Goal: Information Seeking & Learning: Check status

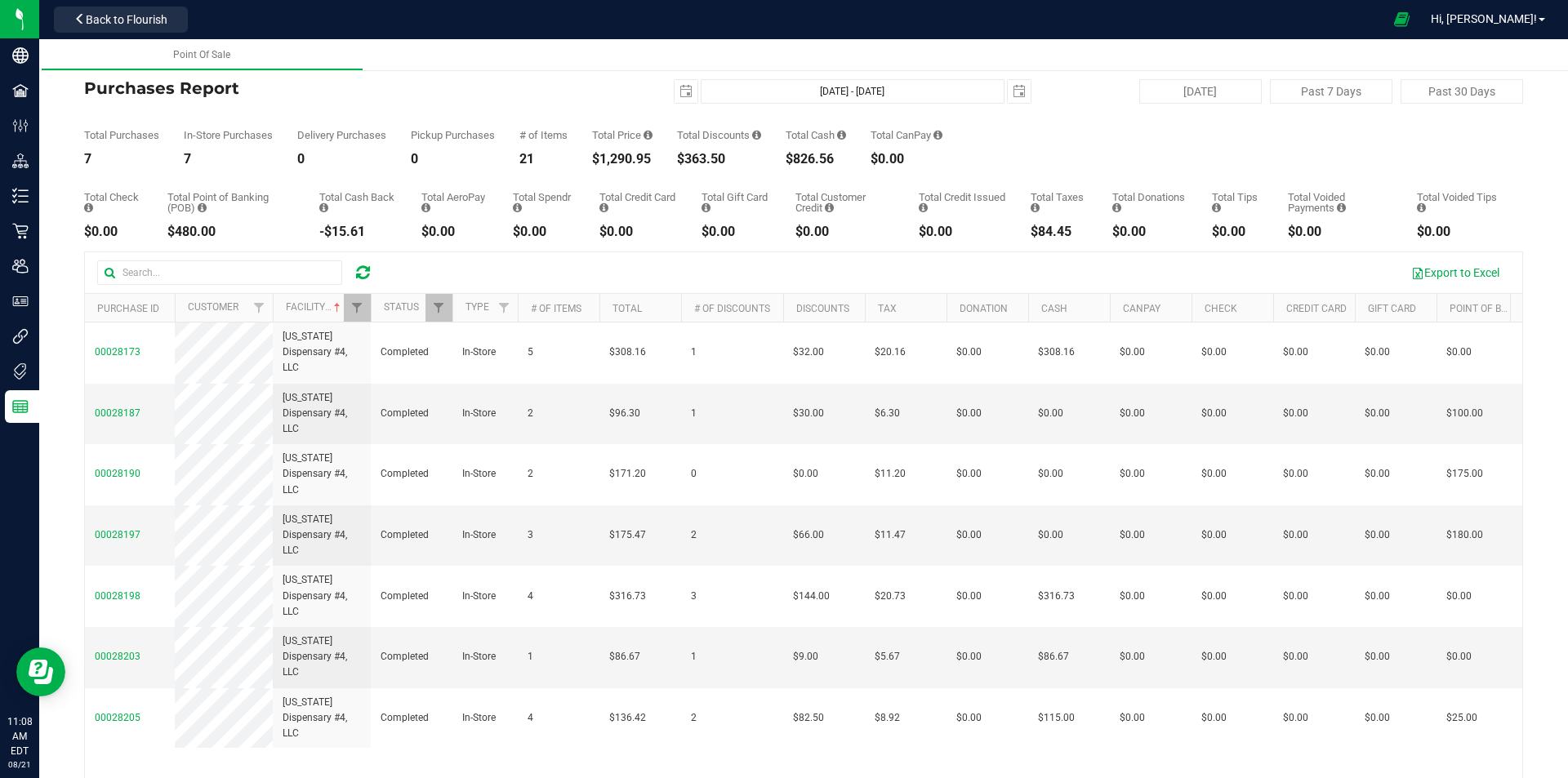
click at [357, 272] on icon at bounding box center [363, 272] width 14 height 16
click at [1192, 89] on button "[DATE]" at bounding box center [1200, 91] width 122 height 25
type input "[DATE] - [DATE]"
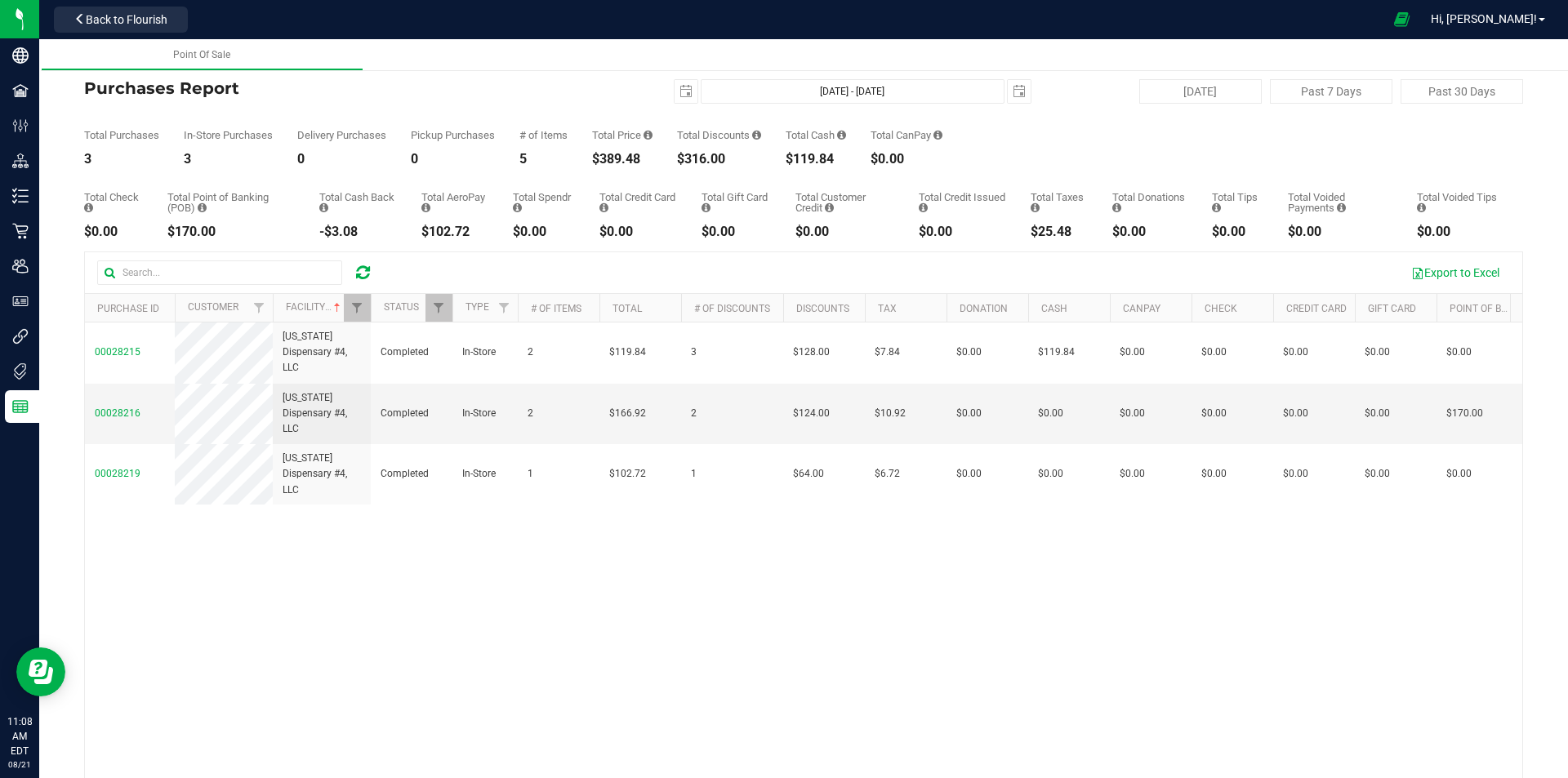
click at [355, 270] on div at bounding box center [363, 272] width 25 height 20
click at [378, 267] on div at bounding box center [242, 272] width 291 height 25
click at [362, 266] on icon at bounding box center [363, 272] width 14 height 16
click at [364, 313] on link "Filter" at bounding box center [357, 308] width 27 height 28
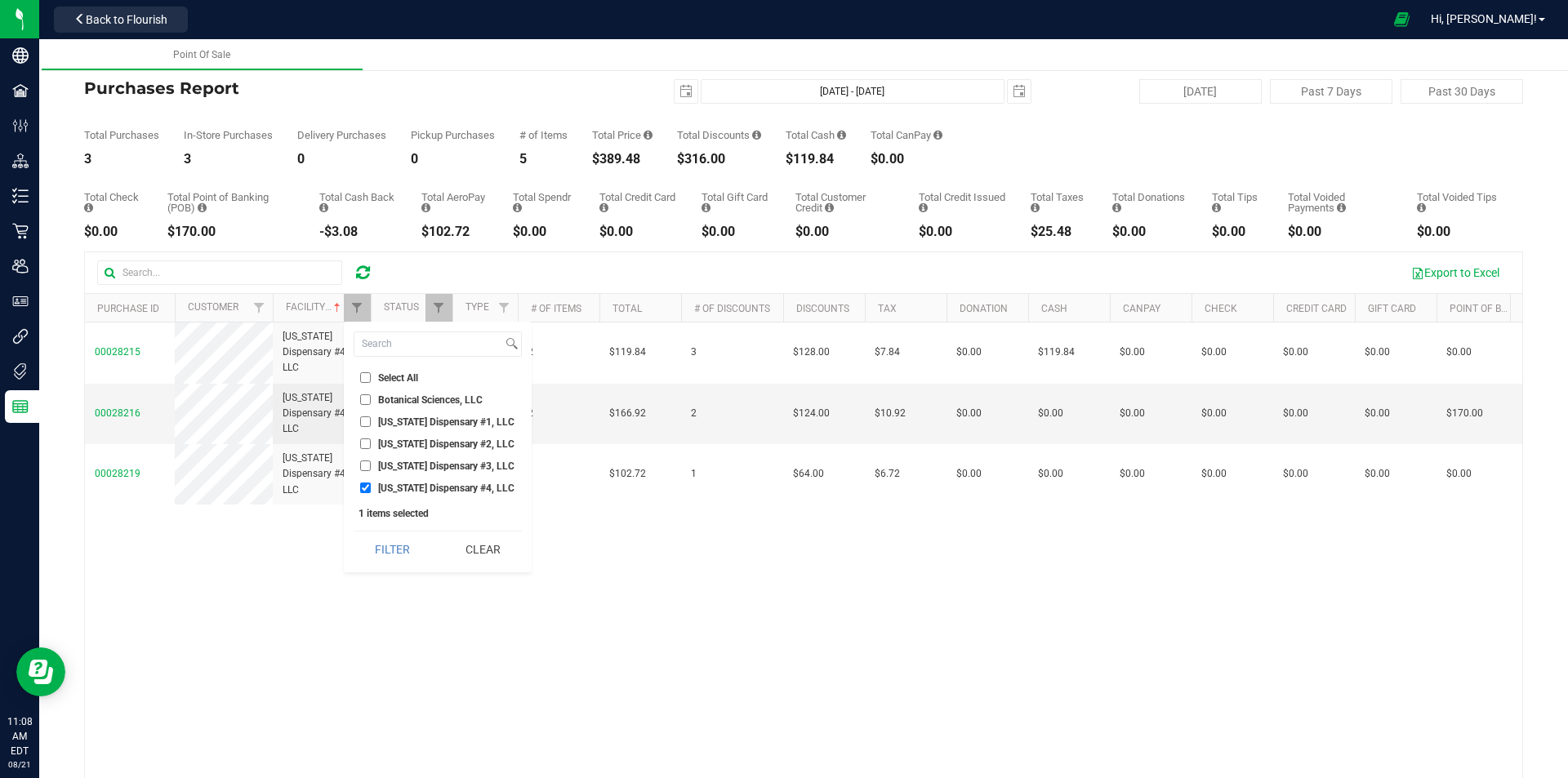
click at [364, 467] on input "Georgia Dispensary #3, LLC" at bounding box center [365, 465] width 11 height 11
checkbox input "true"
drag, startPoint x: 363, startPoint y: 497, endPoint x: 361, endPoint y: 512, distance: 15.1
click at [363, 498] on div "Select All Botanical Sciences, LLC Georgia Dispensary #1, LLC Georgia Dispensar…" at bounding box center [438, 446] width 188 height 250
click at [361, 488] on input "Georgia Dispensary #4, LLC" at bounding box center [365, 487] width 11 height 11
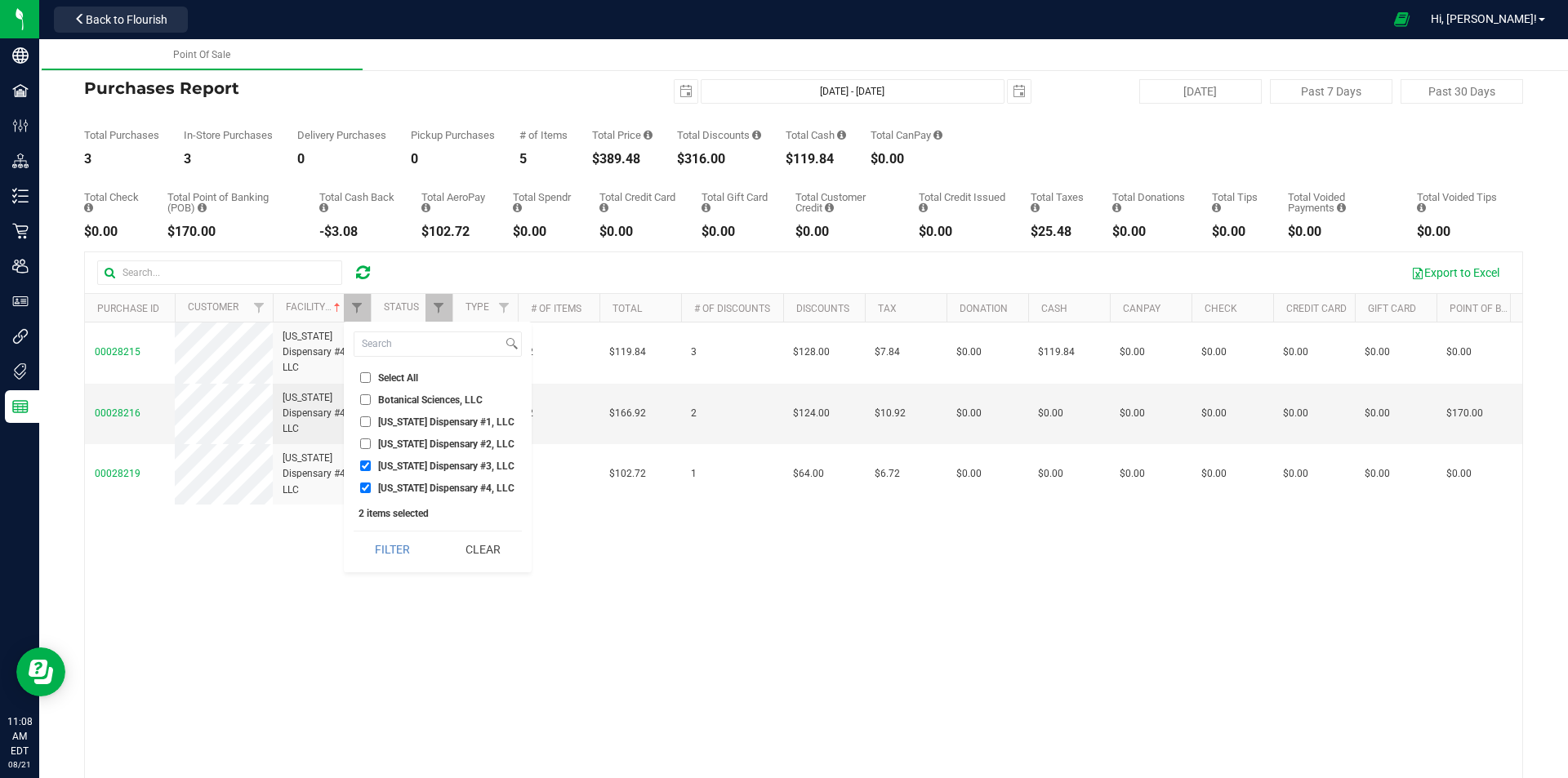
checkbox input "false"
click at [406, 553] on button "Filter" at bounding box center [392, 550] width 78 height 36
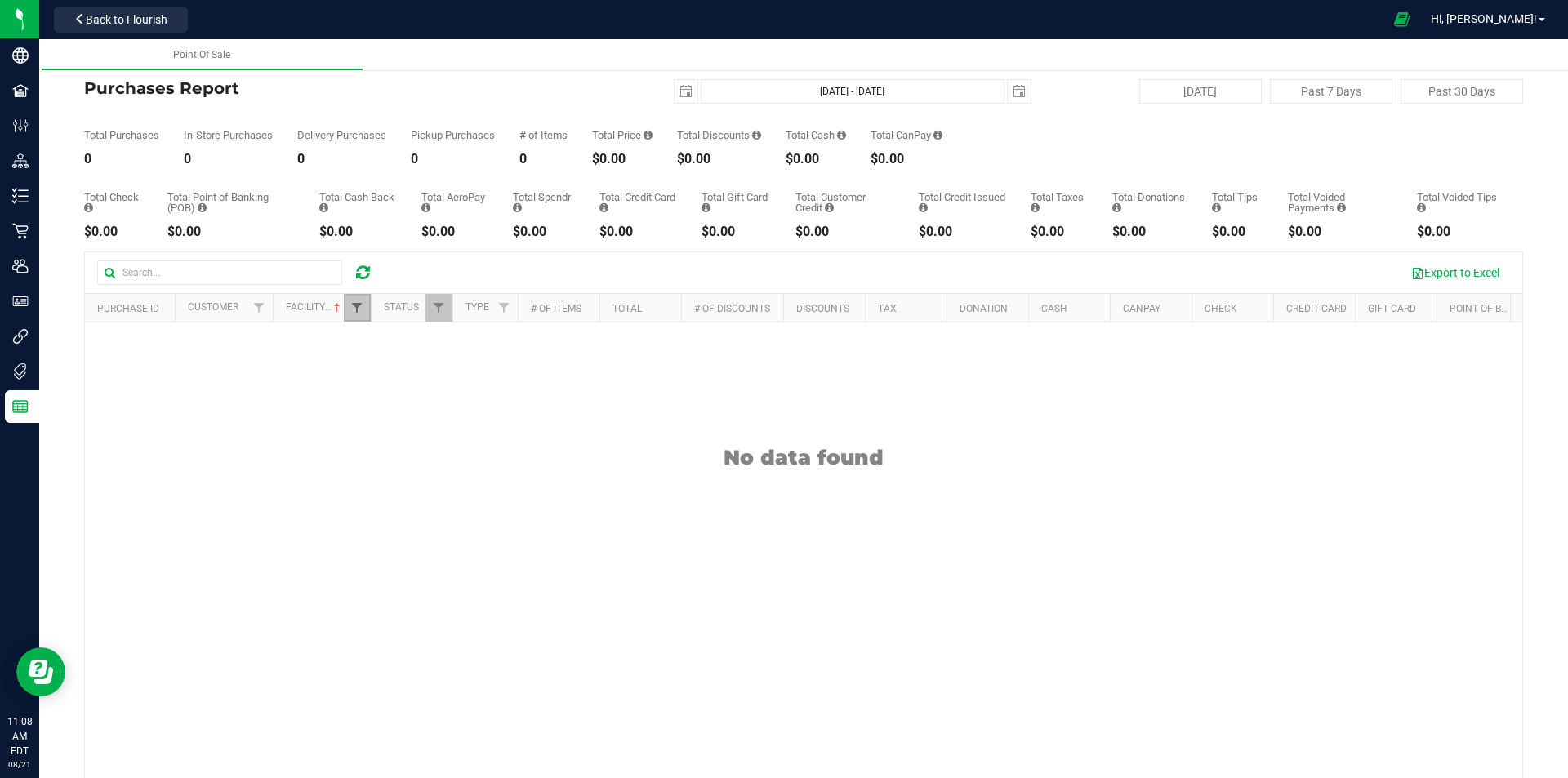
click at [361, 313] on span "Filter" at bounding box center [357, 308] width 13 height 13
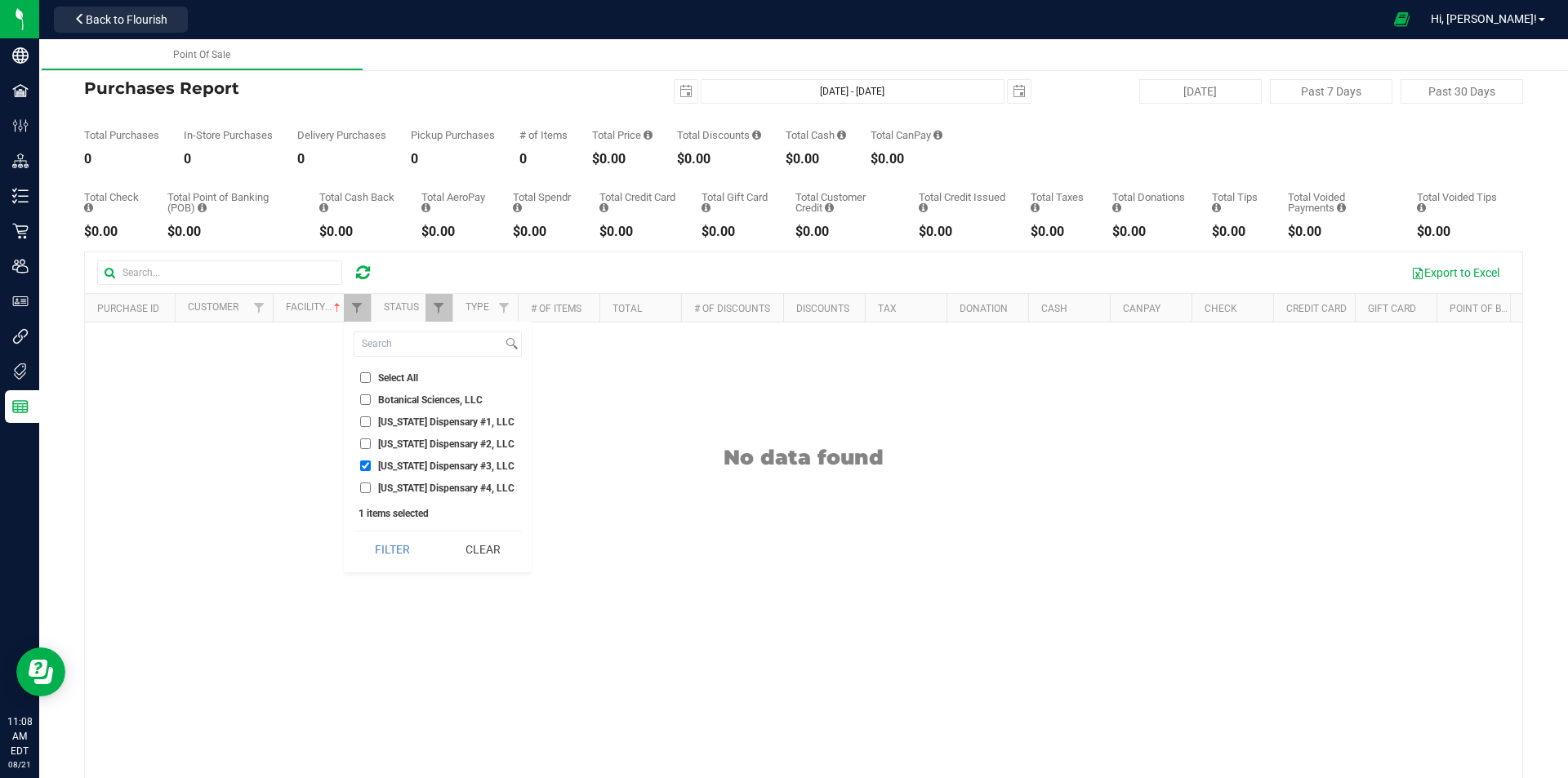
click at [364, 460] on input "Georgia Dispensary #3, LLC" at bounding box center [365, 465] width 11 height 11
checkbox input "false"
click at [362, 437] on li "Georgia Dispensary #2, LLC" at bounding box center [438, 443] width 168 height 17
click at [362, 446] on input "Georgia Dispensary #2, LLC" at bounding box center [365, 443] width 11 height 11
click at [388, 549] on button "Filter" at bounding box center [392, 550] width 78 height 36
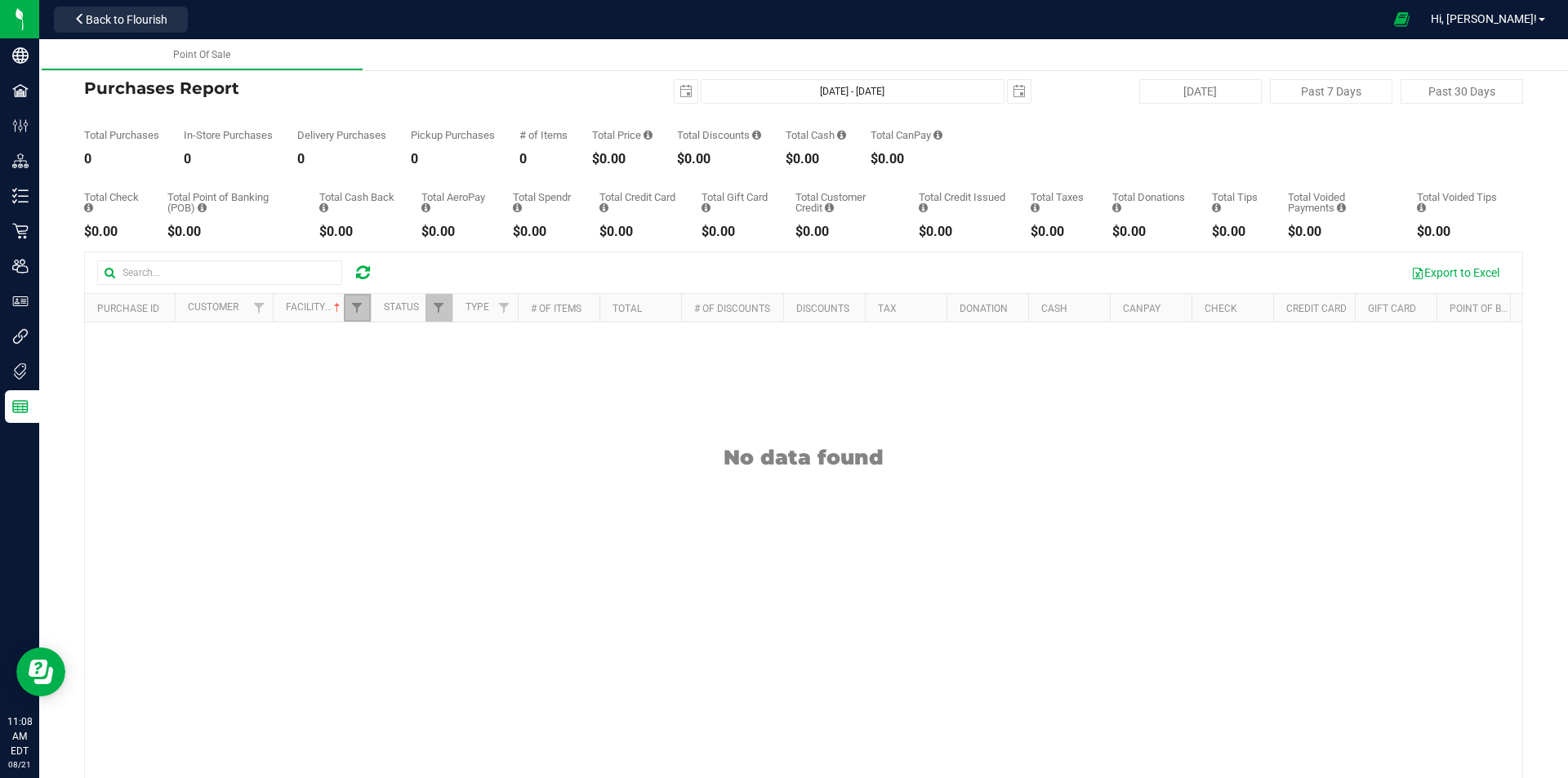
click at [364, 318] on link "Filter" at bounding box center [357, 308] width 27 height 28
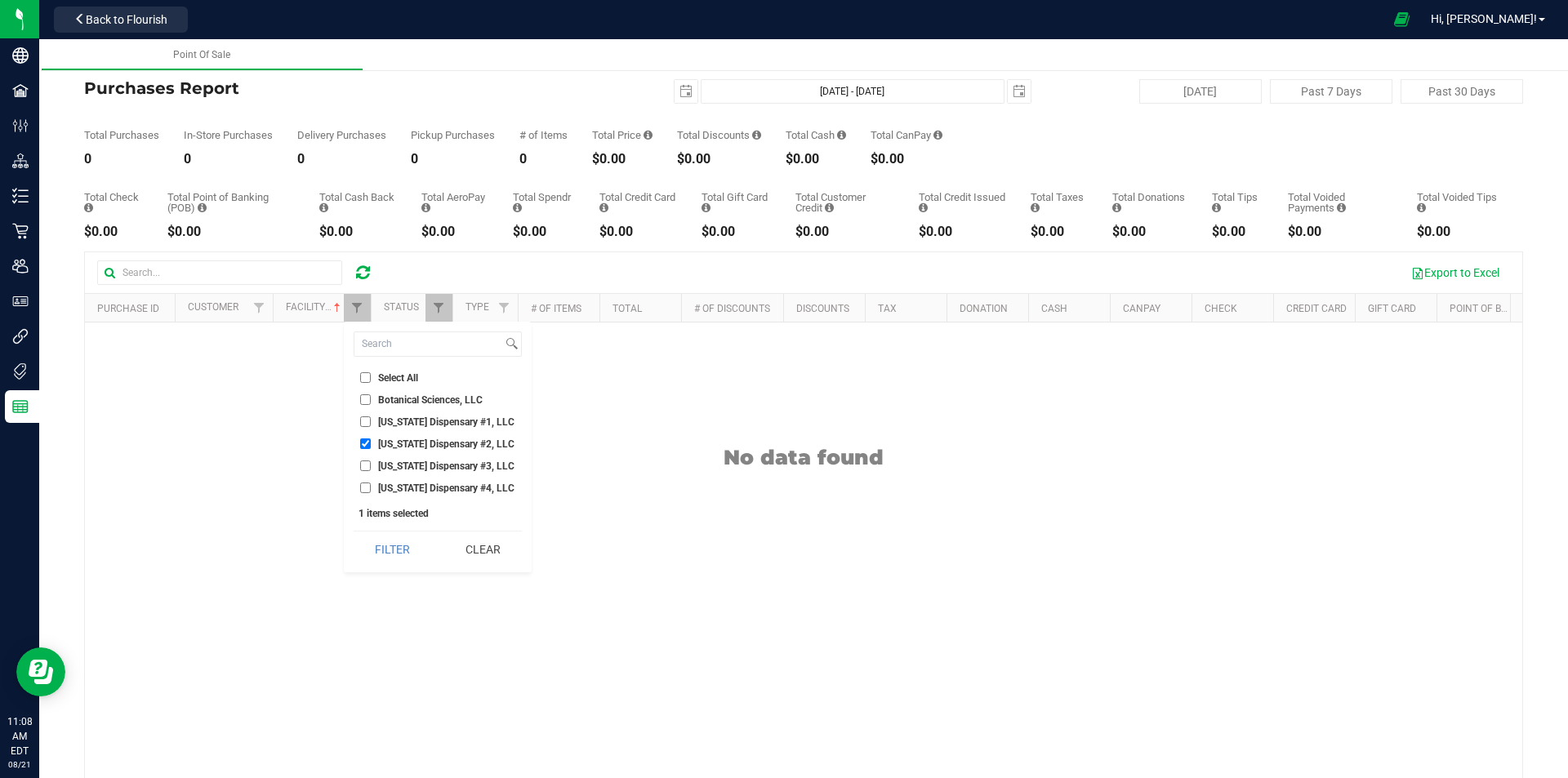
click at [369, 445] on input "Georgia Dispensary #2, LLC" at bounding box center [365, 443] width 11 height 11
checkbox input "false"
click at [367, 419] on input "Georgia Dispensary #1, LLC" at bounding box center [365, 421] width 11 height 11
click at [387, 548] on button "Filter" at bounding box center [392, 550] width 78 height 36
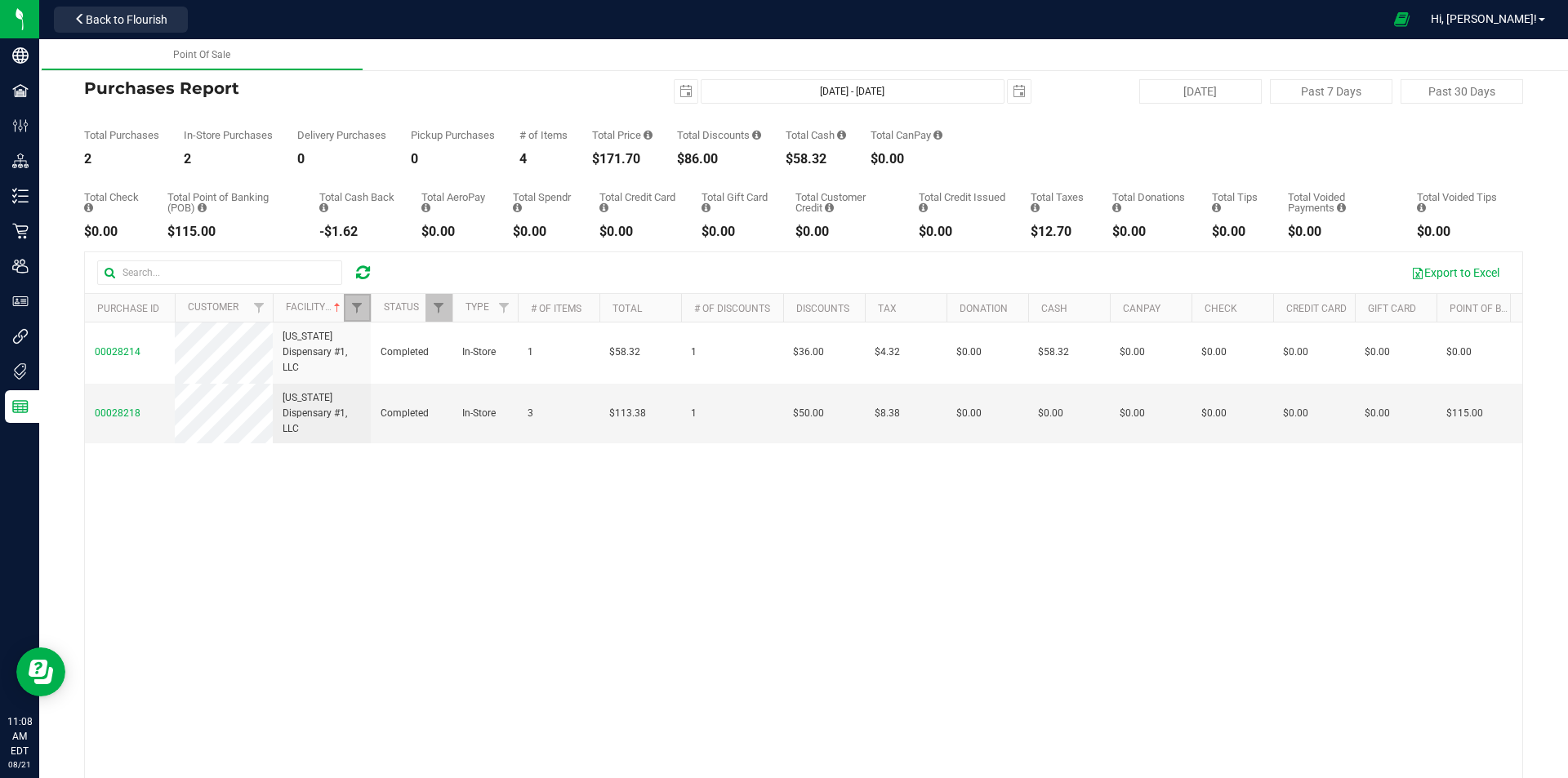
click at [363, 294] on link "Filter" at bounding box center [357, 308] width 27 height 28
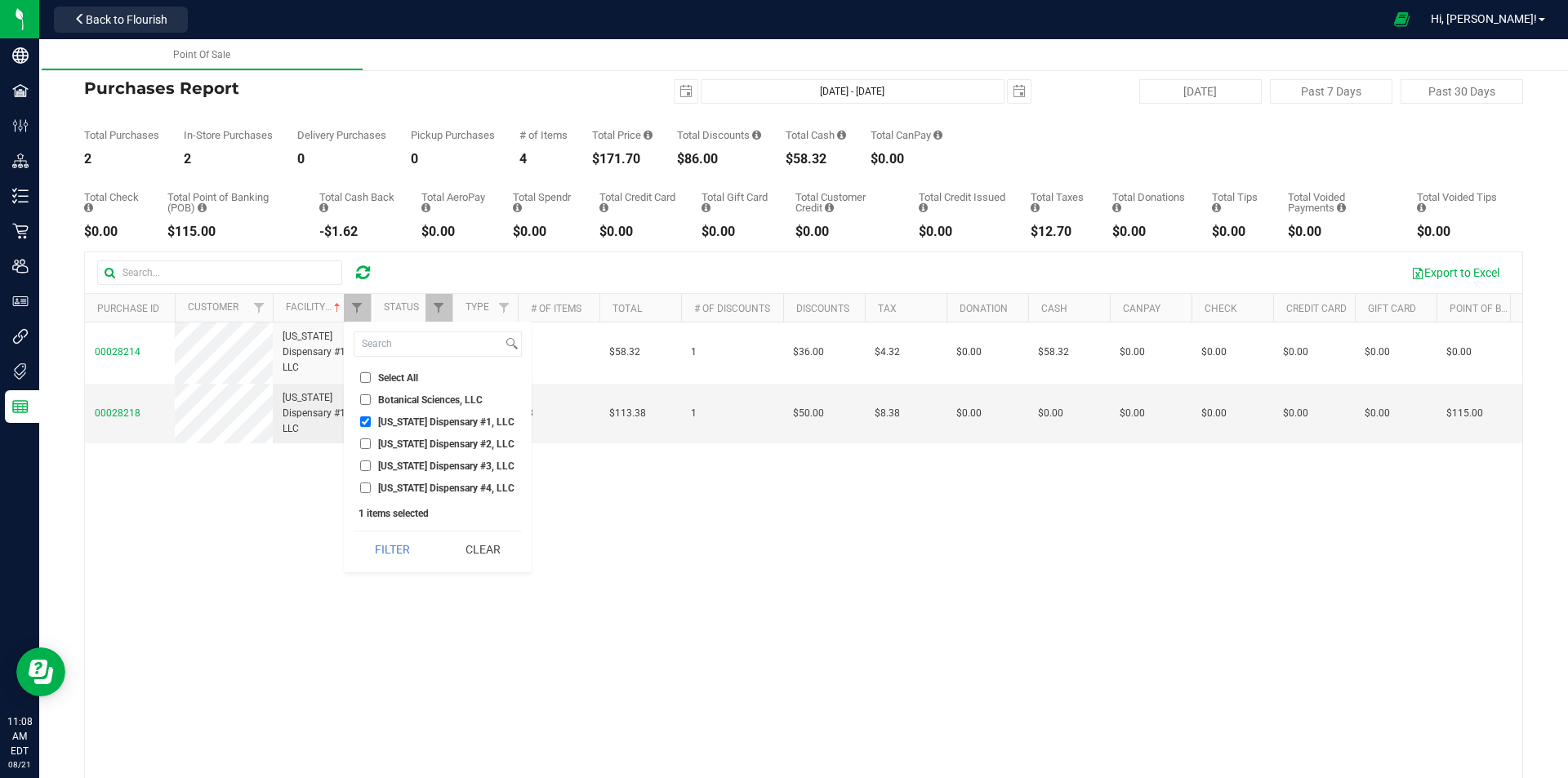
click at [364, 420] on input "Georgia Dispensary #1, LLC" at bounding box center [365, 421] width 11 height 11
checkbox input "false"
click at [364, 487] on input "Georgia Dispensary #4, LLC" at bounding box center [365, 487] width 11 height 11
checkbox input "true"
drag, startPoint x: 392, startPoint y: 559, endPoint x: 383, endPoint y: 571, distance: 15.0
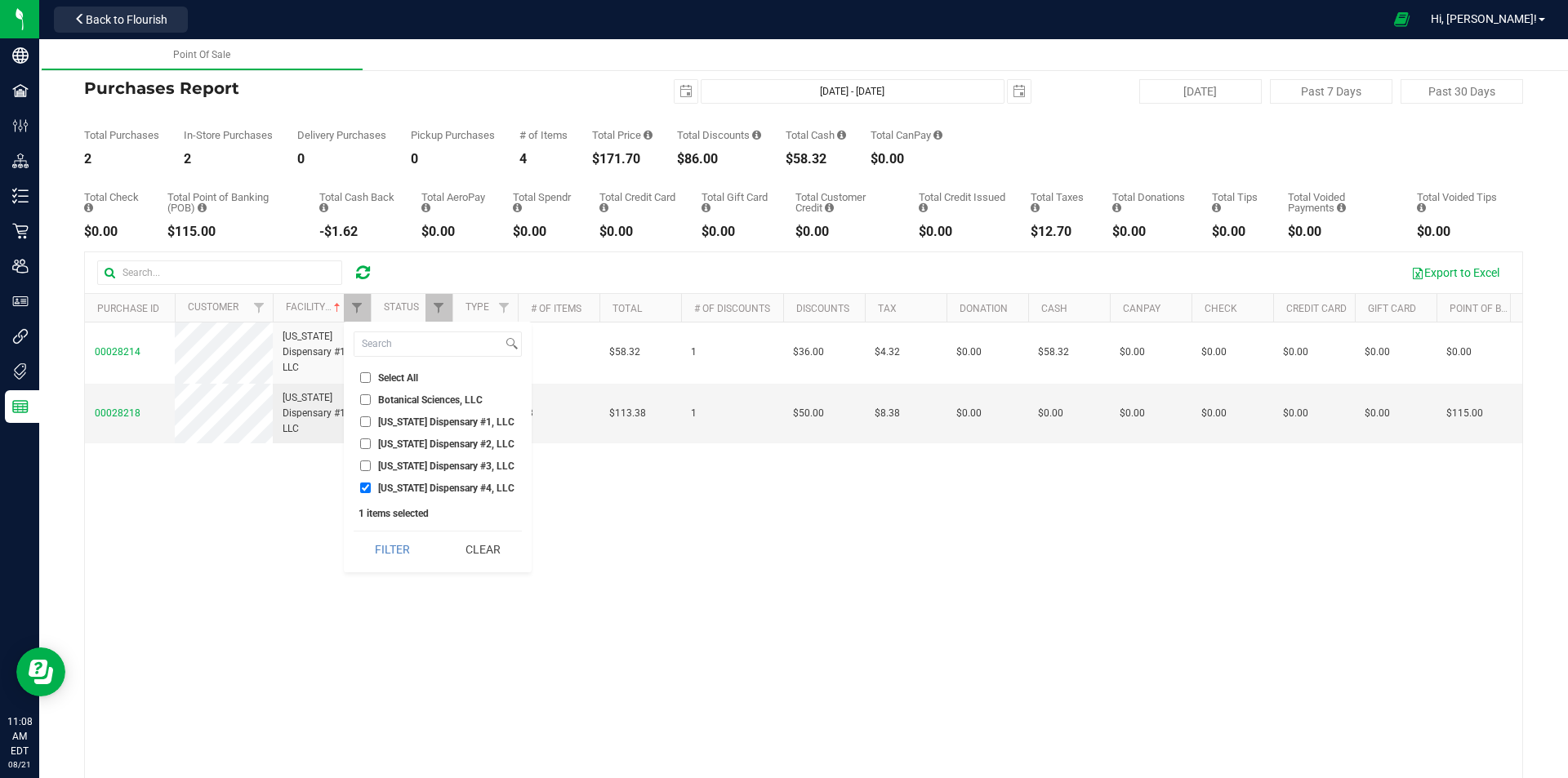
click at [391, 560] on button "Filter" at bounding box center [392, 550] width 78 height 36
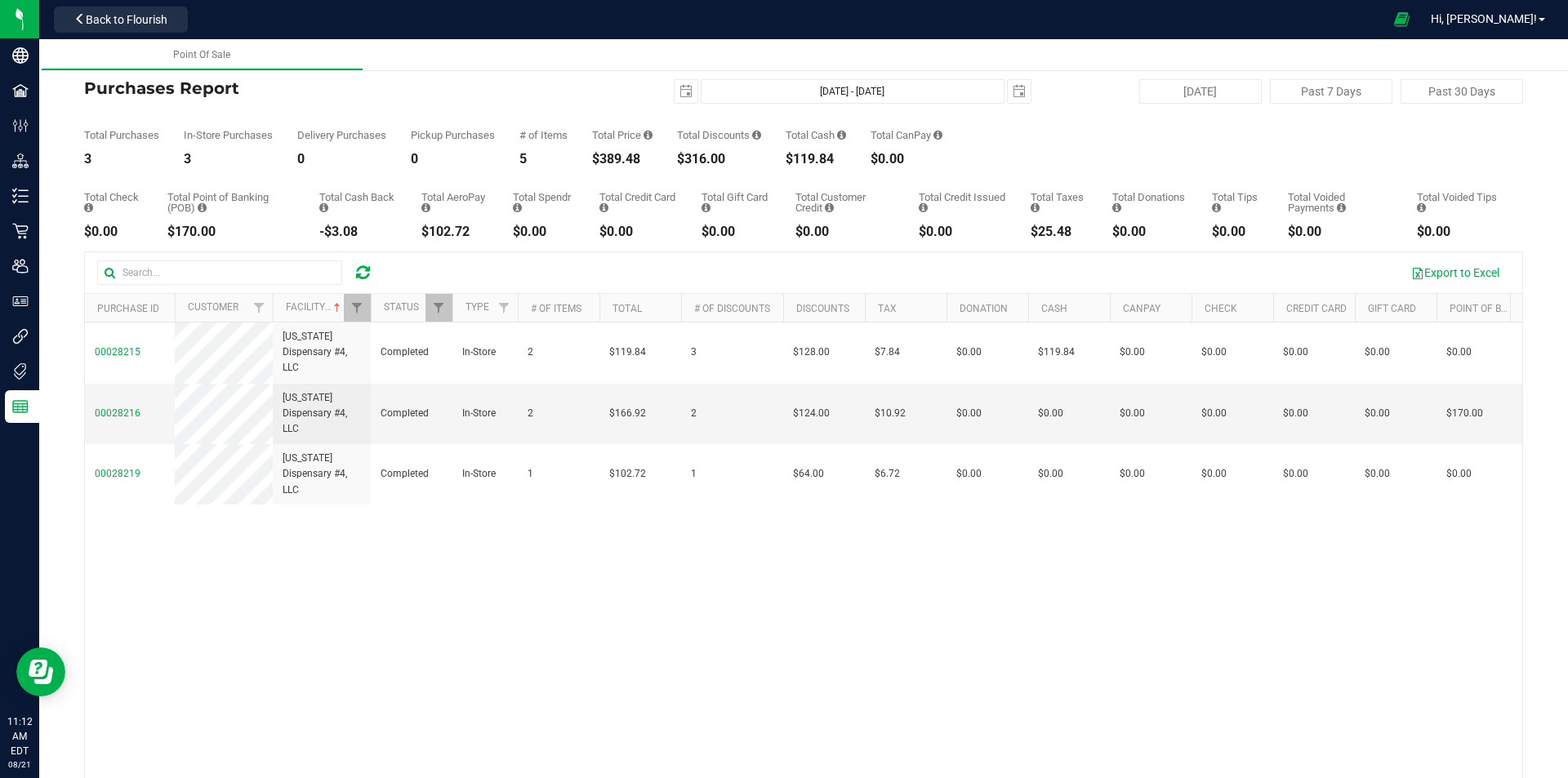
click at [366, 276] on icon at bounding box center [363, 272] width 14 height 16
click at [374, 275] on div at bounding box center [363, 272] width 25 height 20
click at [364, 270] on icon at bounding box center [363, 272] width 14 height 16
click at [360, 321] on link "Filter" at bounding box center [357, 308] width 27 height 28
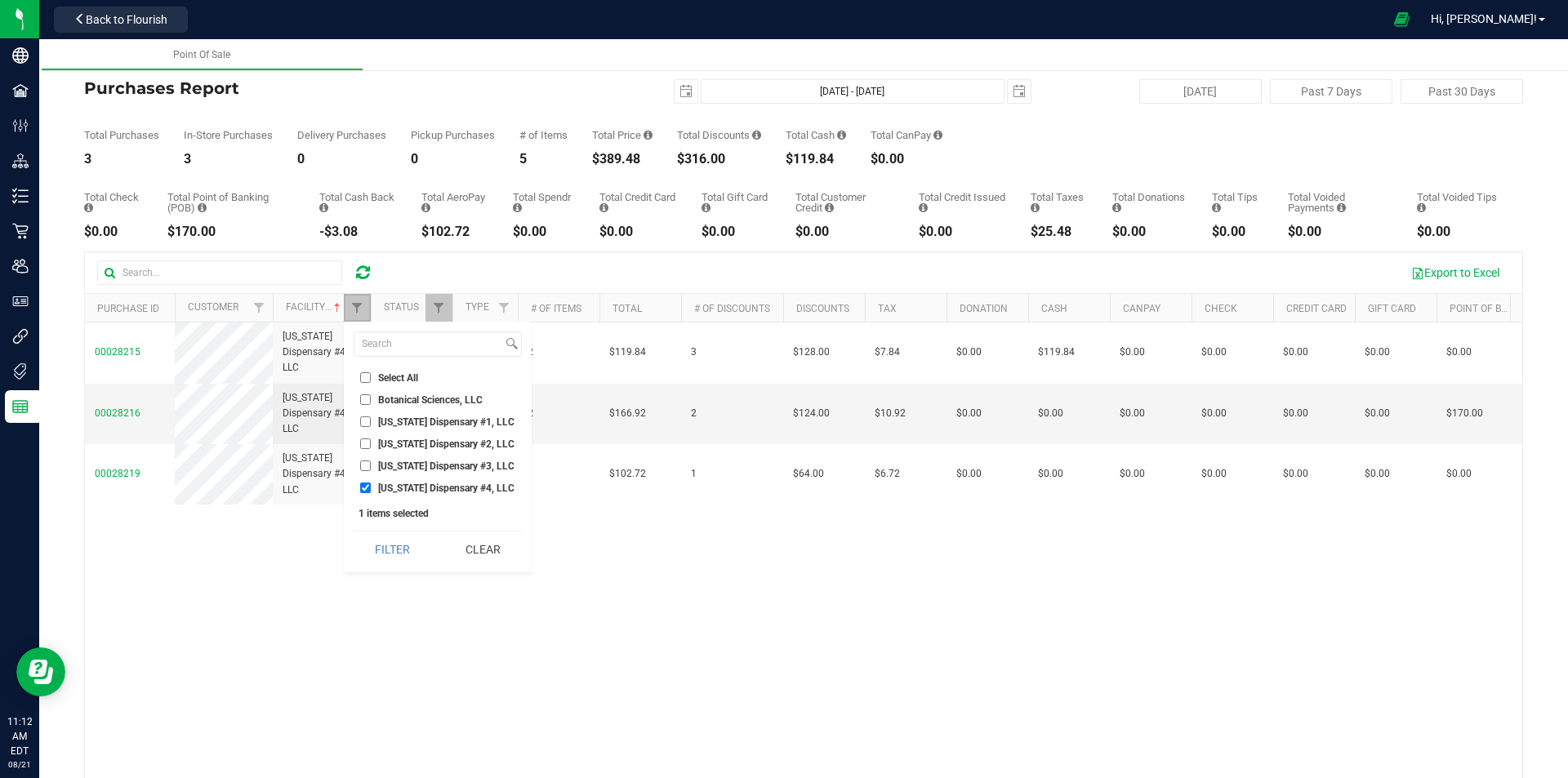
click at [361, 317] on link "Filter" at bounding box center [357, 308] width 27 height 28
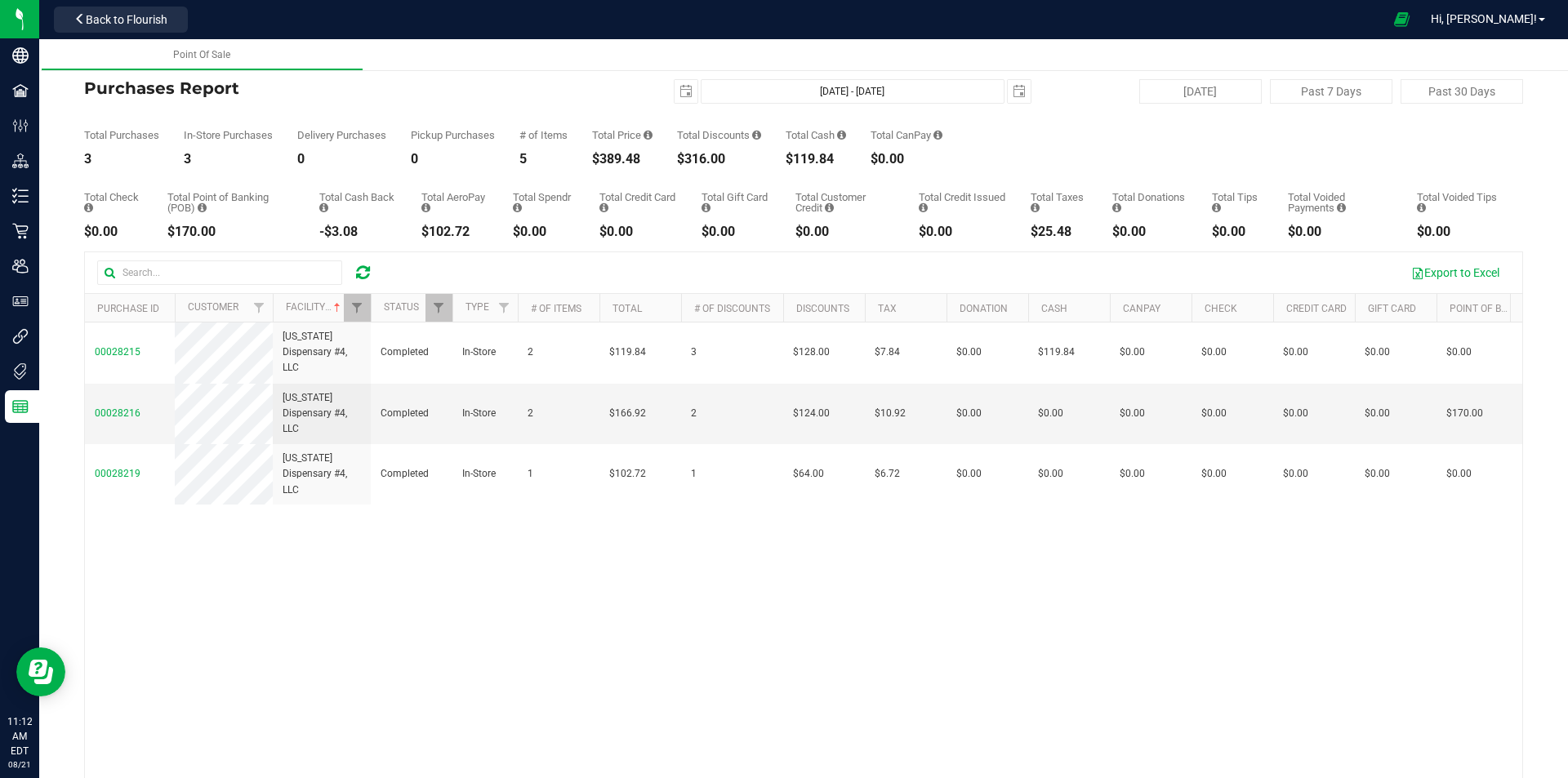
click at [664, 93] on div "Aug 21, 2025 - Aug 21, 2025 2025-08-21" at bounding box center [796, 91] width 492 height 25
click at [675, 92] on span "select" at bounding box center [686, 91] width 23 height 23
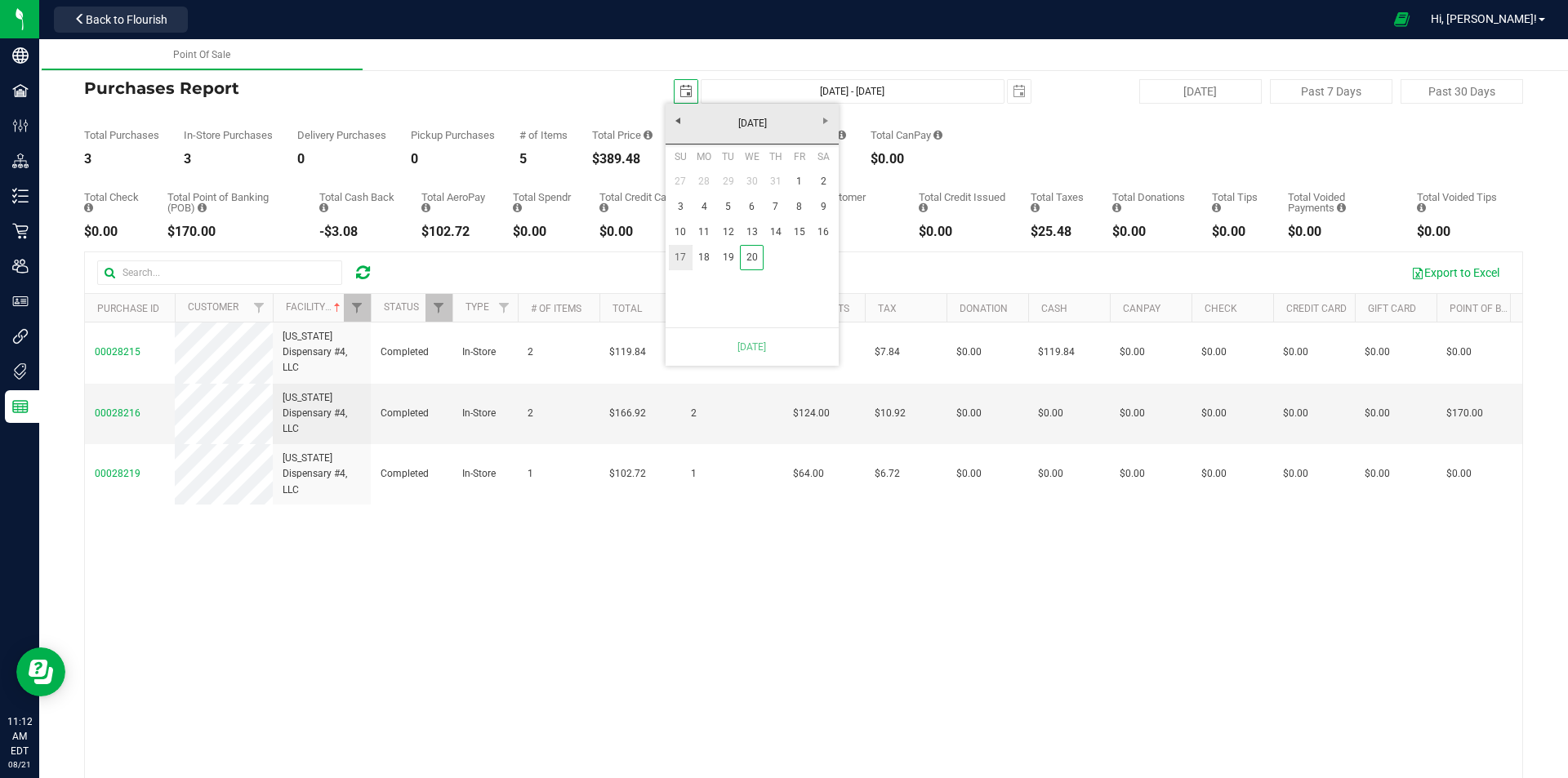
click at [681, 256] on link "17" at bounding box center [681, 257] width 24 height 25
type input "Aug 17, 2025 - Aug 21, 2025"
type input "2025-08-17"
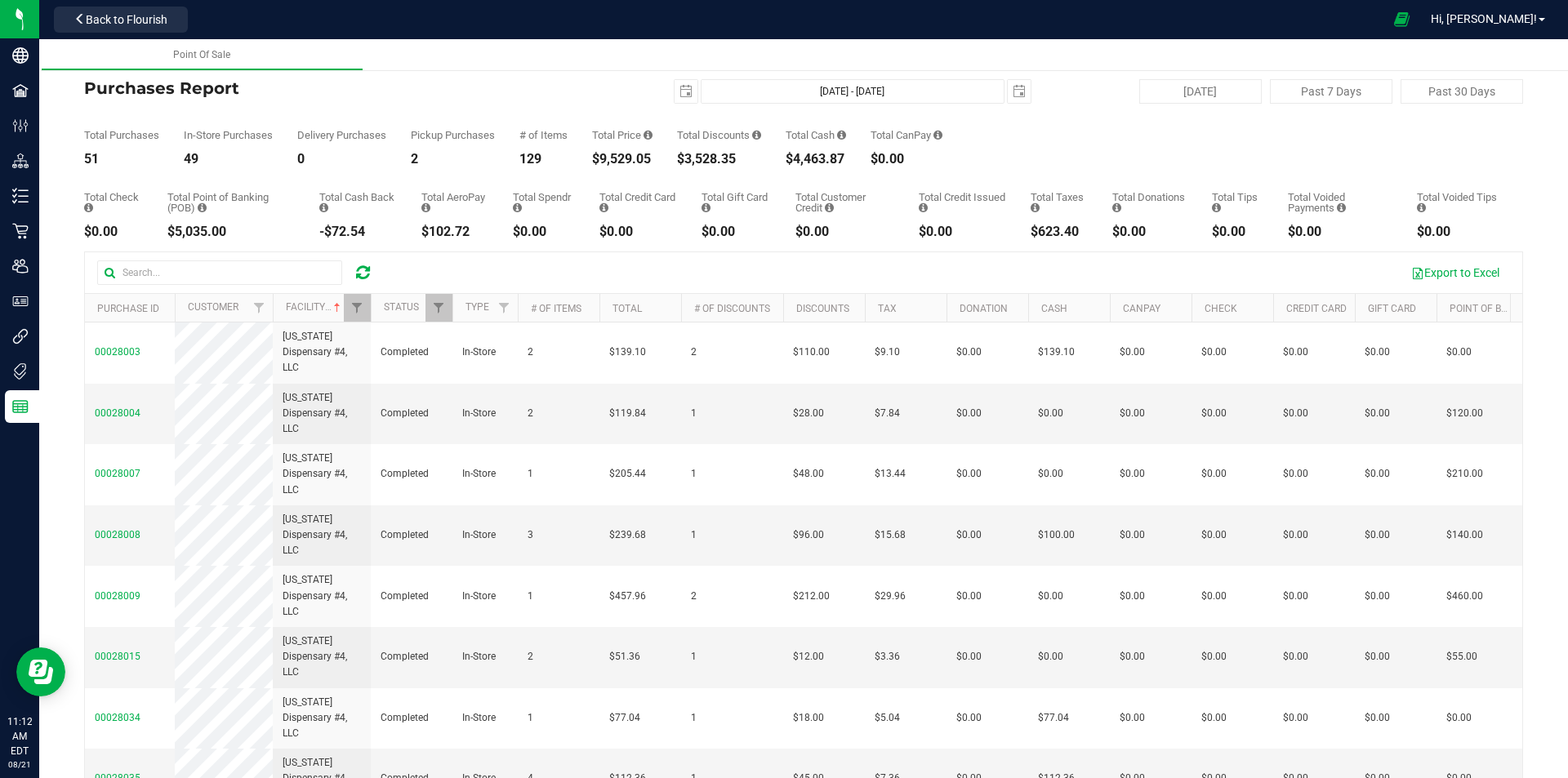
drag, startPoint x: 666, startPoint y: 163, endPoint x: 584, endPoint y: 153, distance: 82.6
click at [584, 153] on div "Total Purchases 51 In-Store Purchases 49 Delivery Purchases 0 Pickup Purchases …" at bounding box center [803, 135] width 1439 height 62
drag, startPoint x: 584, startPoint y: 153, endPoint x: 672, endPoint y: 159, distance: 88.2
click at [672, 159] on div "Total Purchases 51 In-Store Purchases 49 Delivery Purchases 0 Pickup Purchases …" at bounding box center [803, 135] width 1439 height 62
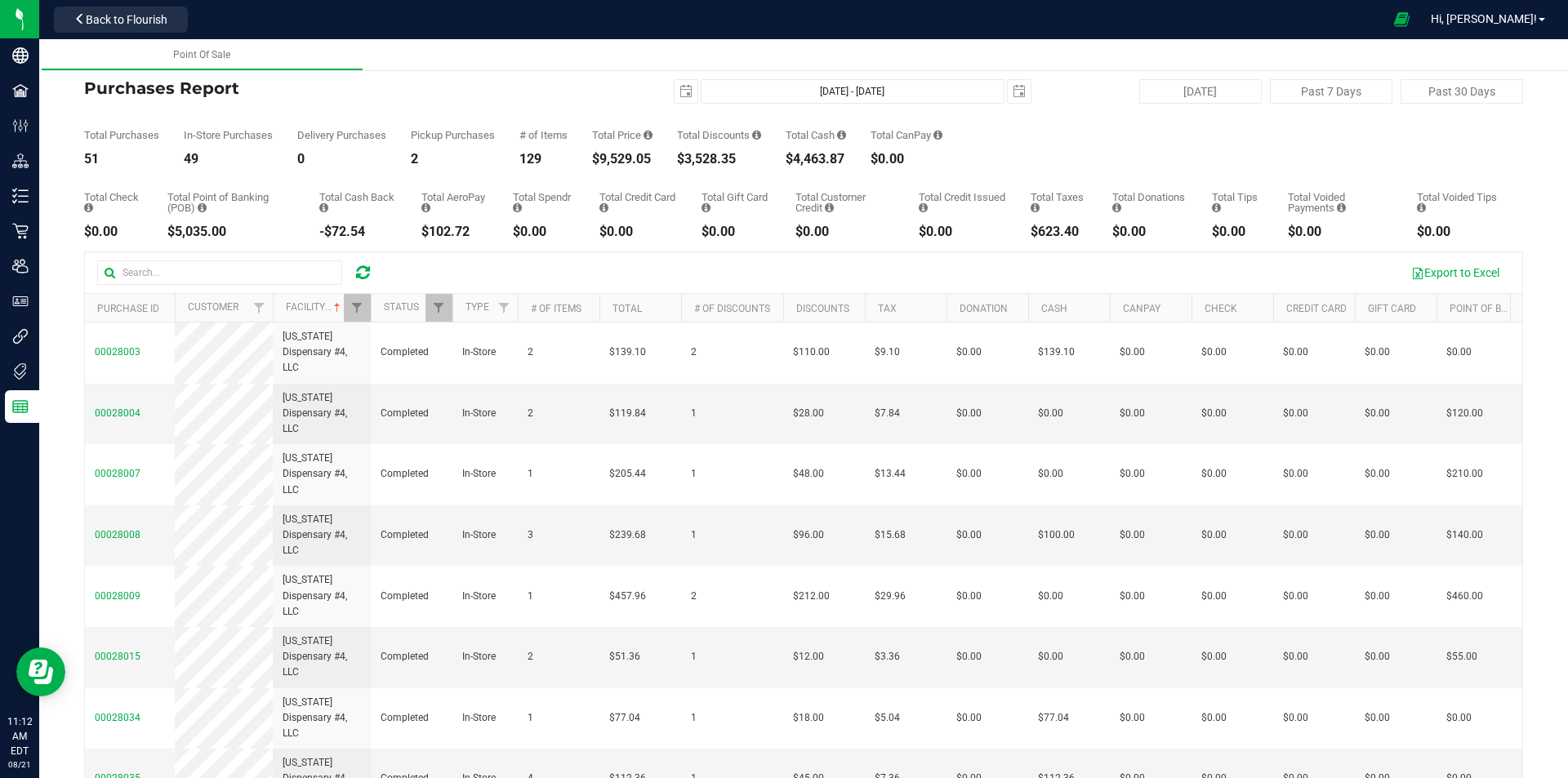
click at [672, 159] on div "Total Purchases 51 In-Store Purchases 49 Delivery Purchases 0 Pickup Purchases …" at bounding box center [803, 135] width 1439 height 62
drag, startPoint x: 659, startPoint y: 159, endPoint x: 582, endPoint y: 155, distance: 77.1
click at [582, 155] on div "Total Purchases 51 In-Store Purchases 49 Delivery Purchases 0 Pickup Purchases …" at bounding box center [803, 135] width 1439 height 62
click at [368, 277] on icon at bounding box center [363, 272] width 14 height 16
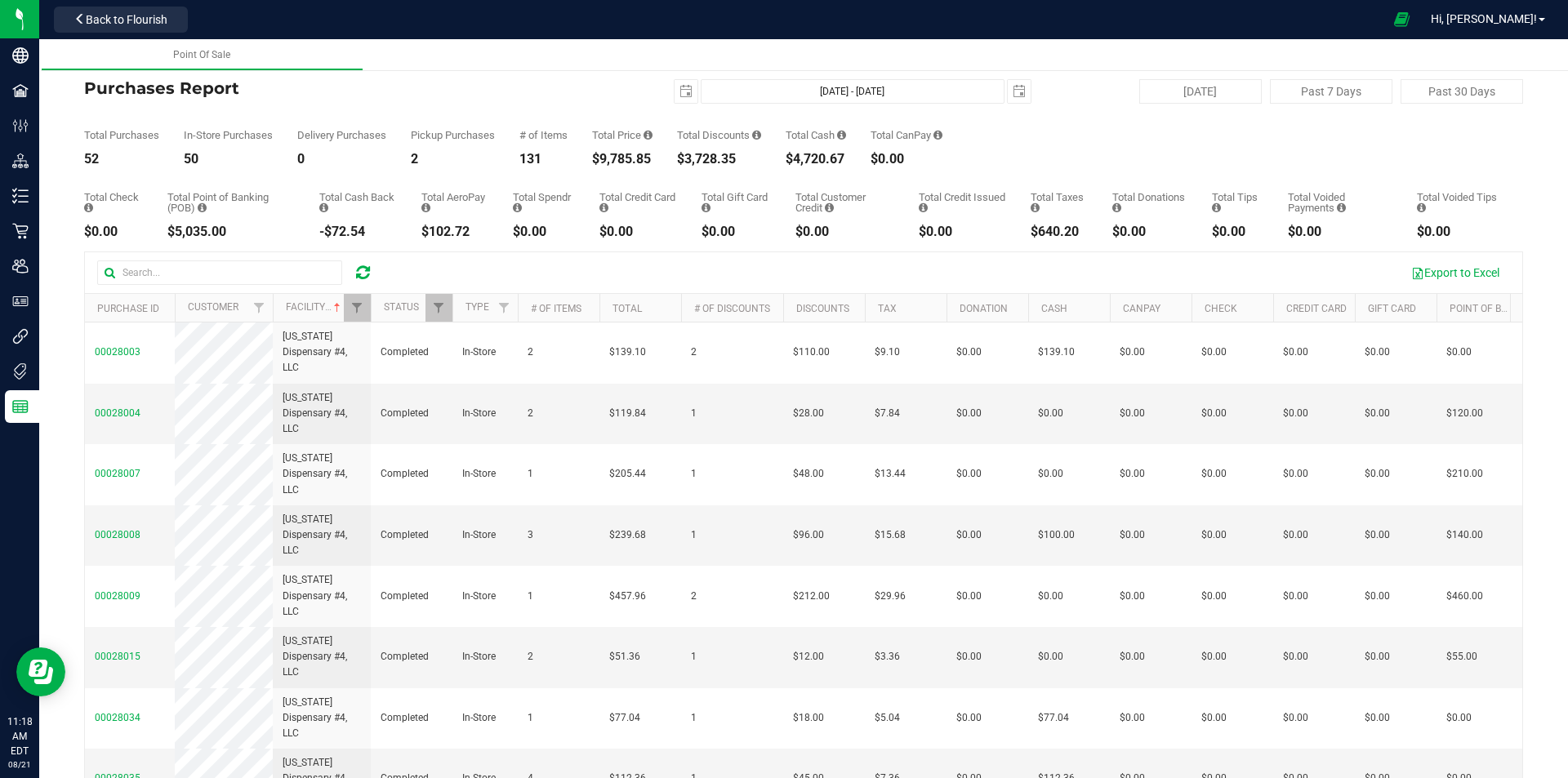
drag, startPoint x: 663, startPoint y: 158, endPoint x: 606, endPoint y: 160, distance: 57.0
click at [606, 160] on div "Total Purchases 52 In-Store Purchases 50 Delivery Purchases 0 Pickup Purchases …" at bounding box center [803, 135] width 1439 height 62
drag, startPoint x: 566, startPoint y: 160, endPoint x: 579, endPoint y: 160, distance: 13.0
click at [567, 160] on div "131" at bounding box center [543, 159] width 48 height 13
drag, startPoint x: 607, startPoint y: 162, endPoint x: 669, endPoint y: 172, distance: 62.8
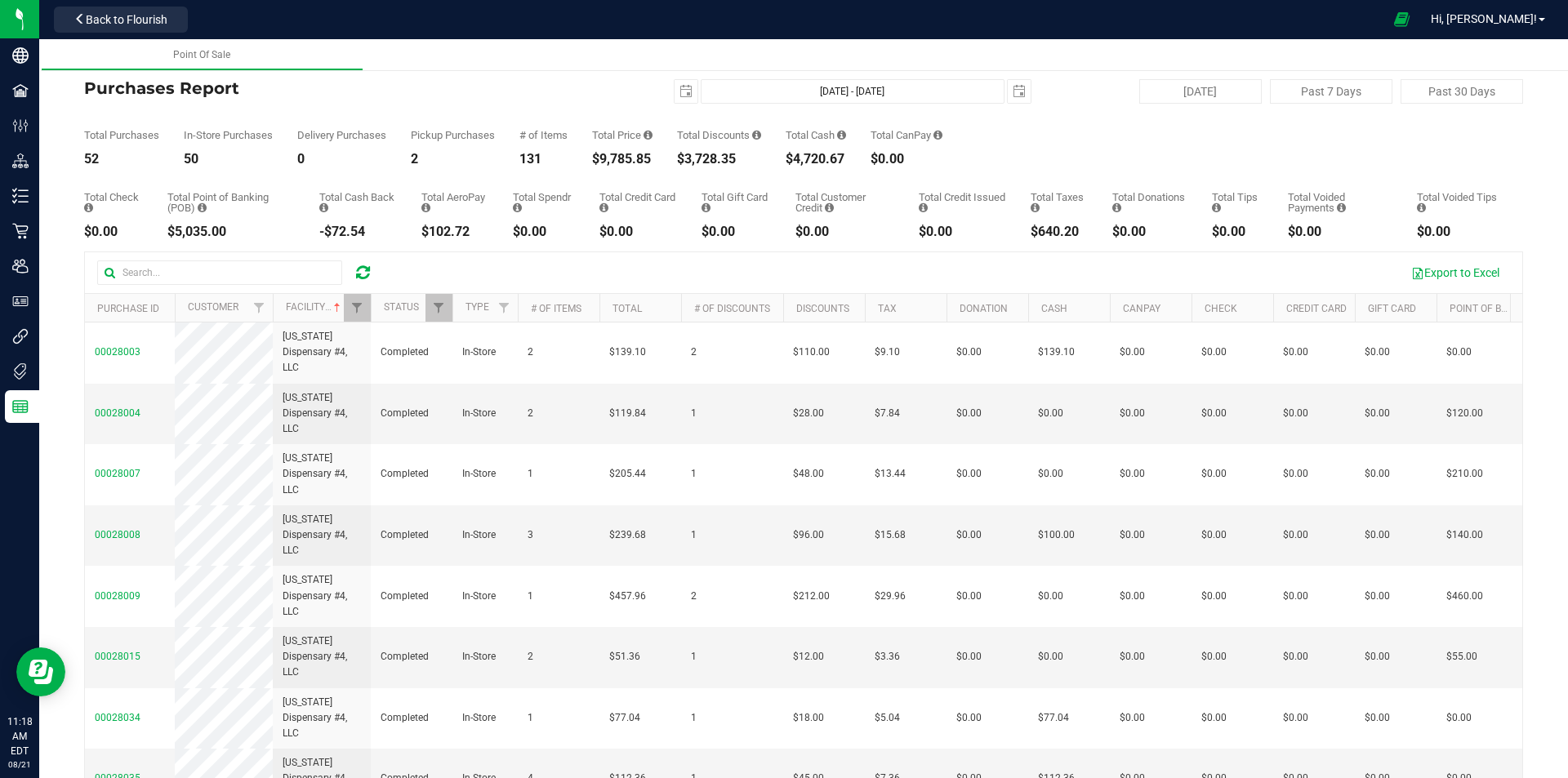
click at [668, 172] on div "Back Purchases Report 2025-08-17 Aug 17, 2025 - Aug 21, 2025 2025-08-21 Today P…" at bounding box center [803, 455] width 1439 height 796
click at [653, 163] on div "$9,785.85" at bounding box center [622, 159] width 61 height 13
drag, startPoint x: 645, startPoint y: 161, endPoint x: 571, endPoint y: 159, distance: 74.0
click at [572, 159] on div "Total Purchases 52 In-Store Purchases 50 Delivery Purchases 0 Pickup Purchases …" at bounding box center [803, 135] width 1439 height 62
click at [571, 159] on div "Total Purchases 52 In-Store Purchases 50 Delivery Purchases 0 Pickup Purchases …" at bounding box center [803, 135] width 1439 height 62
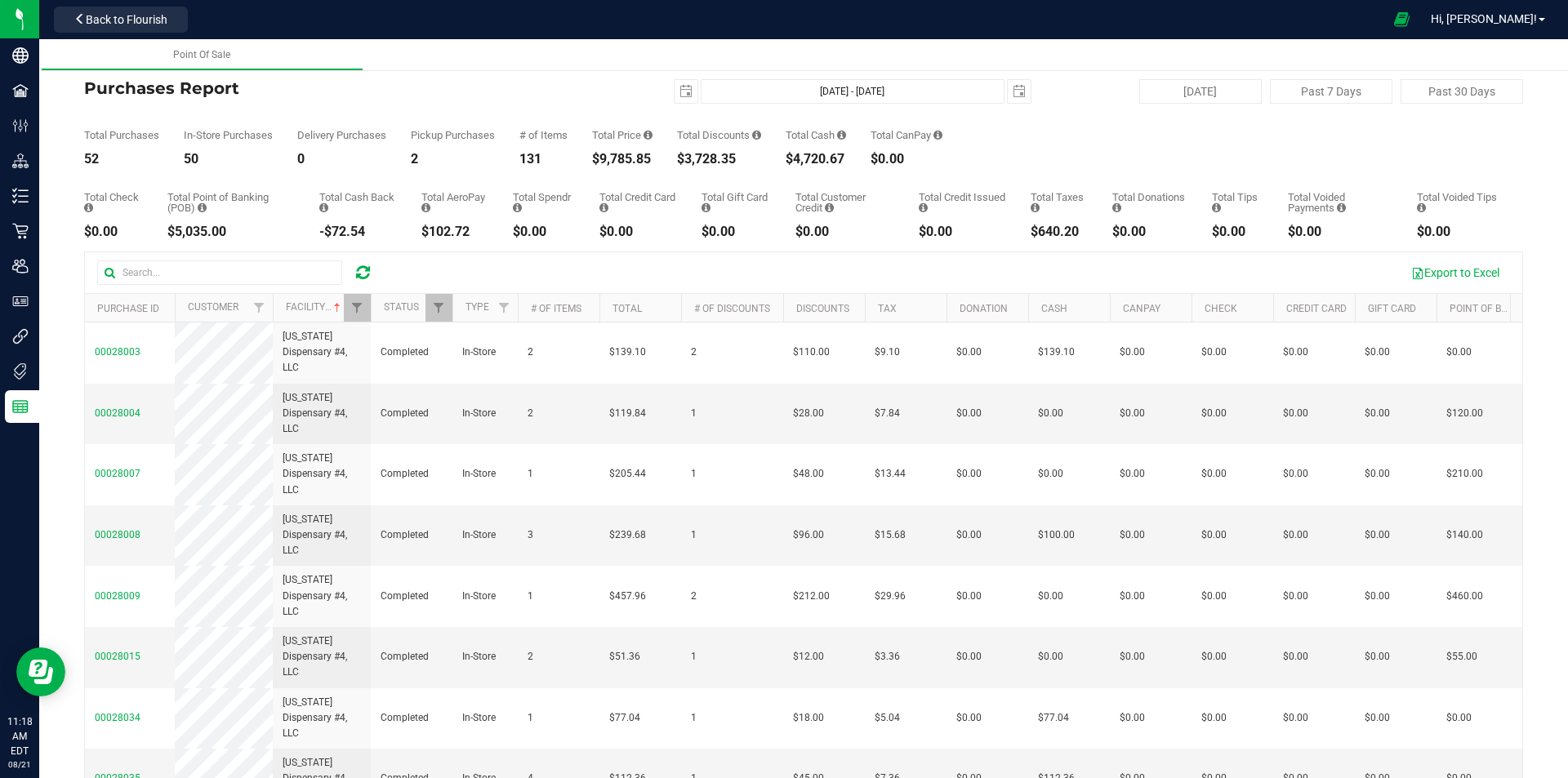
drag, startPoint x: 585, startPoint y: 160, endPoint x: 683, endPoint y: 163, distance: 98.0
click at [686, 163] on div "Total Purchases 52 In-Store Purchases 50 Delivery Purchases 0 Pickup Purchases …" at bounding box center [803, 135] width 1439 height 62
click at [669, 162] on div "Total Purchases 52 In-Store Purchases 50 Delivery Purchases 0 Pickup Purchases …" at bounding box center [803, 135] width 1439 height 62
click at [594, 163] on div "$9,785.85" at bounding box center [622, 159] width 61 height 13
click at [658, 163] on div "Total Purchases 52 In-Store Purchases 50 Delivery Purchases 0 Pickup Purchases …" at bounding box center [803, 135] width 1439 height 62
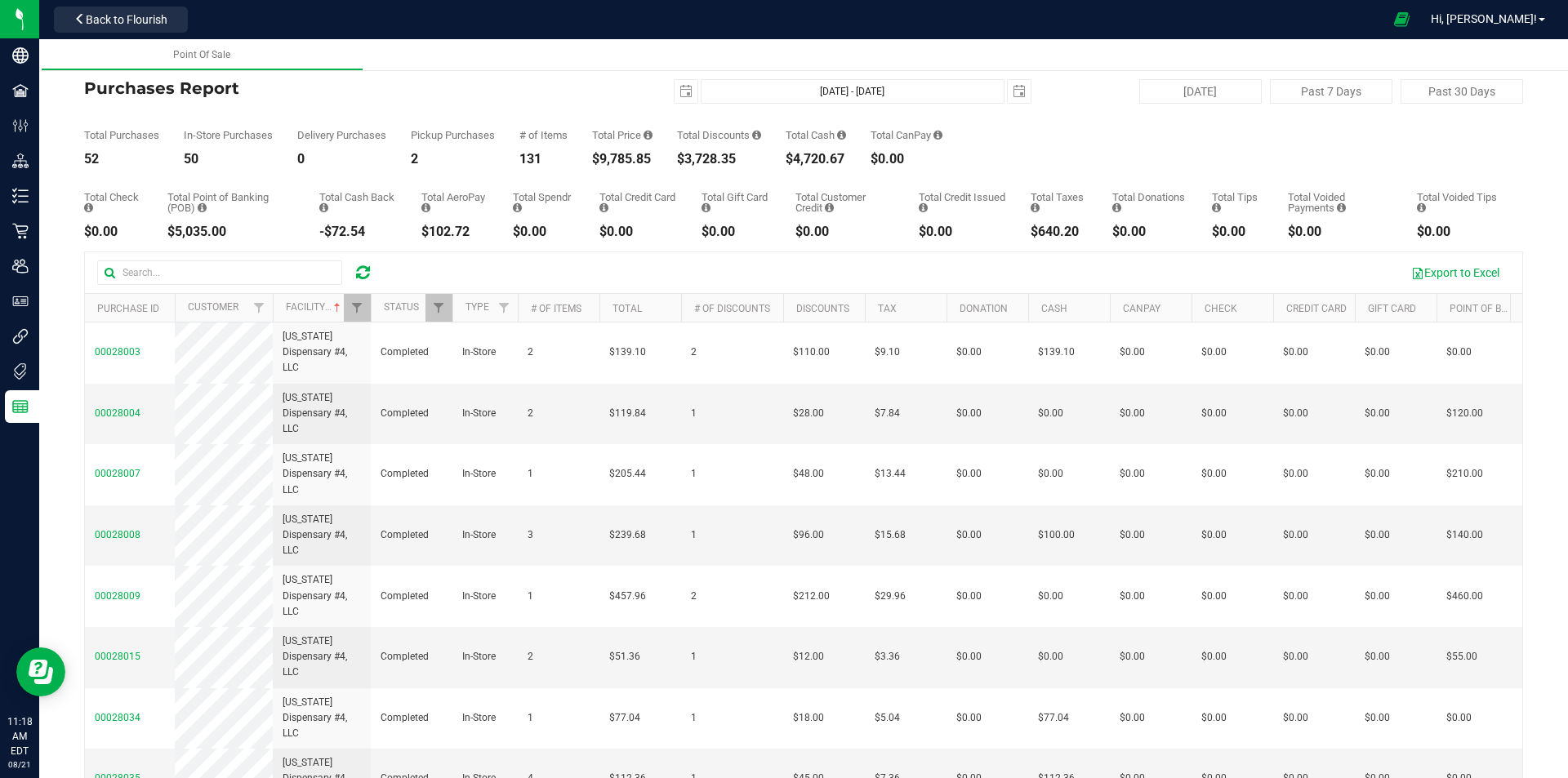
drag, startPoint x: 658, startPoint y: 163, endPoint x: 643, endPoint y: 163, distance: 15.0
click at [657, 163] on div "Total Purchases 52 In-Store Purchases 50 Delivery Purchases 0 Pickup Purchases …" at bounding box center [803, 135] width 1439 height 62
click at [599, 166] on div "$9,785.85" at bounding box center [622, 159] width 61 height 13
click at [356, 276] on icon at bounding box center [363, 272] width 14 height 16
click at [1208, 89] on button "[DATE]" at bounding box center [1200, 91] width 122 height 25
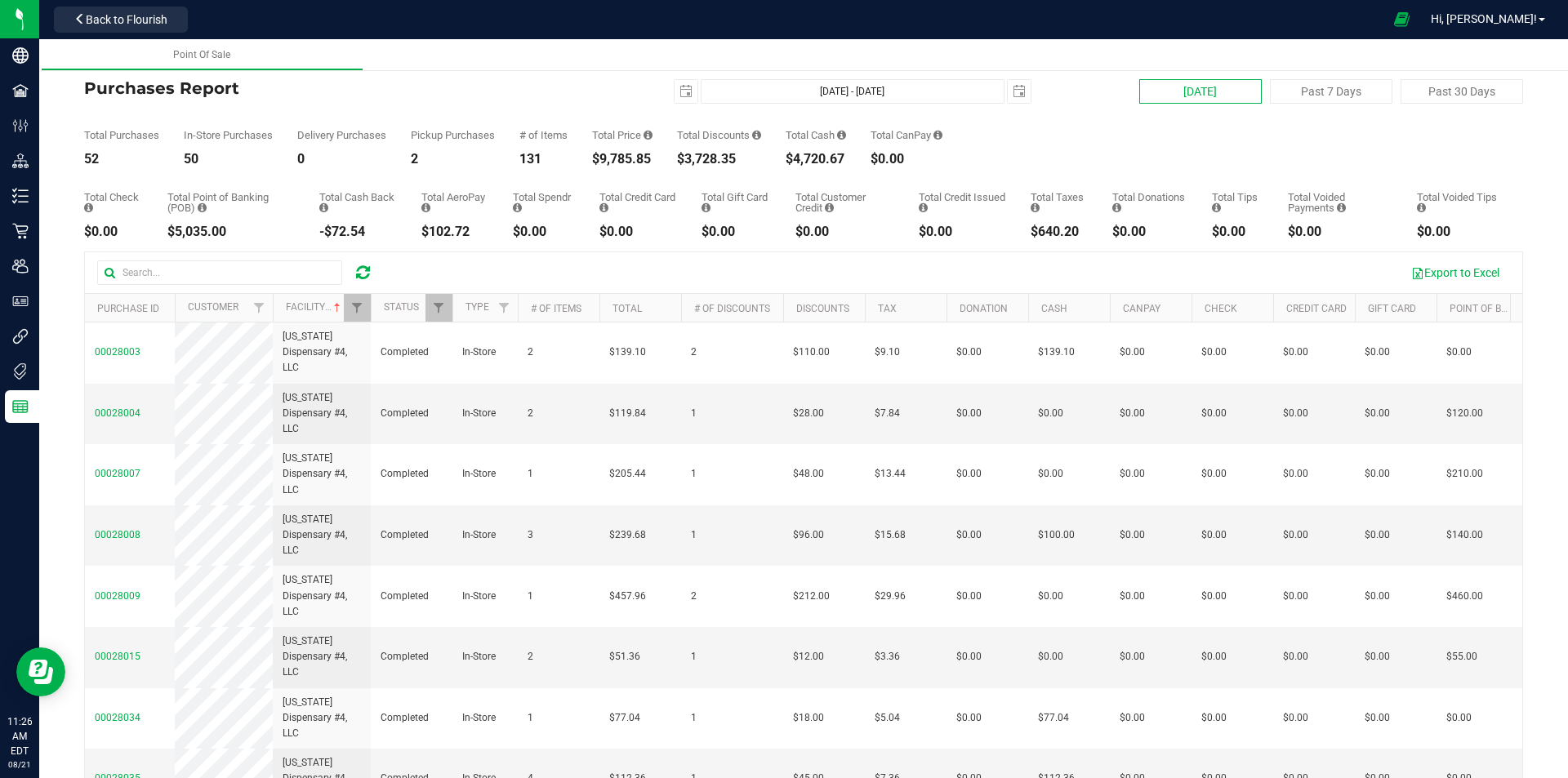
type input "[DATE] - [DATE]"
type input "2025-08-20"
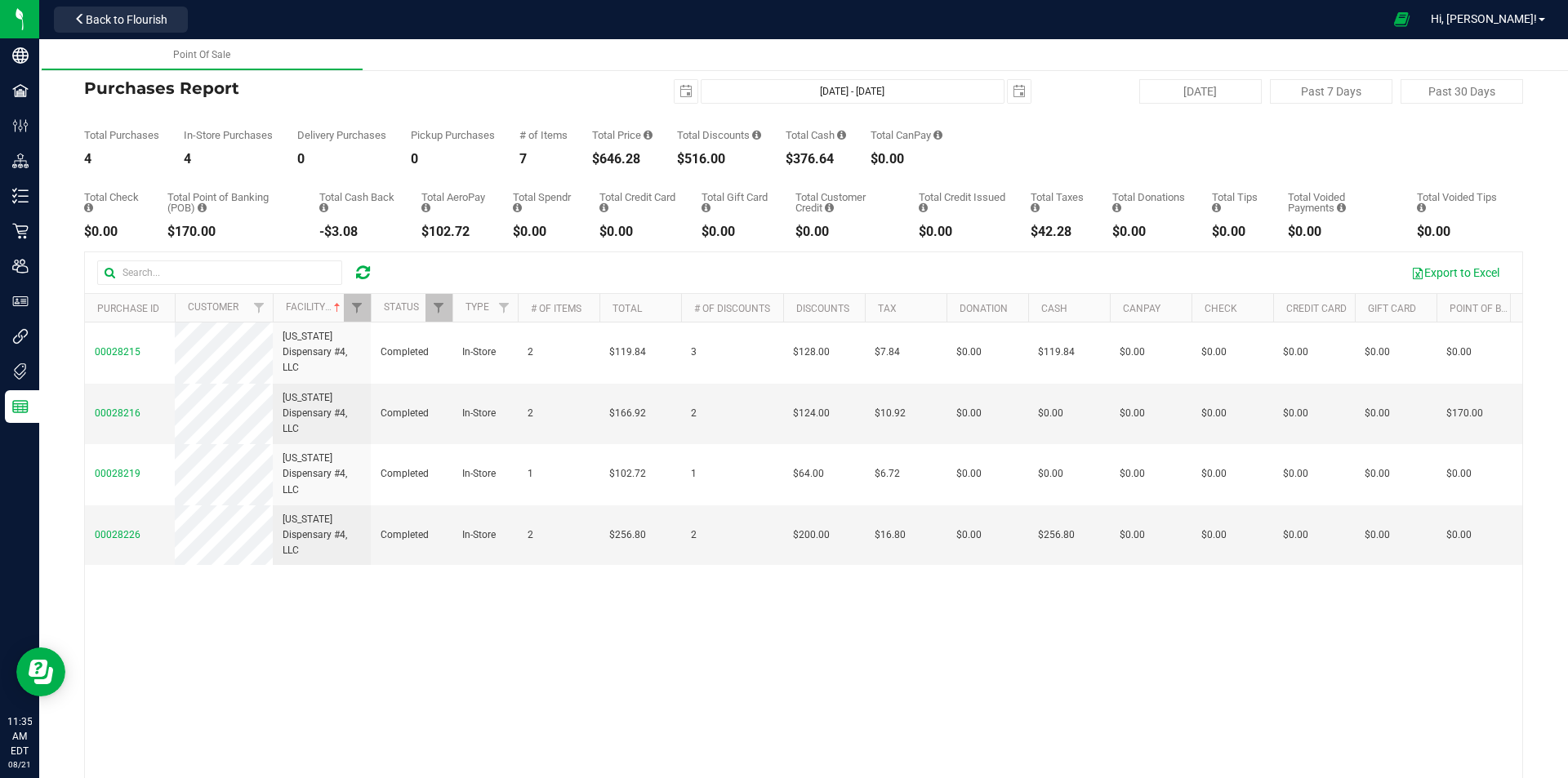
click at [368, 267] on icon at bounding box center [363, 272] width 14 height 16
click at [681, 86] on span "select" at bounding box center [686, 91] width 13 height 13
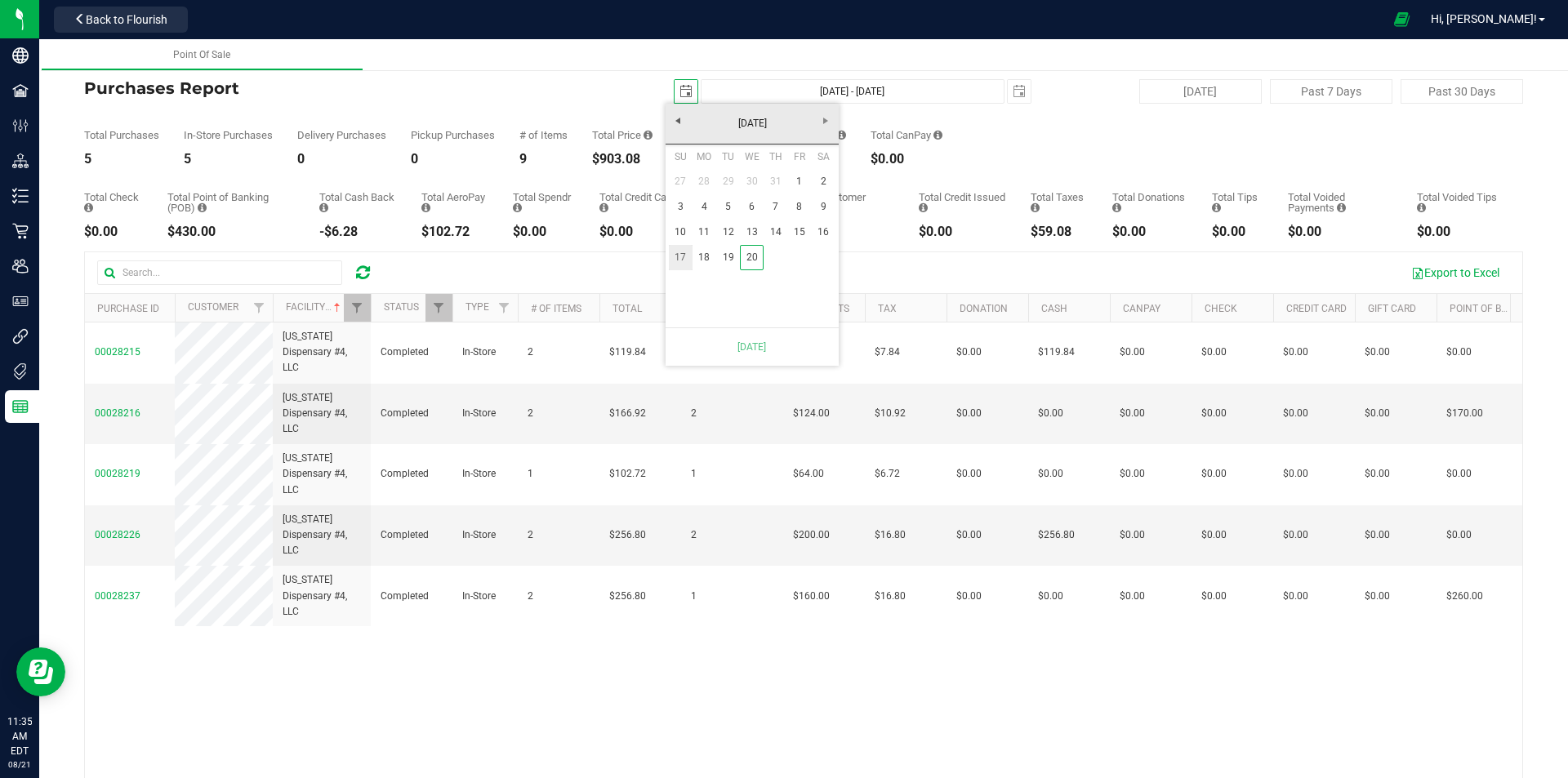
click at [680, 262] on link "17" at bounding box center [681, 257] width 24 height 25
type input "Aug 17, 2025 - Aug 21, 2025"
type input "2025-08-17"
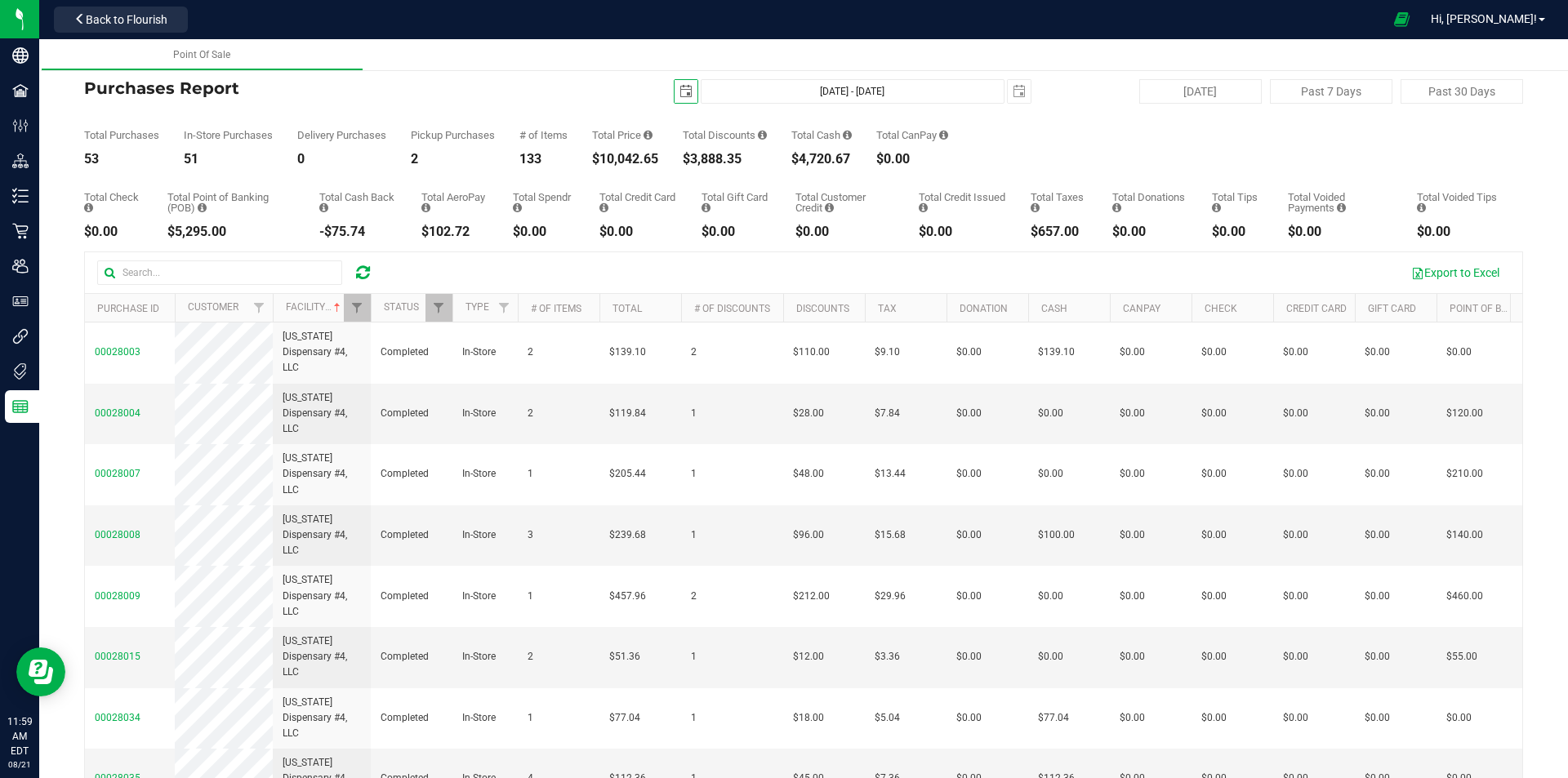
click at [360, 264] on icon at bounding box center [363, 272] width 14 height 16
click at [1141, 94] on button "[DATE]" at bounding box center [1200, 91] width 122 height 25
type input "[DATE] - [DATE]"
type input "2025-08-20"
drag, startPoint x: 658, startPoint y: 153, endPoint x: 578, endPoint y: 153, distance: 80.0
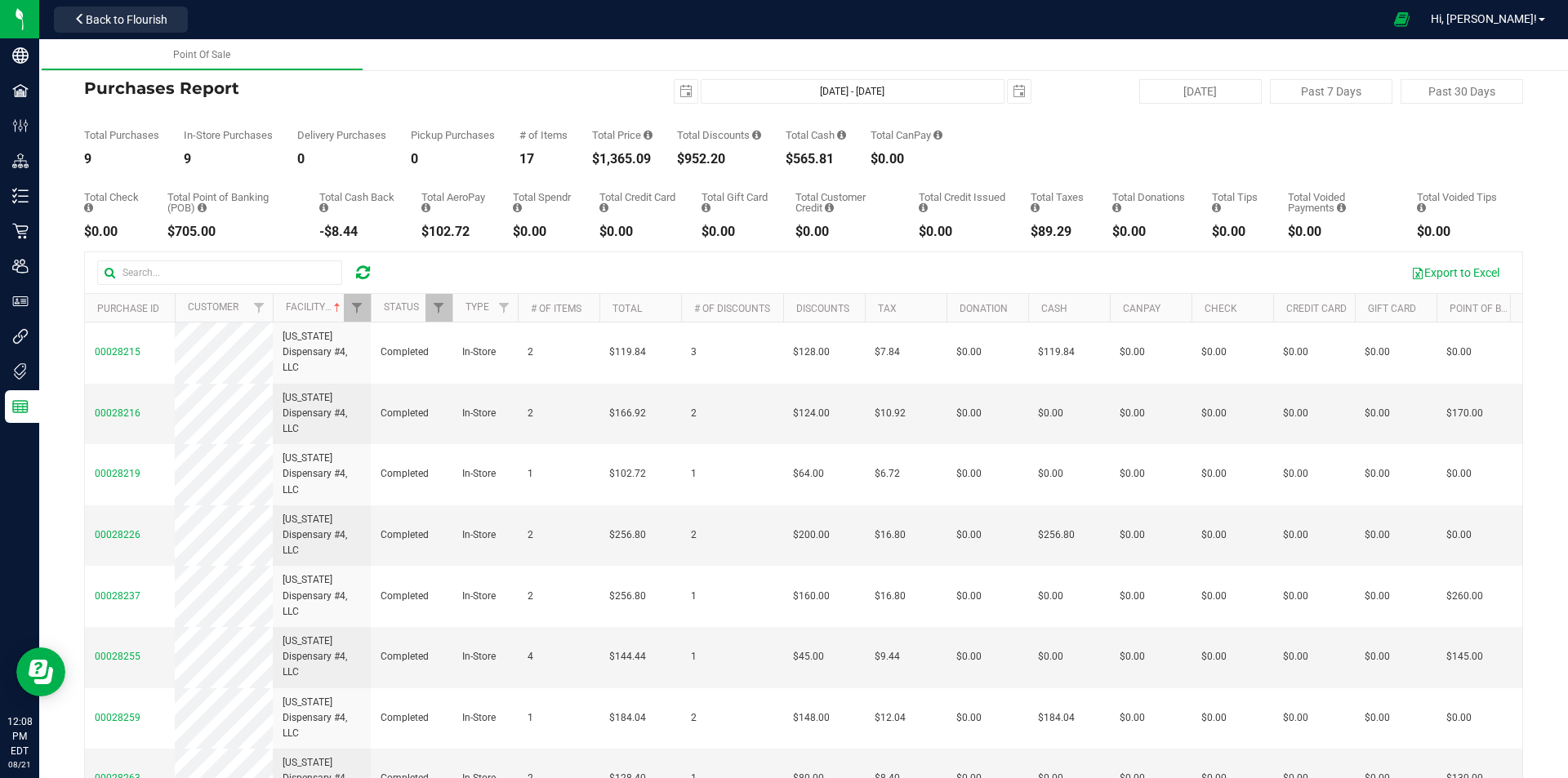
click at [578, 153] on div "Total Purchases 9 In-Store Purchases 9 Delivery Purchases 0 Pickup Purchases 0 …" at bounding box center [803, 135] width 1439 height 62
click at [364, 276] on icon at bounding box center [363, 272] width 14 height 16
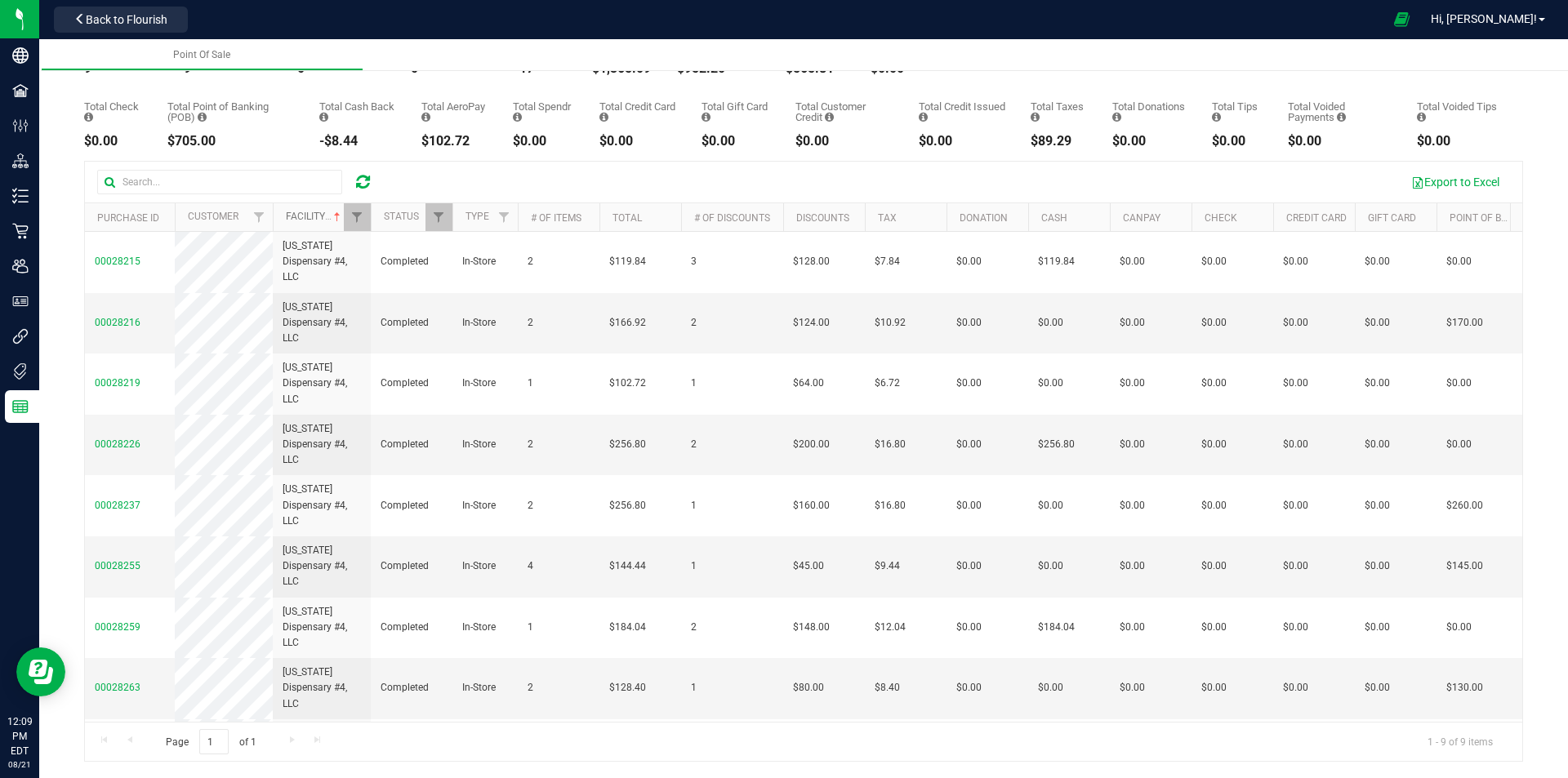
click at [322, 211] on link "Facility" at bounding box center [314, 217] width 58 height 11
click at [327, 215] on link "Facility" at bounding box center [314, 217] width 58 height 11
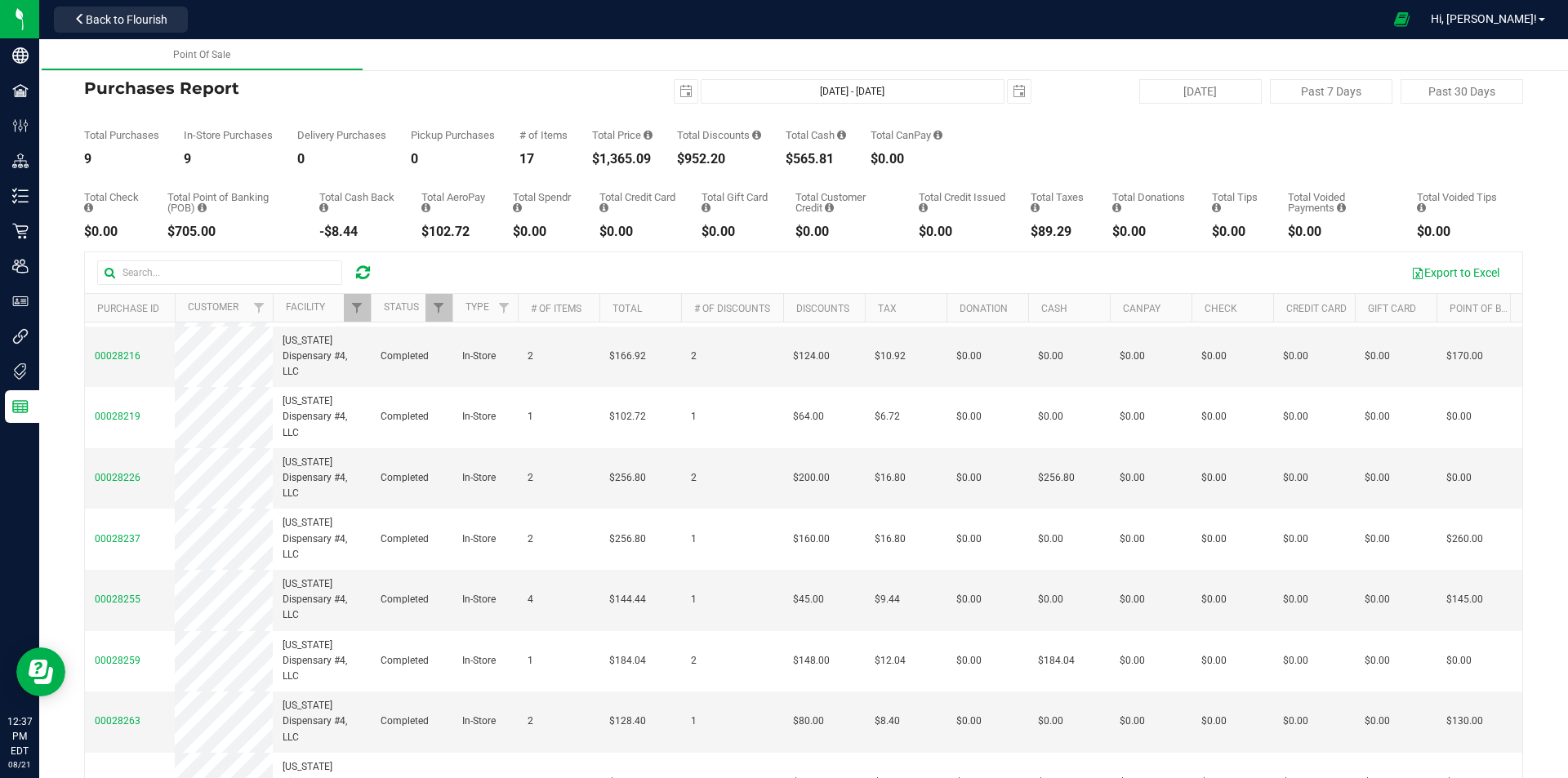
click at [365, 277] on icon at bounding box center [363, 272] width 14 height 16
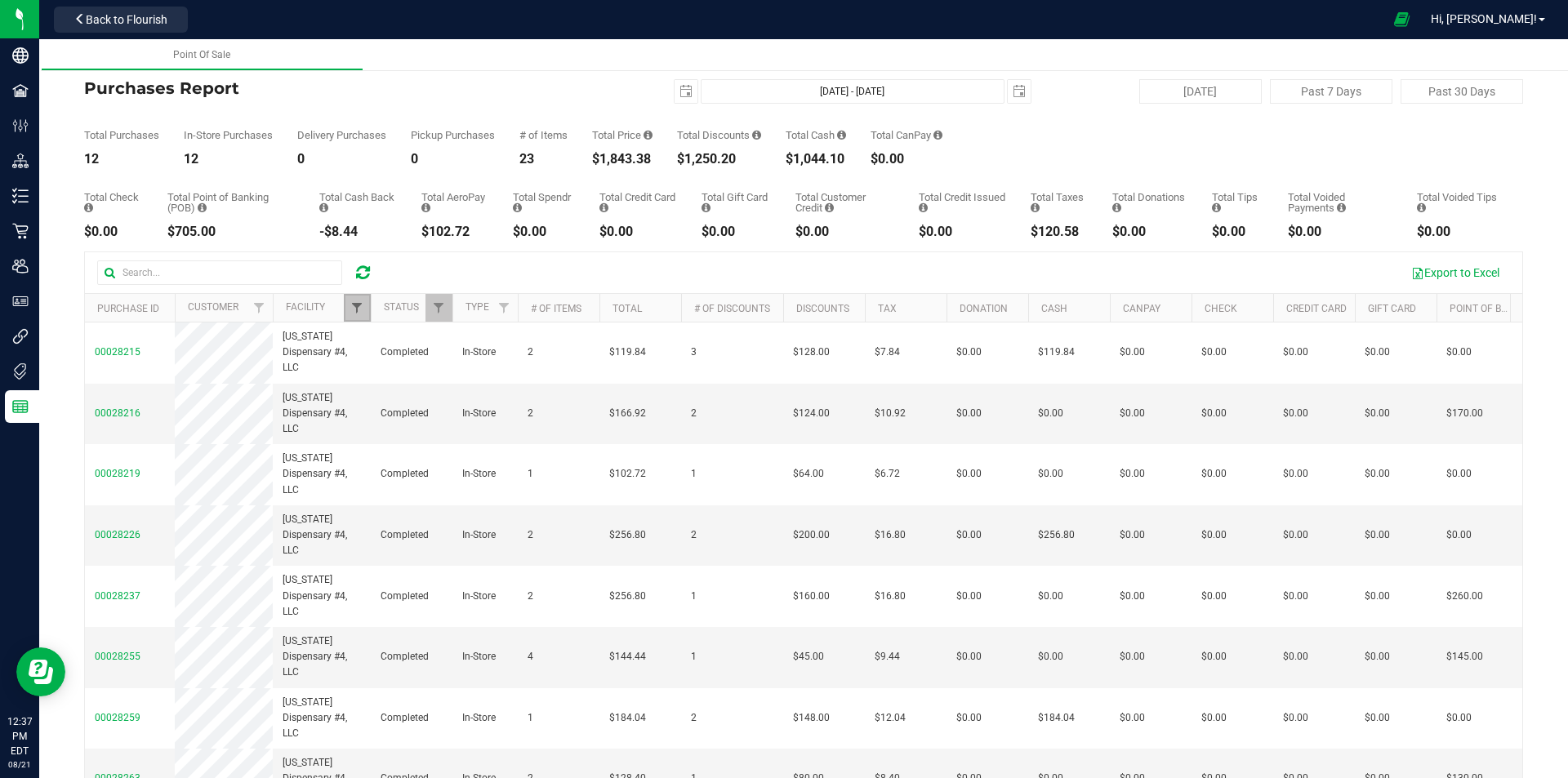
click at [363, 309] on span "Filter" at bounding box center [357, 308] width 13 height 13
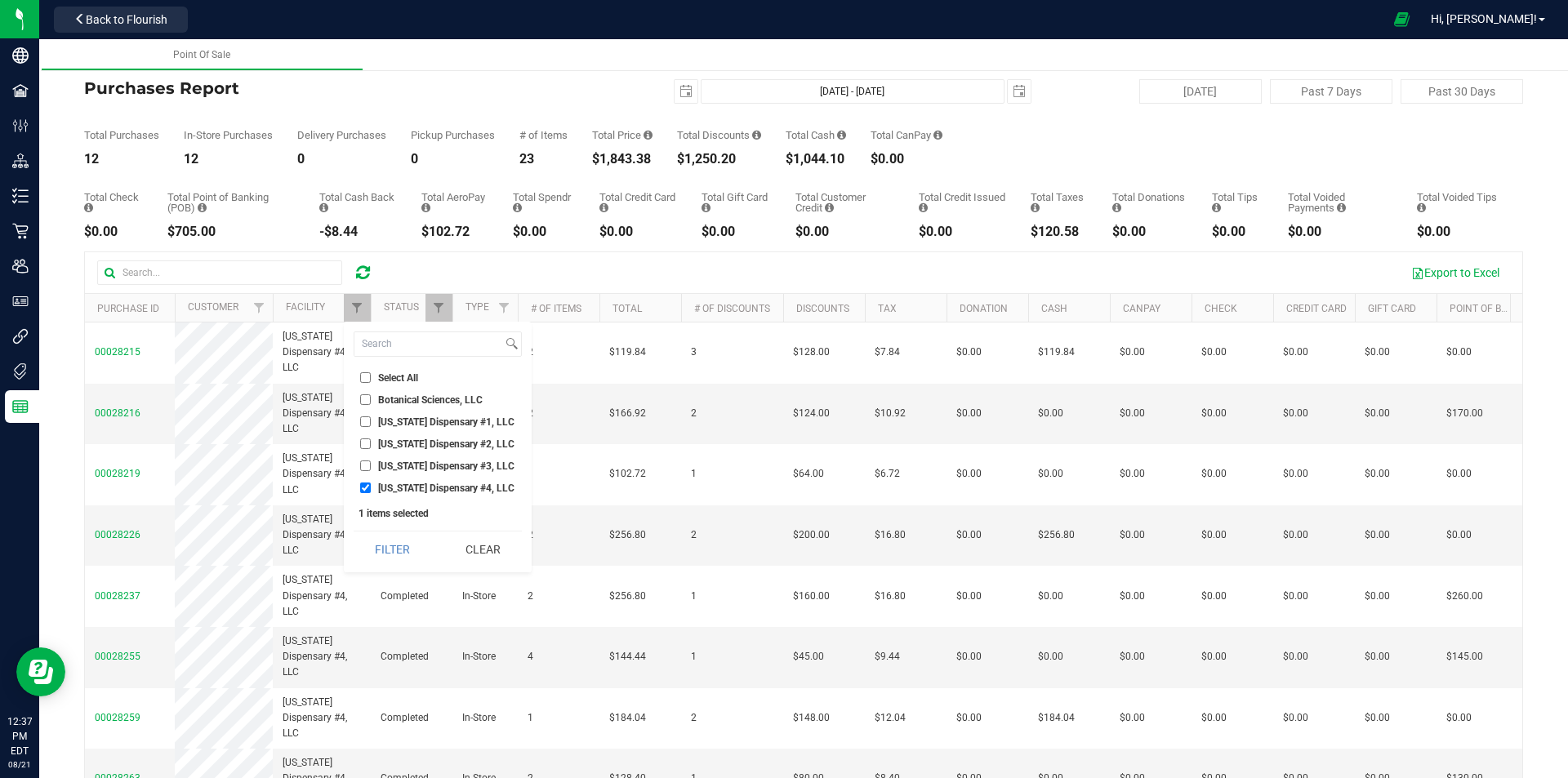
click at [360, 465] on input "Georgia Dispensary #3, LLC" at bounding box center [365, 465] width 11 height 11
checkbox input "true"
click at [369, 483] on input "Georgia Dispensary #4, LLC" at bounding box center [365, 487] width 11 height 11
checkbox input "false"
click at [392, 551] on button "Filter" at bounding box center [392, 550] width 78 height 36
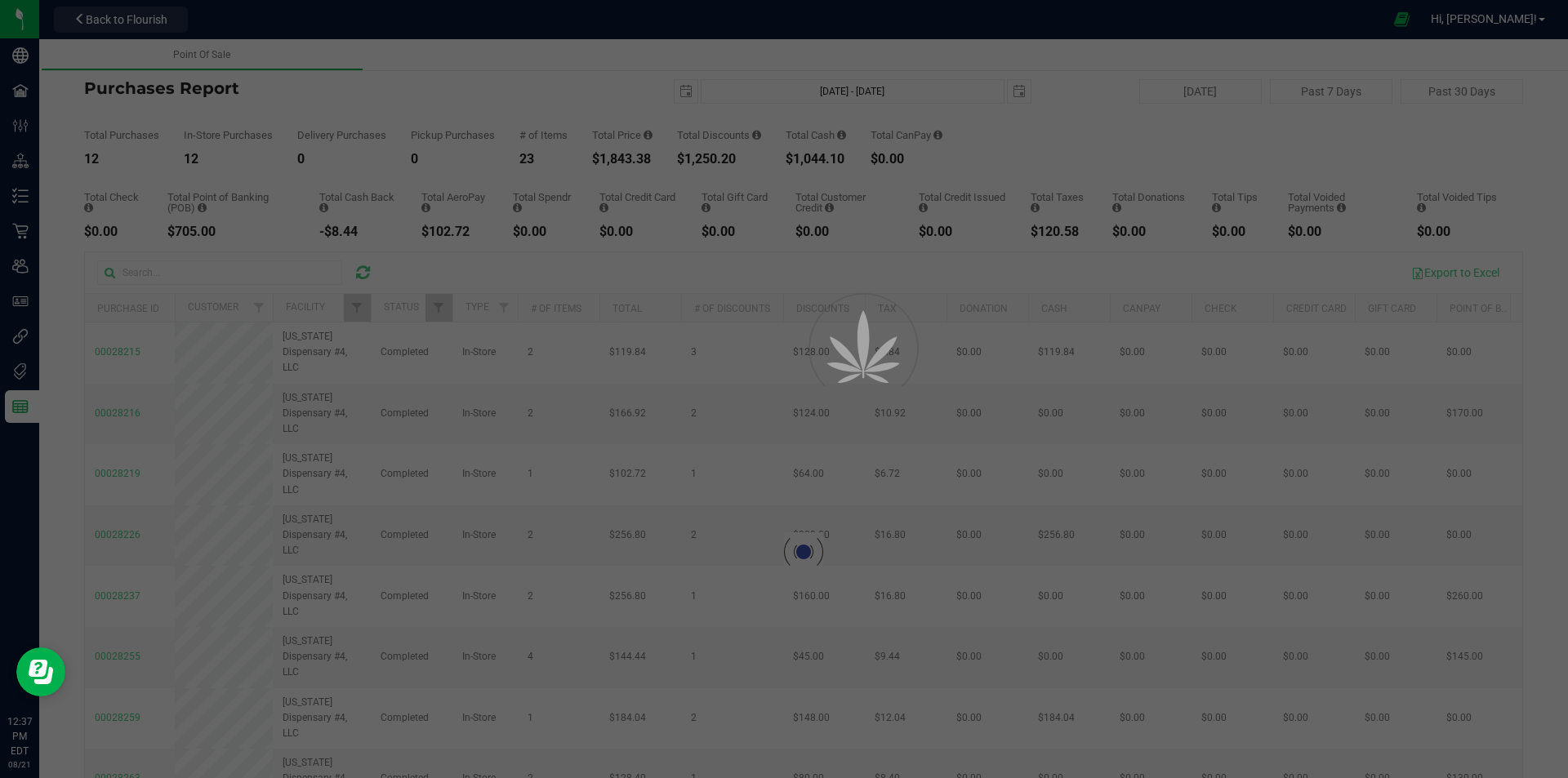
checkbox input "true"
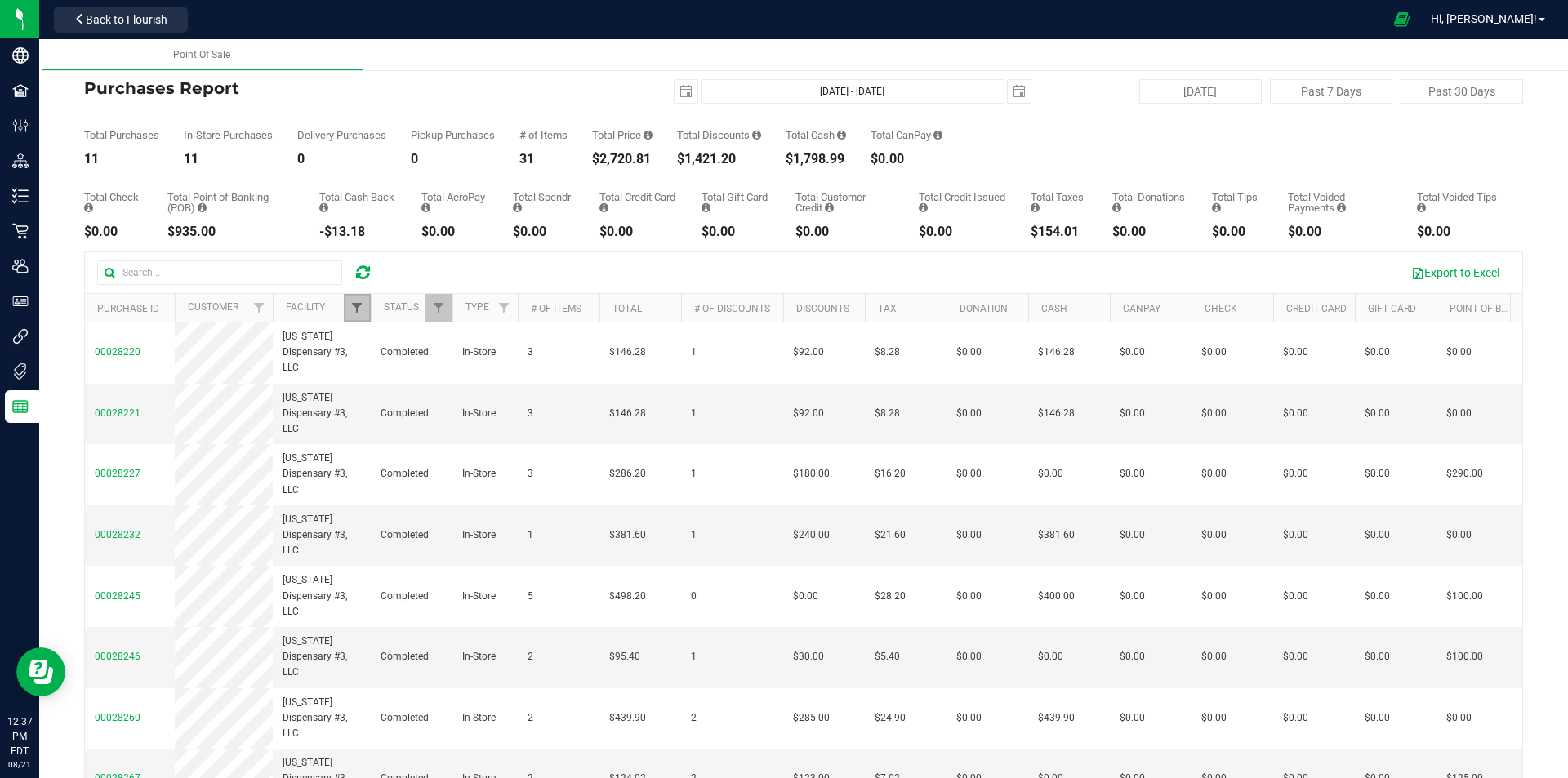
click at [351, 309] on span "Filter" at bounding box center [357, 308] width 13 height 13
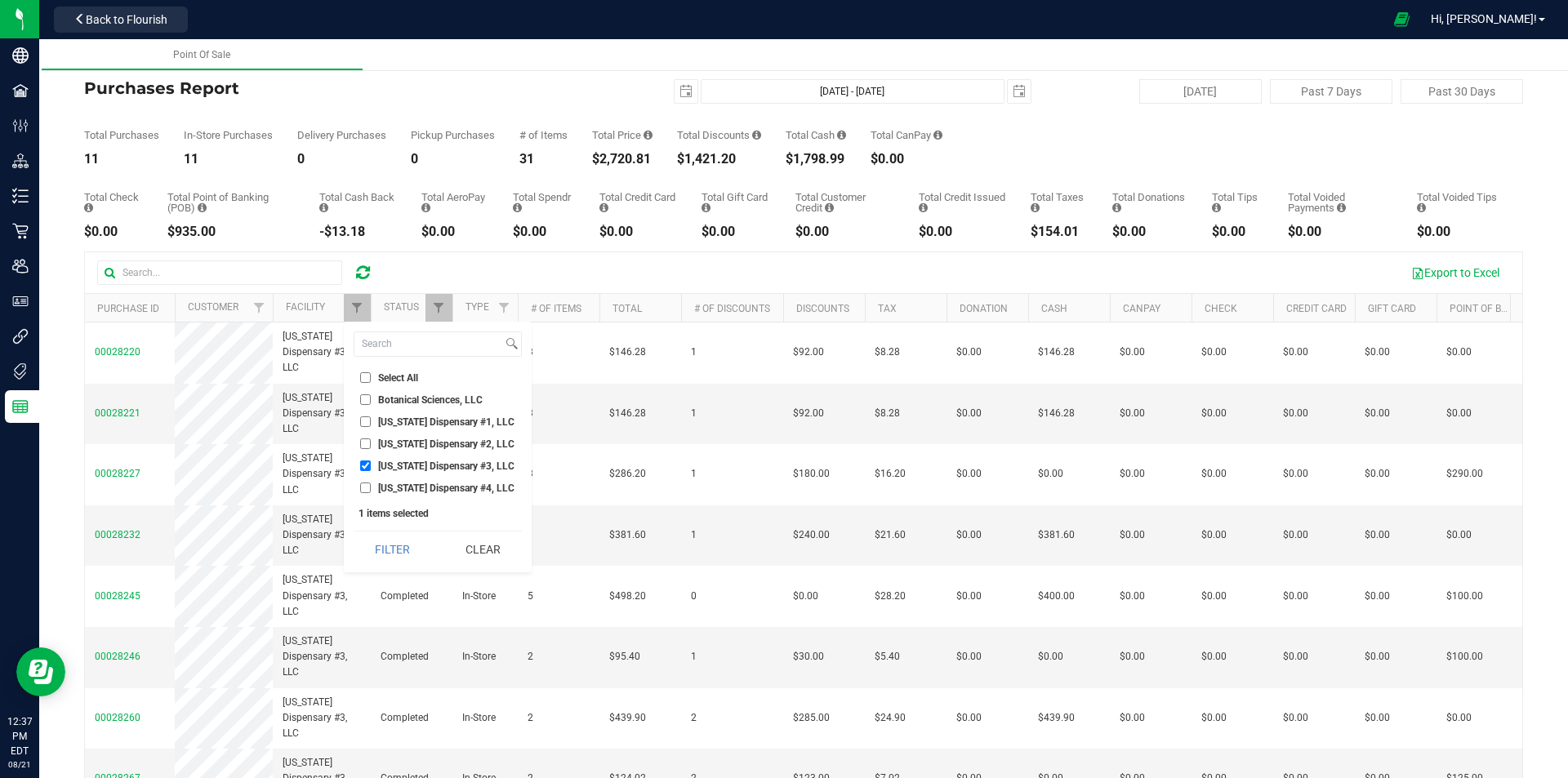
click at [360, 442] on input "Georgia Dispensary #2, LLC" at bounding box center [365, 443] width 11 height 11
checkbox input "true"
click at [367, 461] on input "Georgia Dispensary #3, LLC" at bounding box center [365, 465] width 11 height 11
checkbox input "false"
click at [399, 547] on button "Filter" at bounding box center [392, 550] width 78 height 36
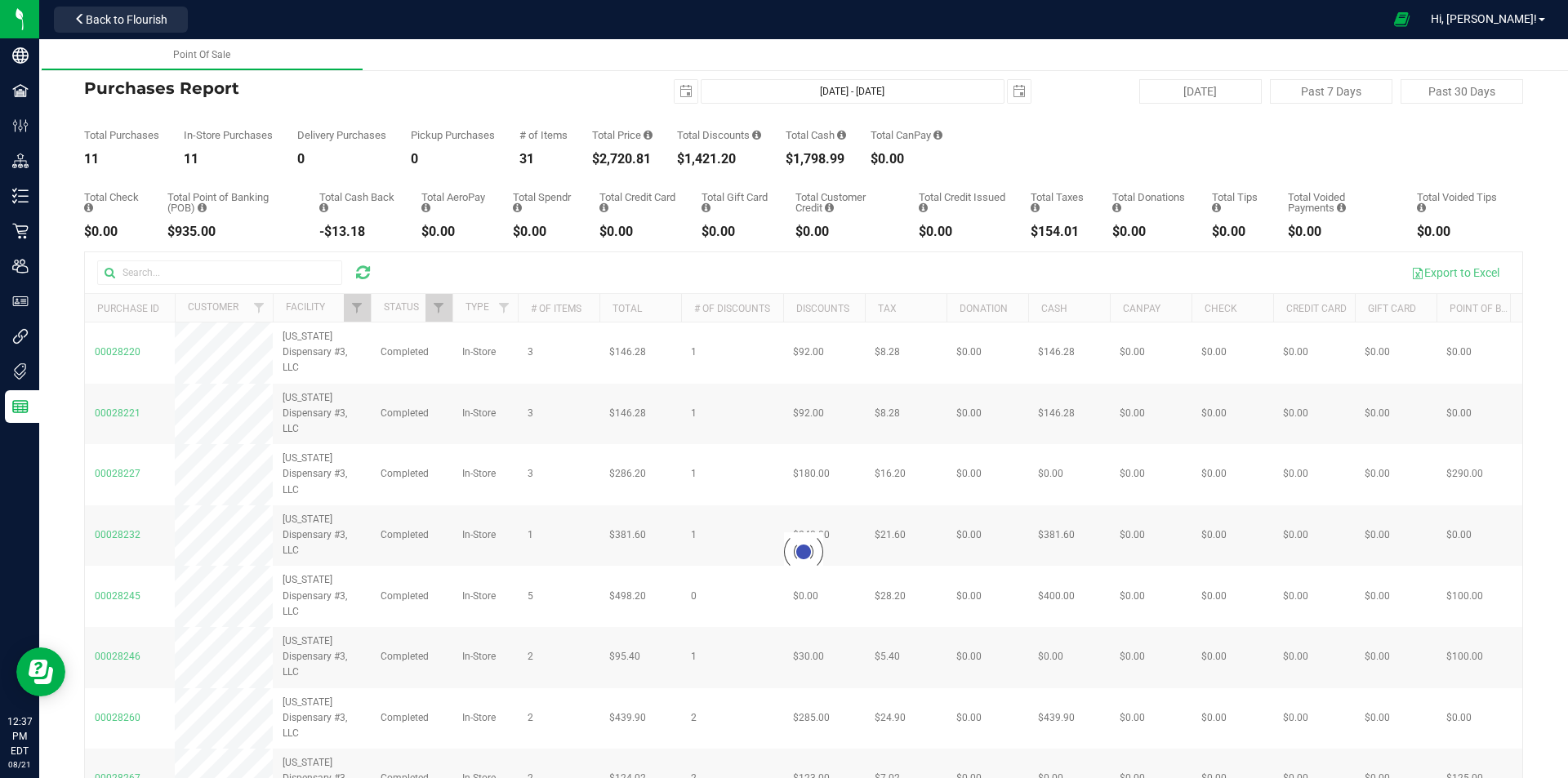
checkbox input "true"
click at [355, 304] on span "Filter" at bounding box center [357, 308] width 13 height 13
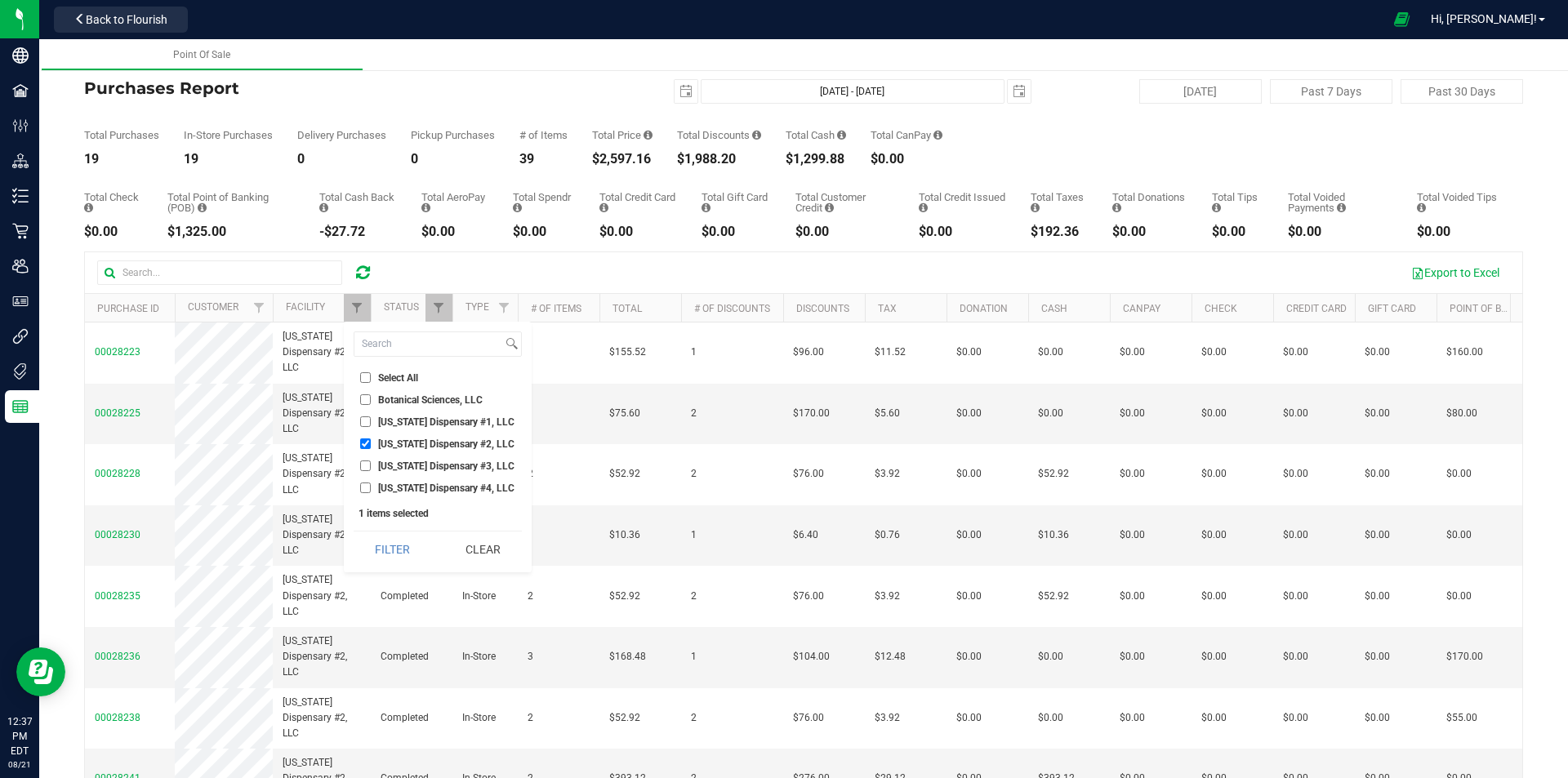
click at [368, 422] on input "Georgia Dispensary #1, LLC" at bounding box center [365, 421] width 11 height 11
checkbox input "true"
click at [364, 440] on input "Georgia Dispensary #2, LLC" at bounding box center [365, 443] width 11 height 11
checkbox input "false"
click at [392, 550] on button "Filter" at bounding box center [392, 550] width 78 height 36
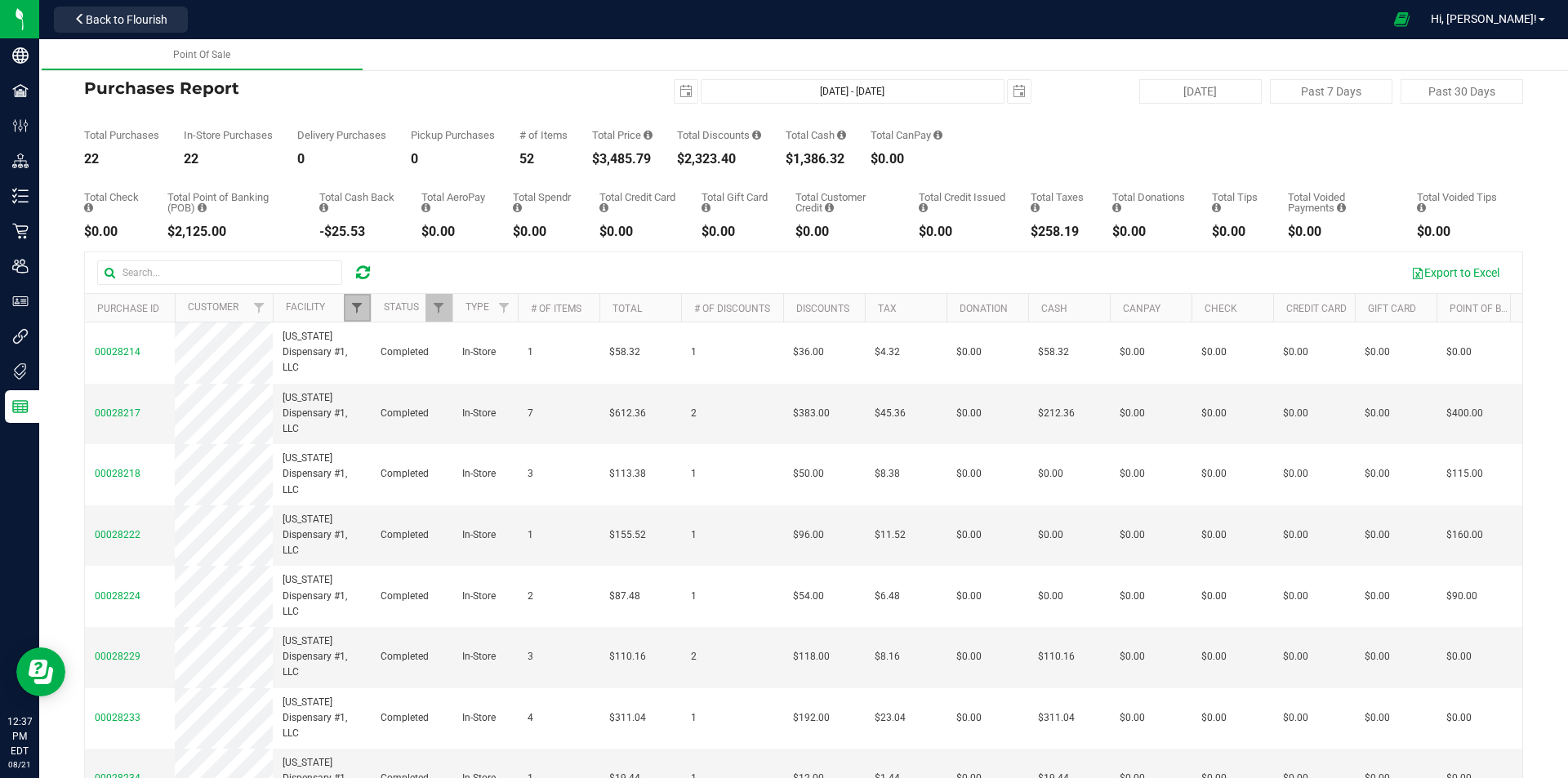
click at [364, 309] on span "Filter" at bounding box center [357, 308] width 13 height 13
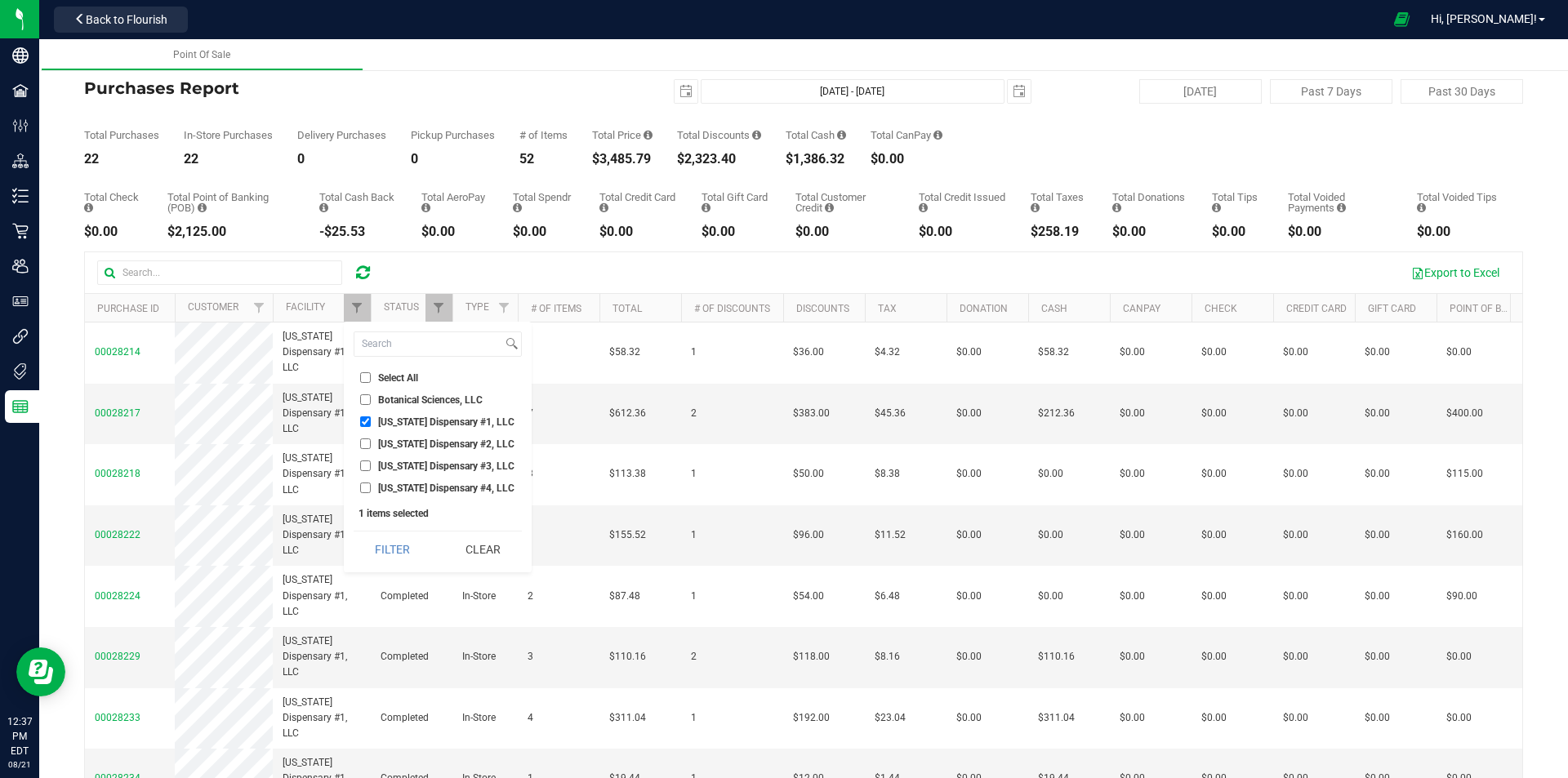
click at [369, 485] on input "Georgia Dispensary #4, LLC" at bounding box center [365, 487] width 11 height 11
checkbox input "true"
click at [369, 419] on input "Georgia Dispensary #1, LLC" at bounding box center [365, 421] width 11 height 11
checkbox input "false"
click at [392, 541] on button "Filter" at bounding box center [392, 550] width 78 height 36
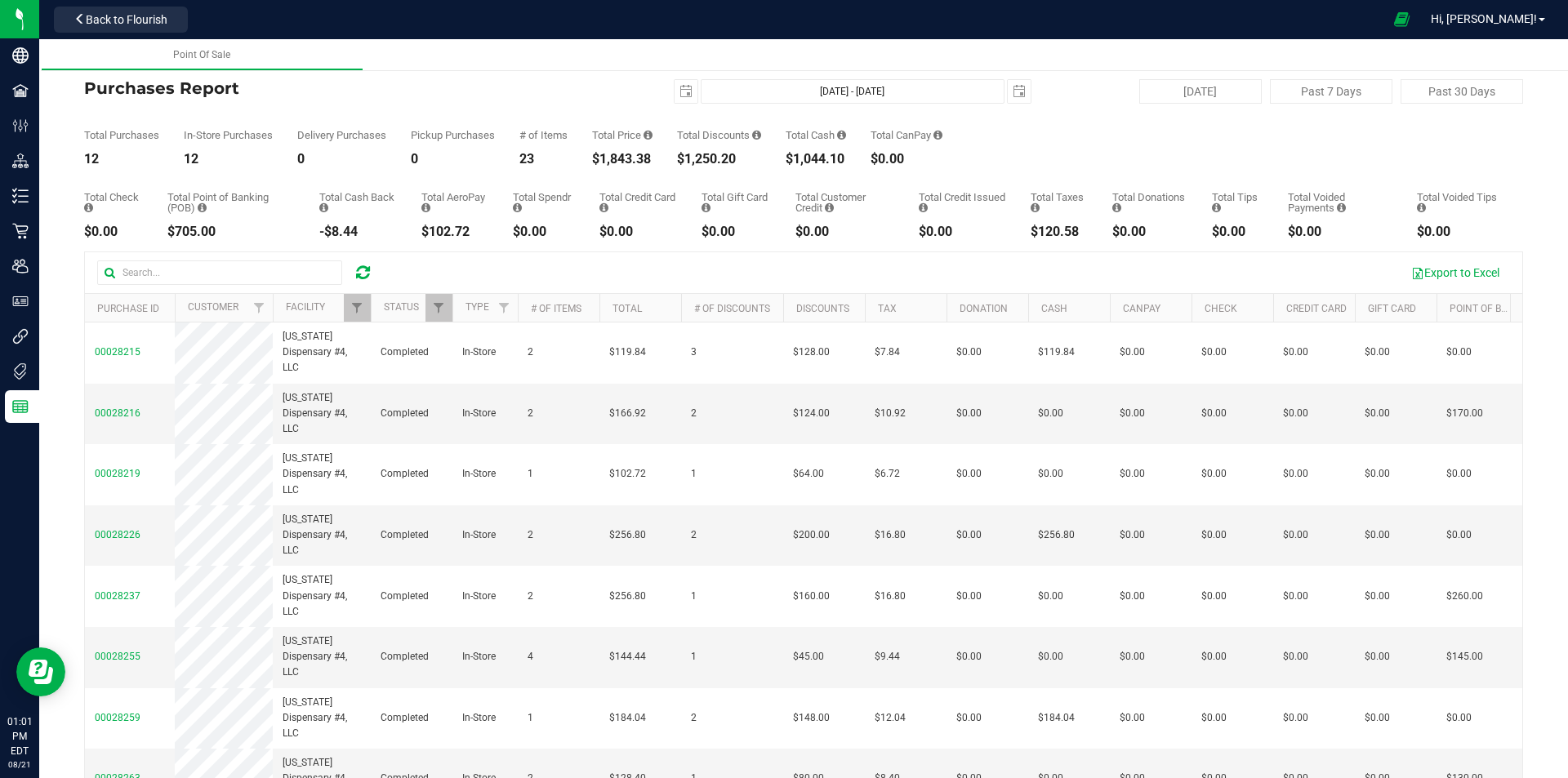
click at [366, 268] on icon at bounding box center [363, 272] width 14 height 16
click at [355, 312] on span "Filter" at bounding box center [357, 308] width 13 height 13
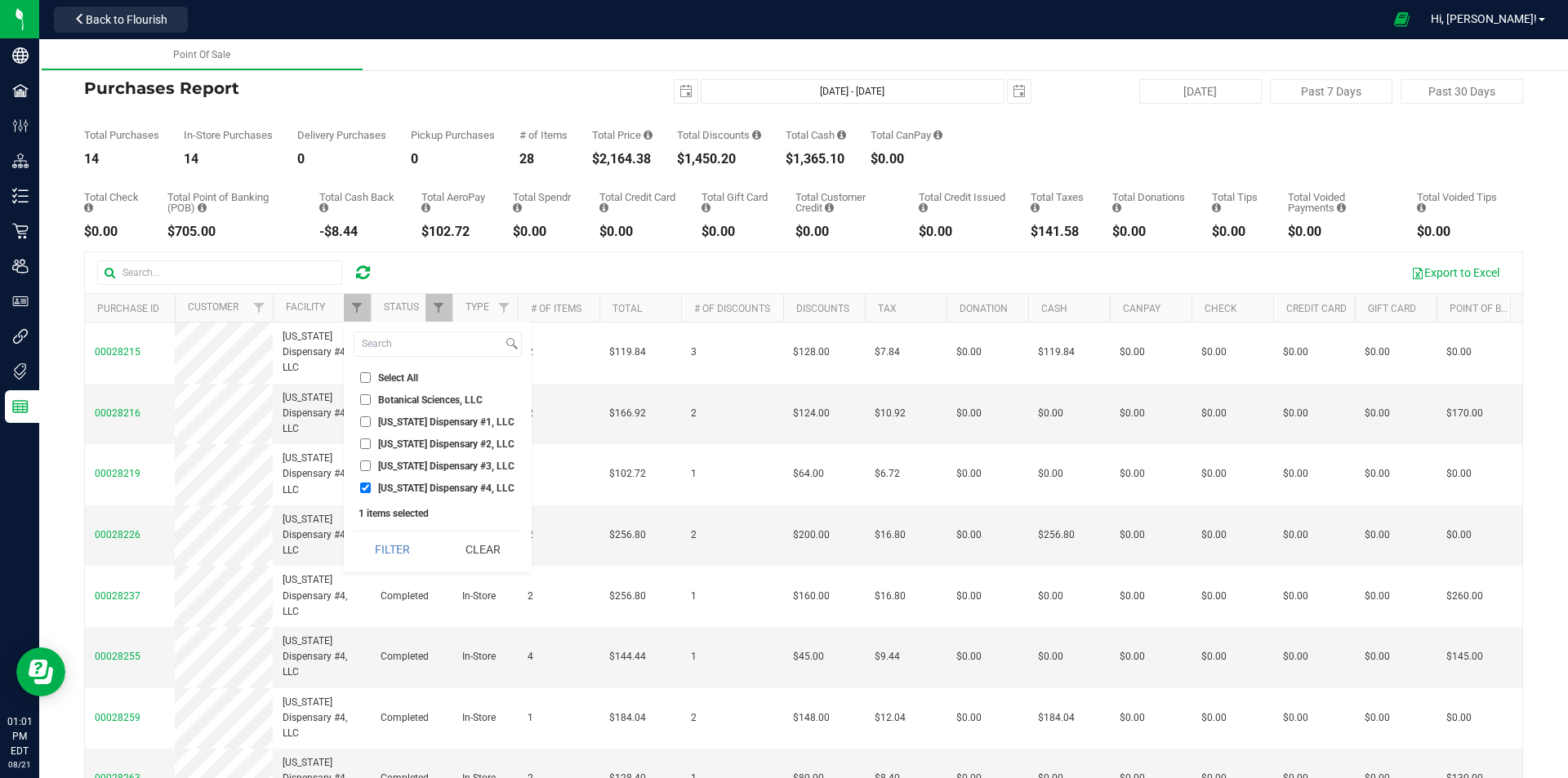
click at [361, 420] on input "Georgia Dispensary #1, LLC" at bounding box center [365, 421] width 11 height 11
checkbox input "true"
click at [367, 484] on input "Georgia Dispensary #4, LLC" at bounding box center [365, 487] width 11 height 11
checkbox input "false"
click at [384, 537] on button "Filter" at bounding box center [392, 550] width 78 height 36
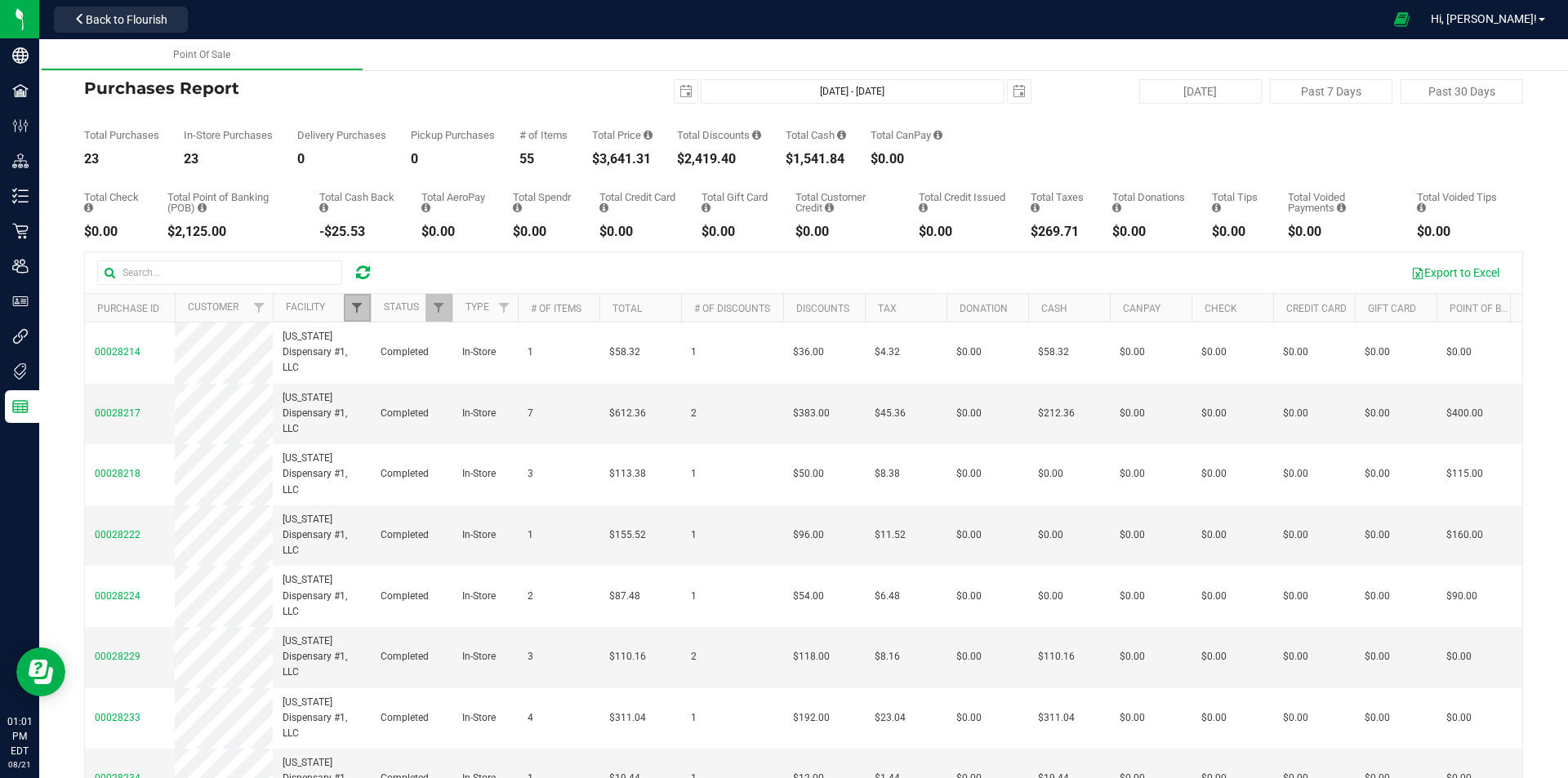
click at [356, 307] on span "Filter" at bounding box center [357, 308] width 13 height 13
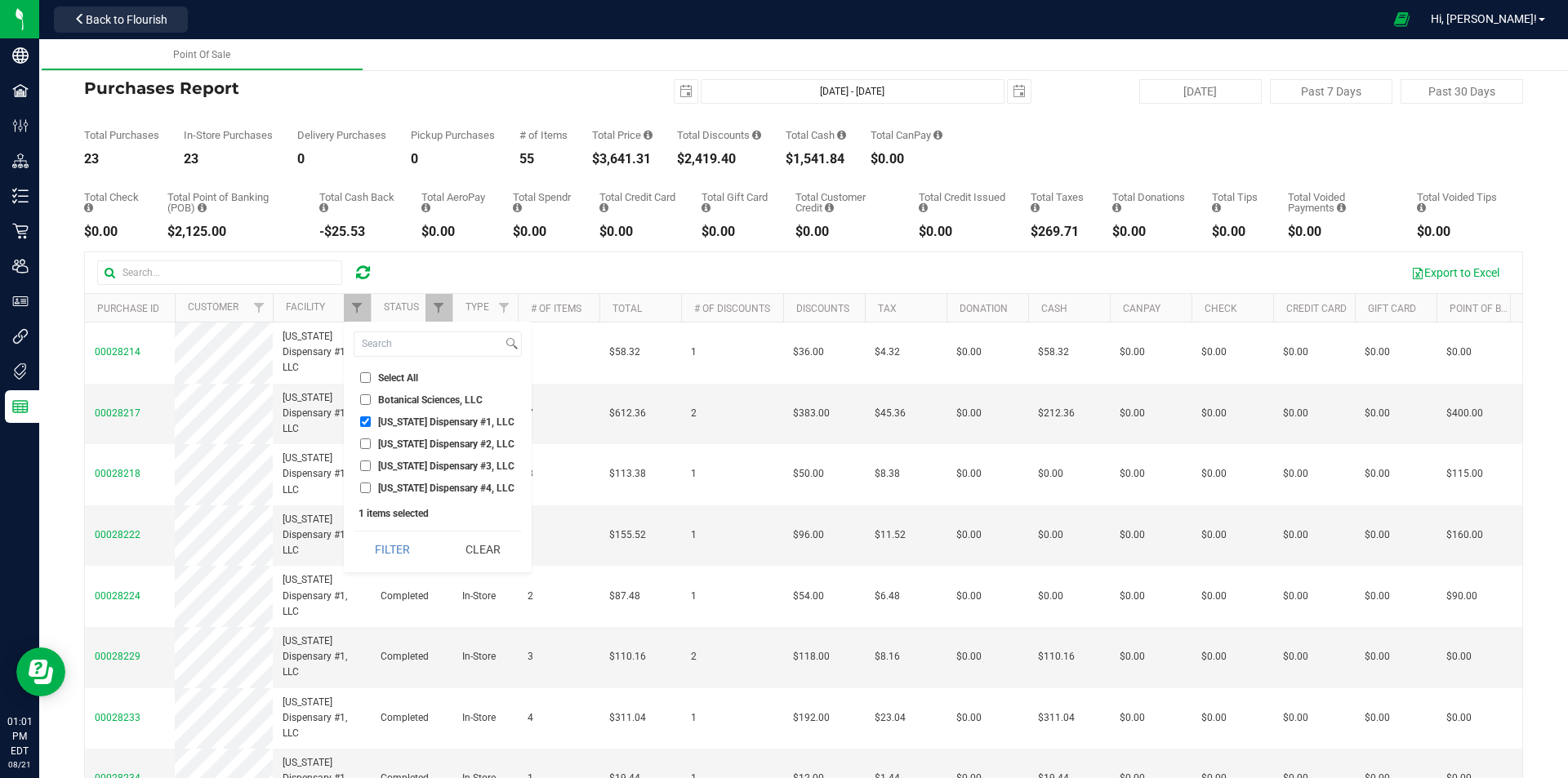
click at [369, 445] on input "Georgia Dispensary #2, LLC" at bounding box center [365, 443] width 11 height 11
checkbox input "true"
click at [364, 422] on input "Georgia Dispensary #1, LLC" at bounding box center [365, 421] width 11 height 11
checkbox input "false"
click at [400, 556] on button "Filter" at bounding box center [392, 550] width 78 height 36
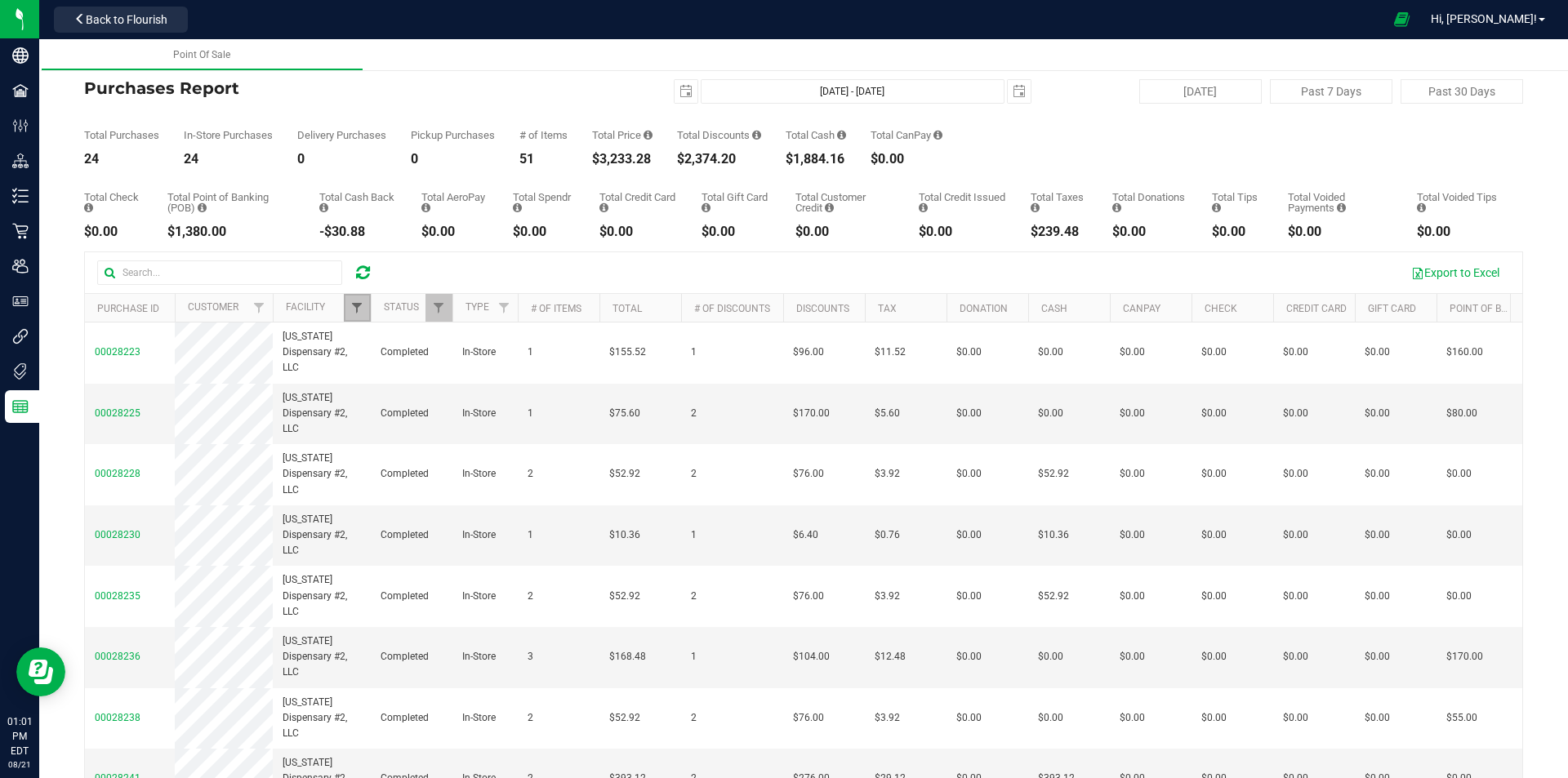
click at [358, 302] on span "Filter" at bounding box center [357, 308] width 13 height 13
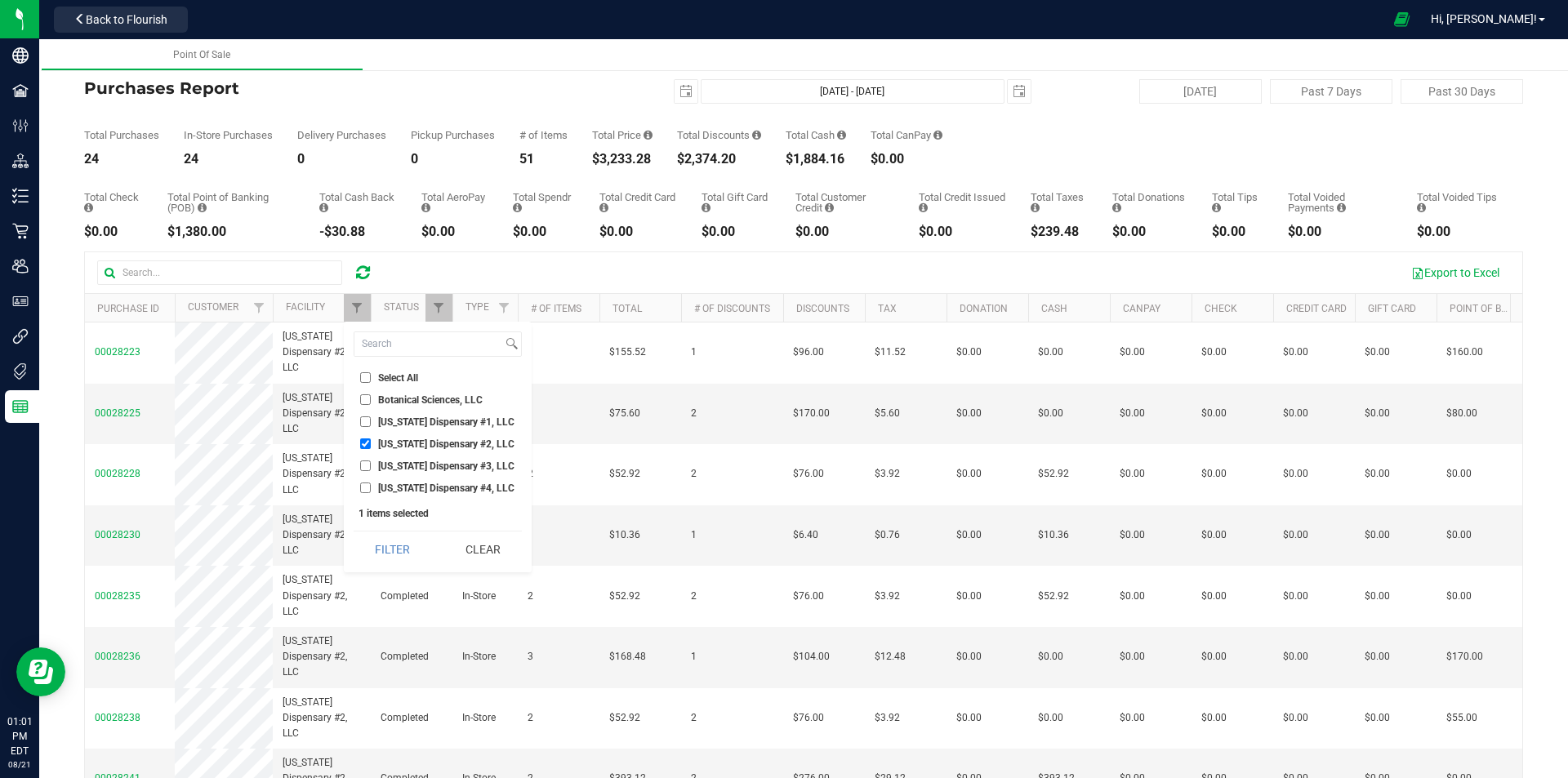
click at [371, 465] on label "Georgia Dispensary #3, LLC" at bounding box center [438, 465] width 154 height 11
click at [371, 465] on input "Georgia Dispensary #3, LLC" at bounding box center [365, 465] width 11 height 11
checkbox input "true"
click at [362, 448] on input "Georgia Dispensary #2, LLC" at bounding box center [365, 443] width 11 height 11
checkbox input "false"
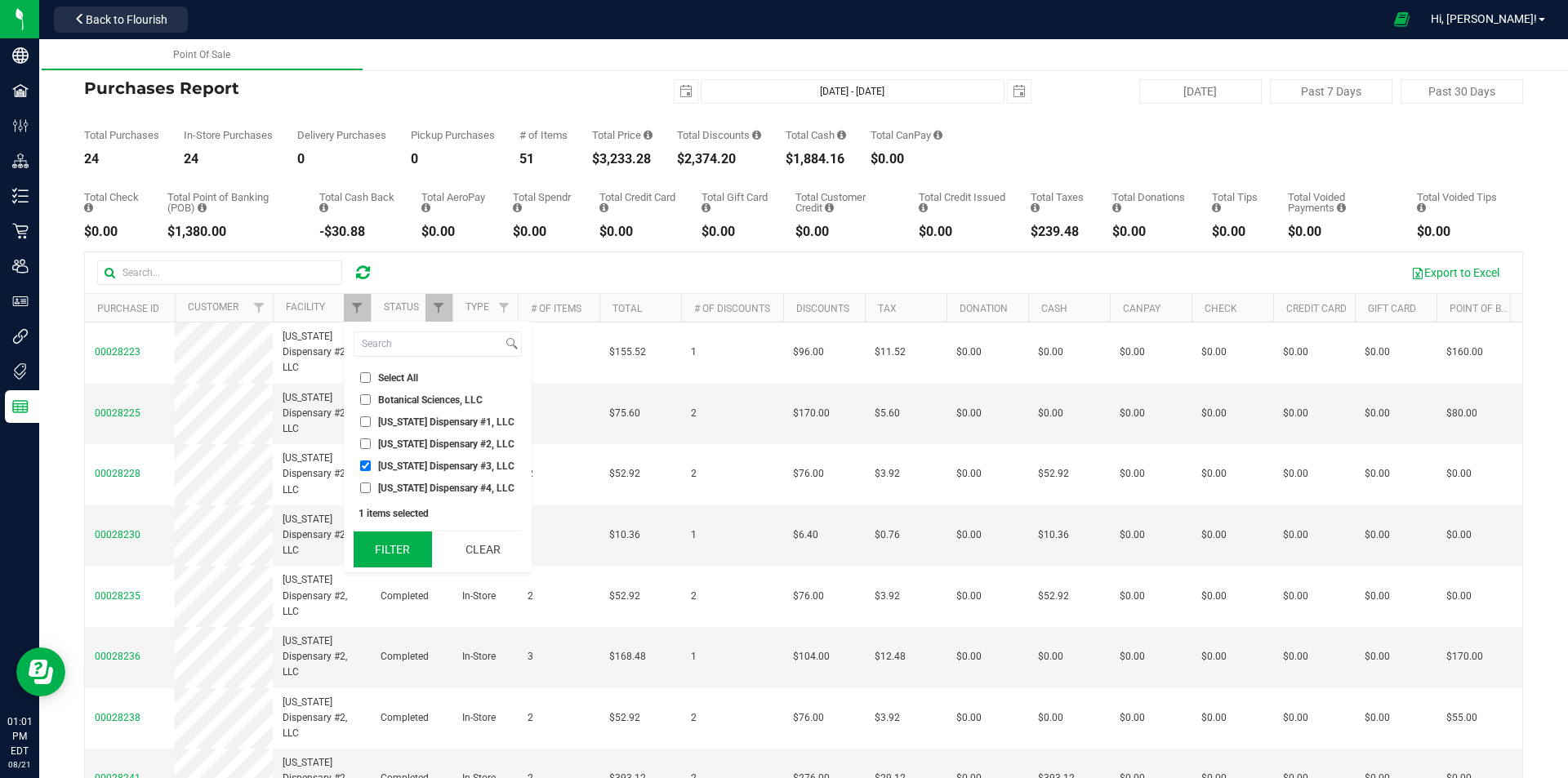
click at [387, 544] on button "Filter" at bounding box center [392, 550] width 78 height 36
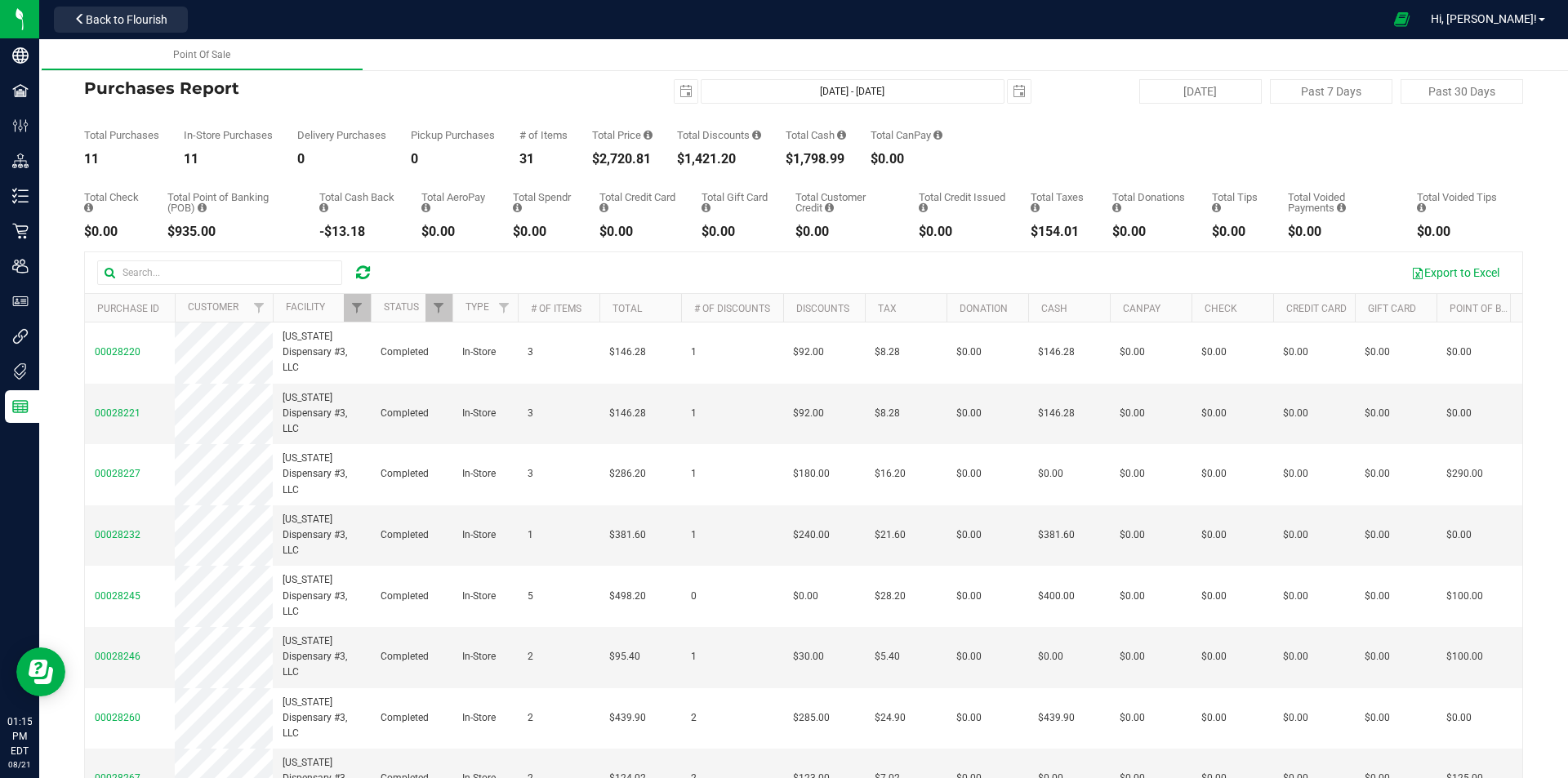
click at [354, 282] on div at bounding box center [242, 272] width 291 height 25
click at [362, 278] on icon at bounding box center [363, 272] width 14 height 16
click at [364, 304] on span "Filter" at bounding box center [357, 308] width 13 height 13
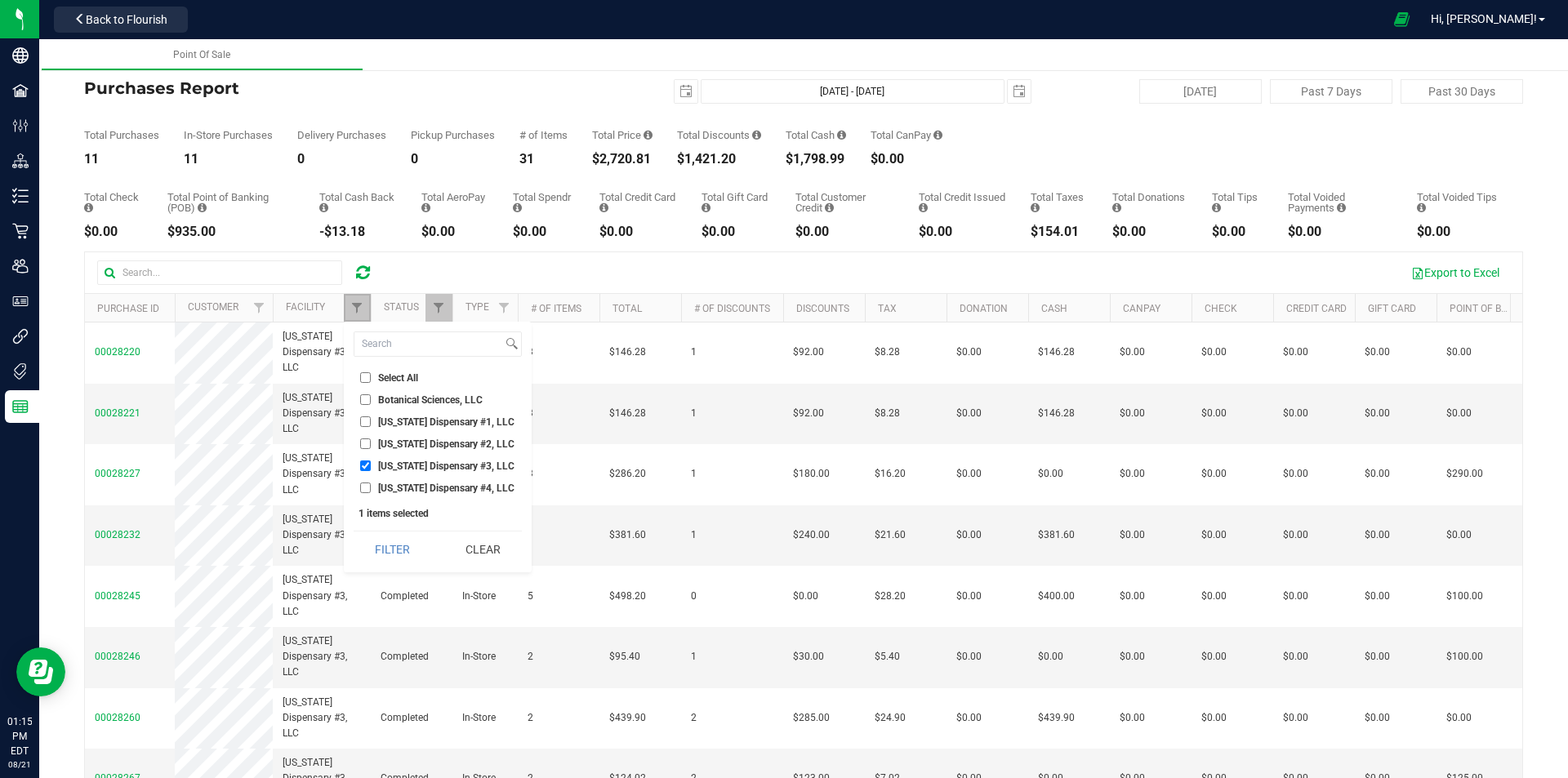
click at [365, 313] on link "Filter" at bounding box center [357, 308] width 27 height 28
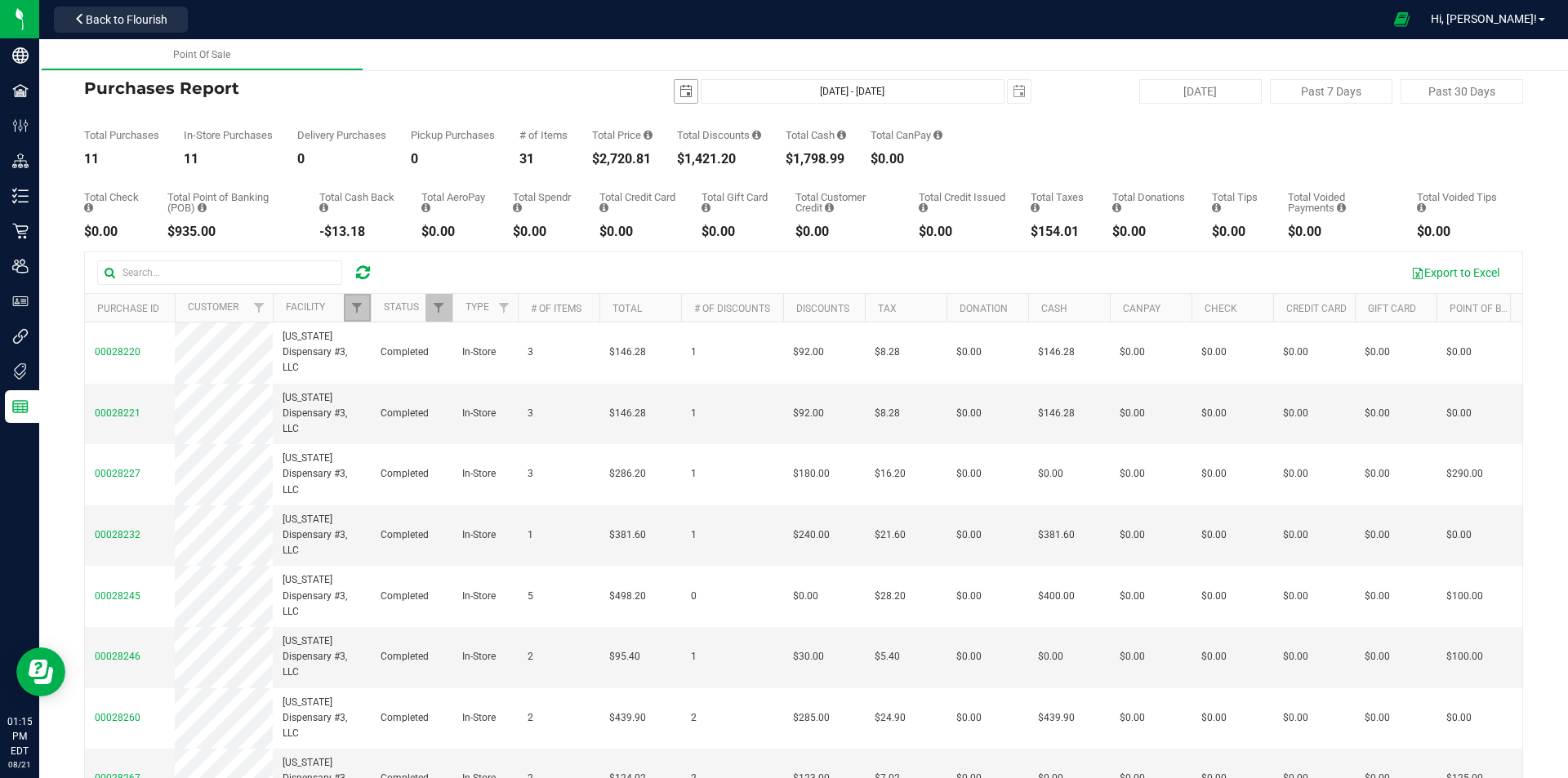
click at [680, 92] on span "select" at bounding box center [686, 91] width 13 height 13
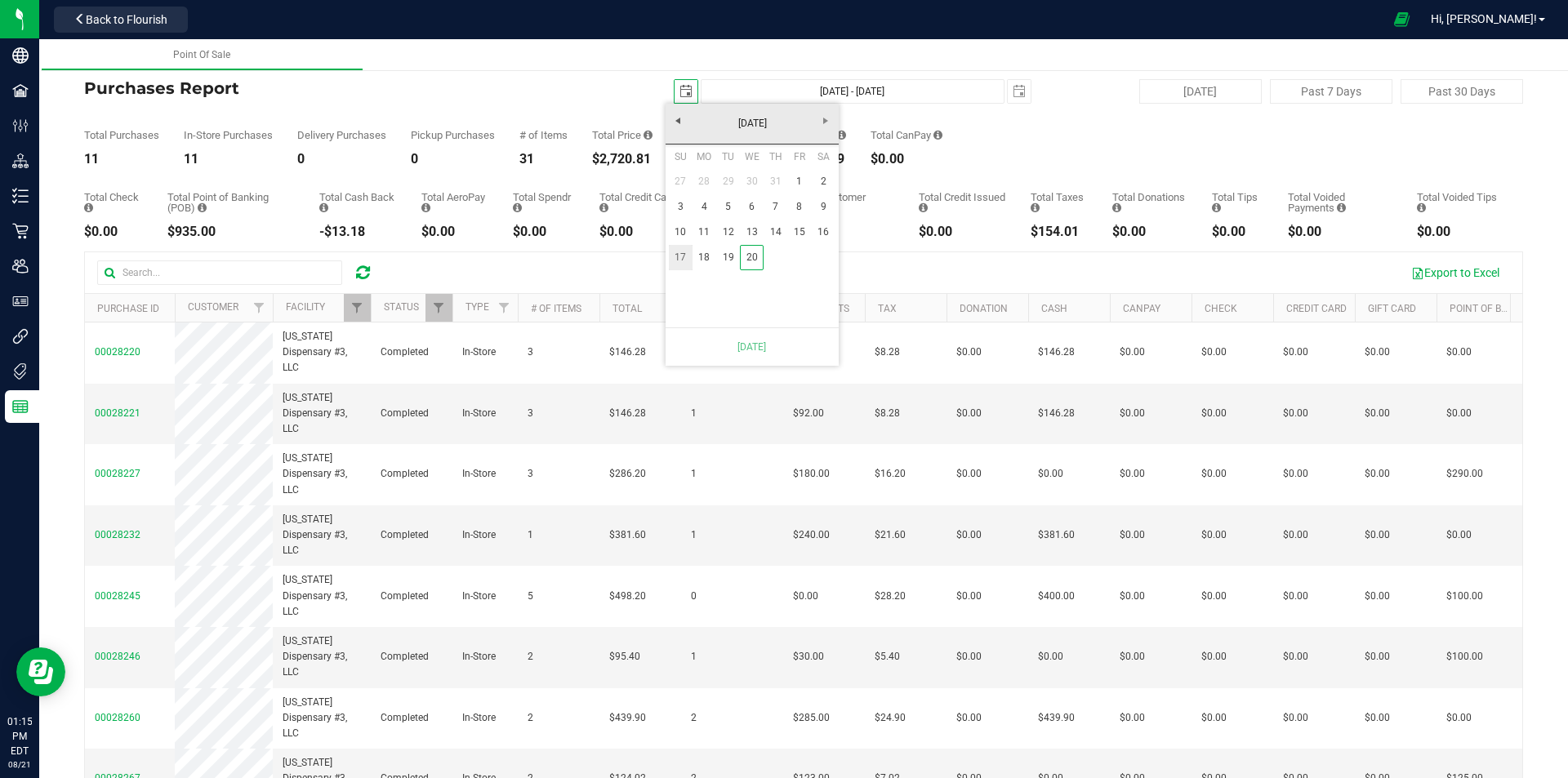
click at [675, 266] on link "17" at bounding box center [681, 257] width 24 height 25
type input "Aug 17, 2025 - Aug 21, 2025"
type input "2025-08-17"
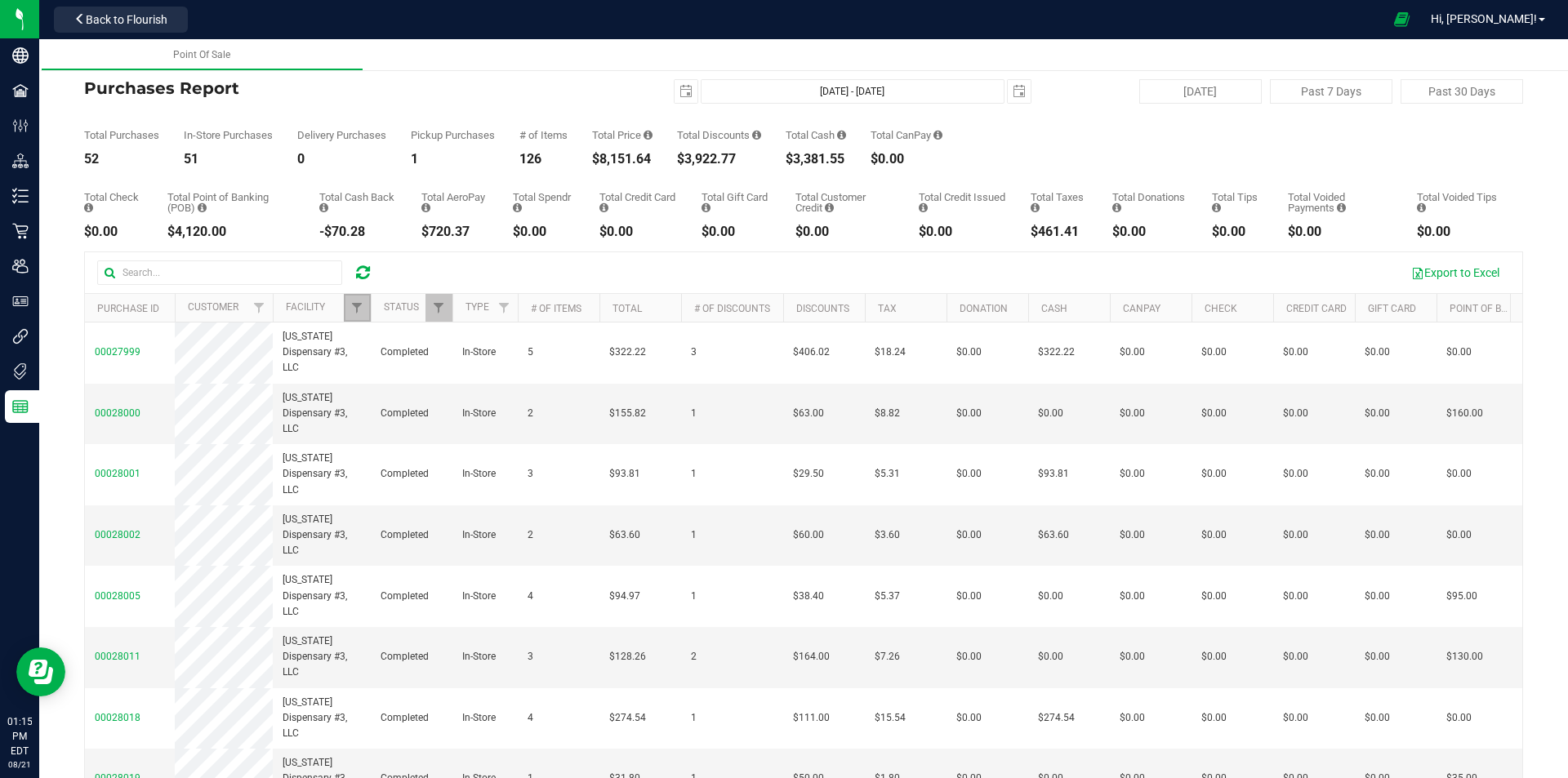
click at [351, 319] on link "Filter" at bounding box center [357, 308] width 27 height 28
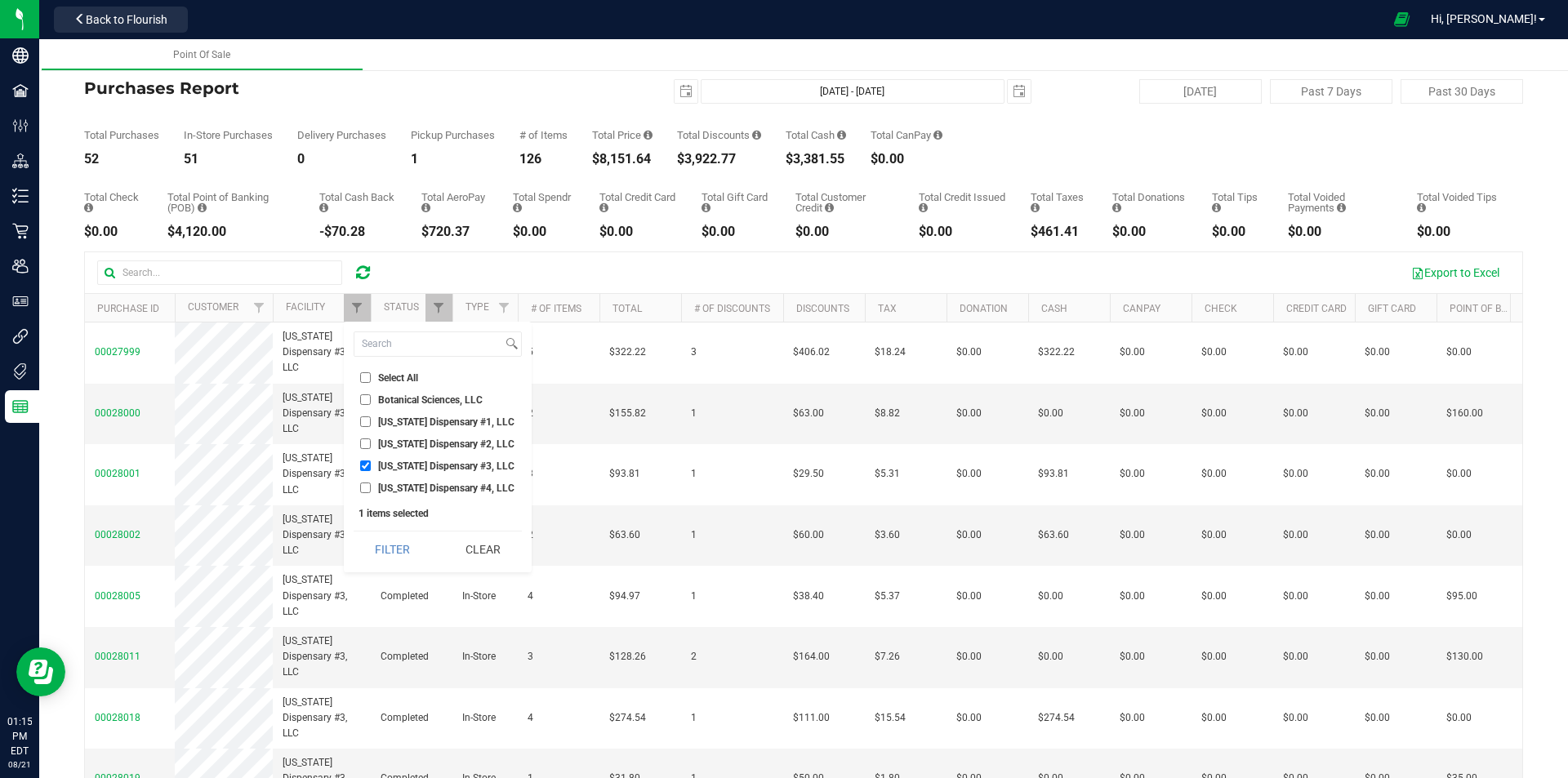
click at [384, 469] on span "Georgia Dispensary #3, LLC" at bounding box center [447, 466] width 136 height 10
click at [371, 469] on input "Georgia Dispensary #3, LLC" at bounding box center [365, 465] width 11 height 11
checkbox input "false"
click at [383, 483] on span "Georgia Dispensary #4, LLC" at bounding box center [447, 488] width 136 height 10
click at [371, 483] on input "Georgia Dispensary #4, LLC" at bounding box center [365, 487] width 11 height 11
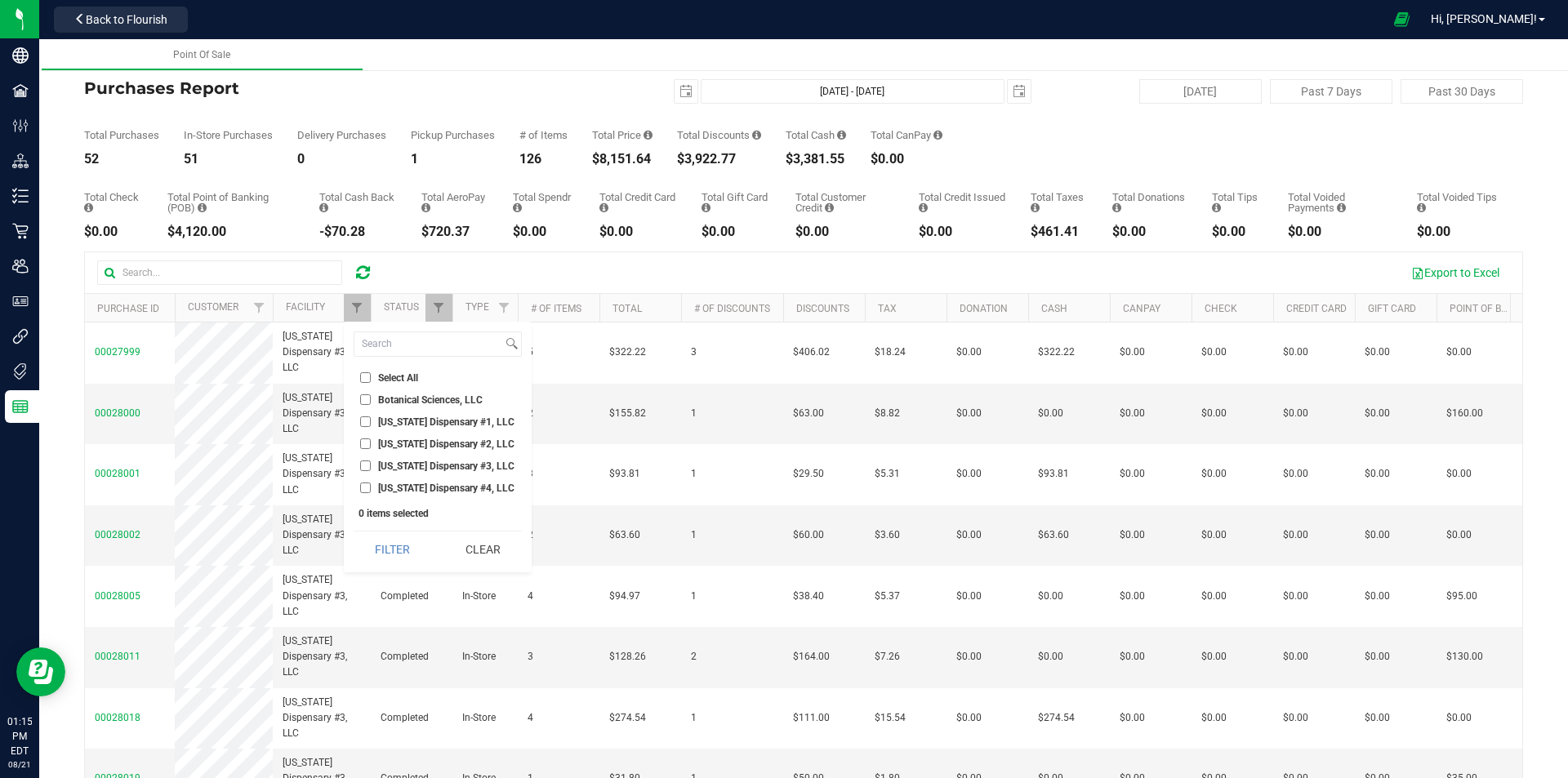
checkbox input "true"
click at [388, 539] on button "Filter" at bounding box center [392, 550] width 78 height 36
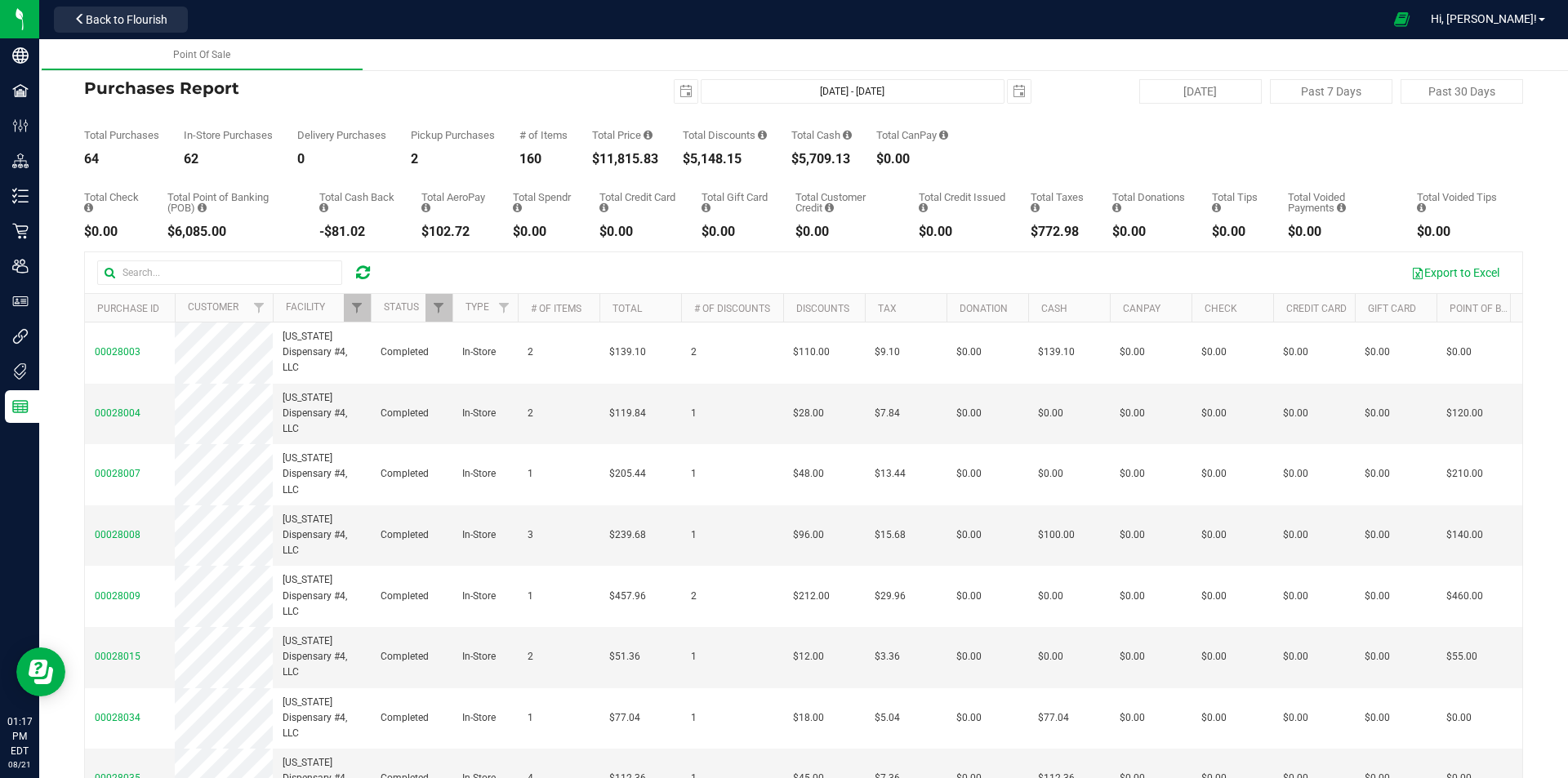
click at [364, 268] on icon at bounding box center [363, 272] width 14 height 16
click at [366, 260] on div at bounding box center [242, 272] width 291 height 25
click at [369, 269] on icon at bounding box center [363, 272] width 14 height 16
click at [369, 272] on icon at bounding box center [363, 272] width 14 height 16
click at [358, 309] on span "Filter" at bounding box center [357, 308] width 13 height 13
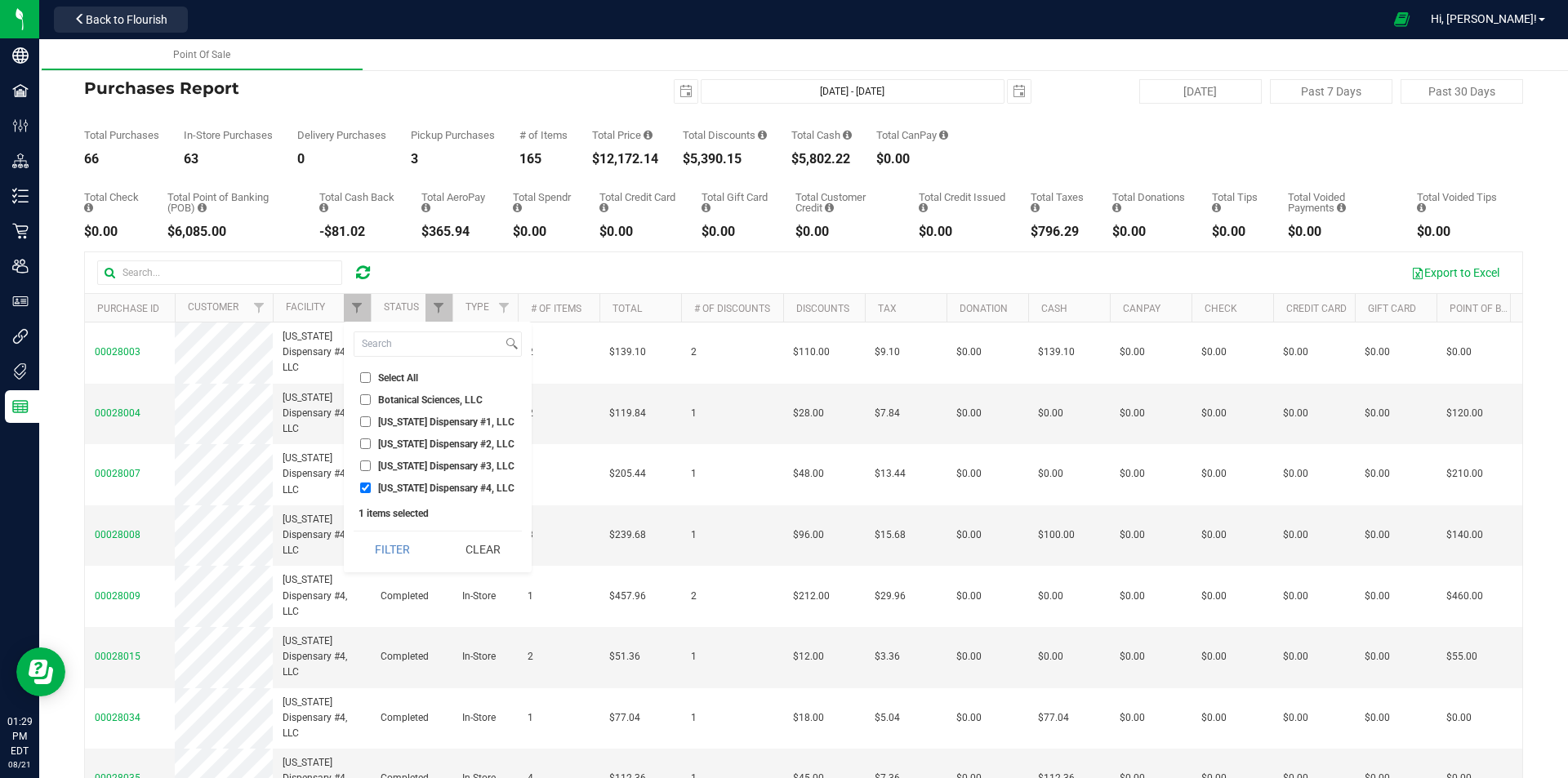
click at [383, 419] on span "Georgia Dispensary #1, LLC" at bounding box center [447, 422] width 136 height 10
click at [371, 419] on input "Georgia Dispensary #1, LLC" at bounding box center [365, 421] width 11 height 11
checkbox input "true"
click at [397, 482] on li "Georgia Dispensary #4, LLC" at bounding box center [438, 487] width 168 height 17
click at [392, 484] on span "Georgia Dispensary #4, LLC" at bounding box center [447, 488] width 136 height 10
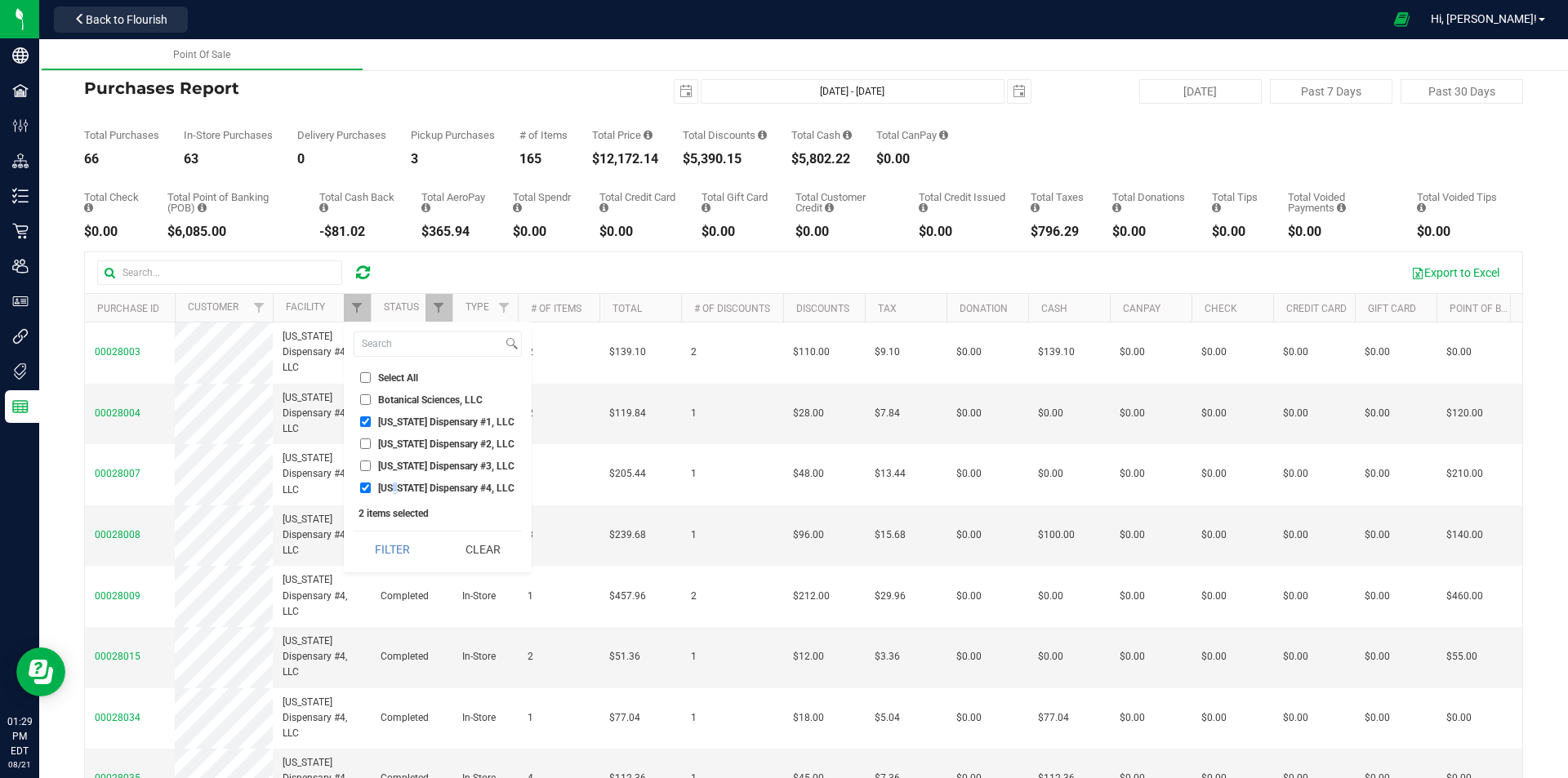
click at [371, 484] on input "Georgia Dispensary #4, LLC" at bounding box center [365, 487] width 11 height 11
checkbox input "false"
click at [392, 541] on button "Filter" at bounding box center [392, 550] width 78 height 36
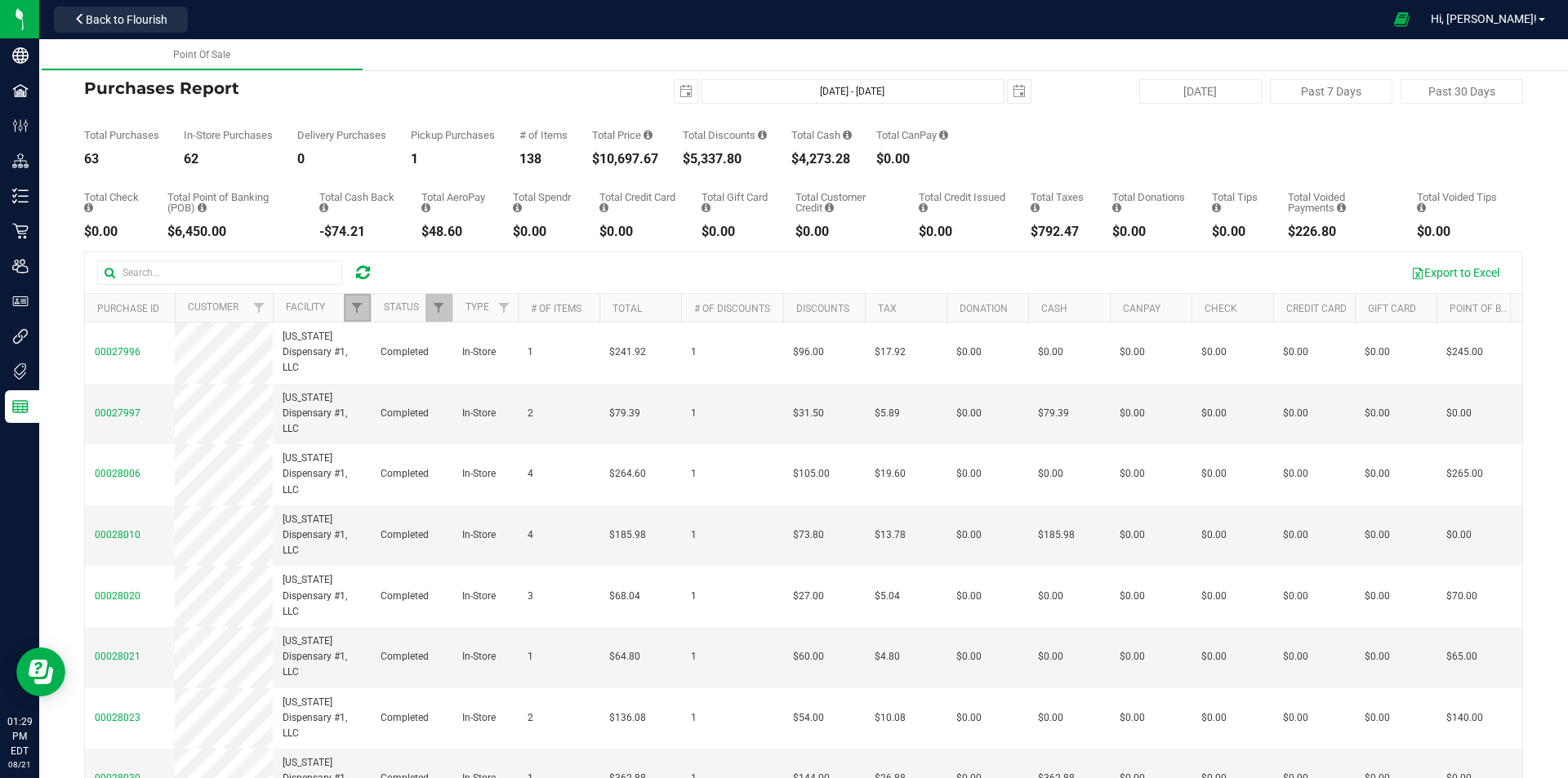
click at [348, 309] on link "Filter" at bounding box center [357, 308] width 27 height 28
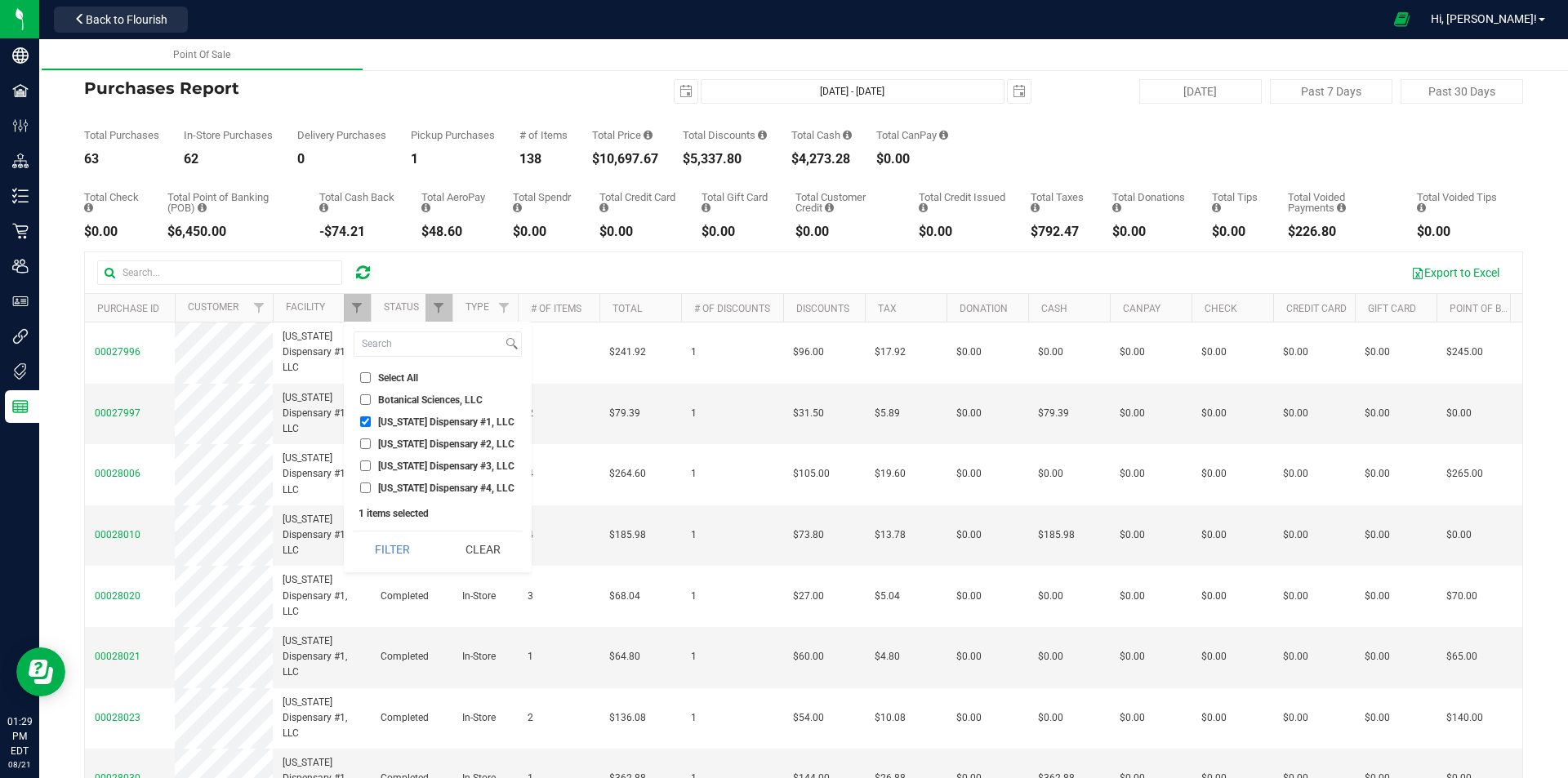
click at [390, 443] on span "Georgia Dispensary #2, LLC" at bounding box center [447, 444] width 136 height 10
click at [371, 443] on input "Georgia Dispensary #2, LLC" at bounding box center [365, 443] width 11 height 11
checkbox input "true"
click at [390, 411] on ul "Select All Botanical Sciences, LLC Georgia Dispensary #1, LLC Georgia Dispensar…" at bounding box center [438, 432] width 168 height 127
click at [392, 418] on span "Georgia Dispensary #1, LLC" at bounding box center [447, 422] width 136 height 10
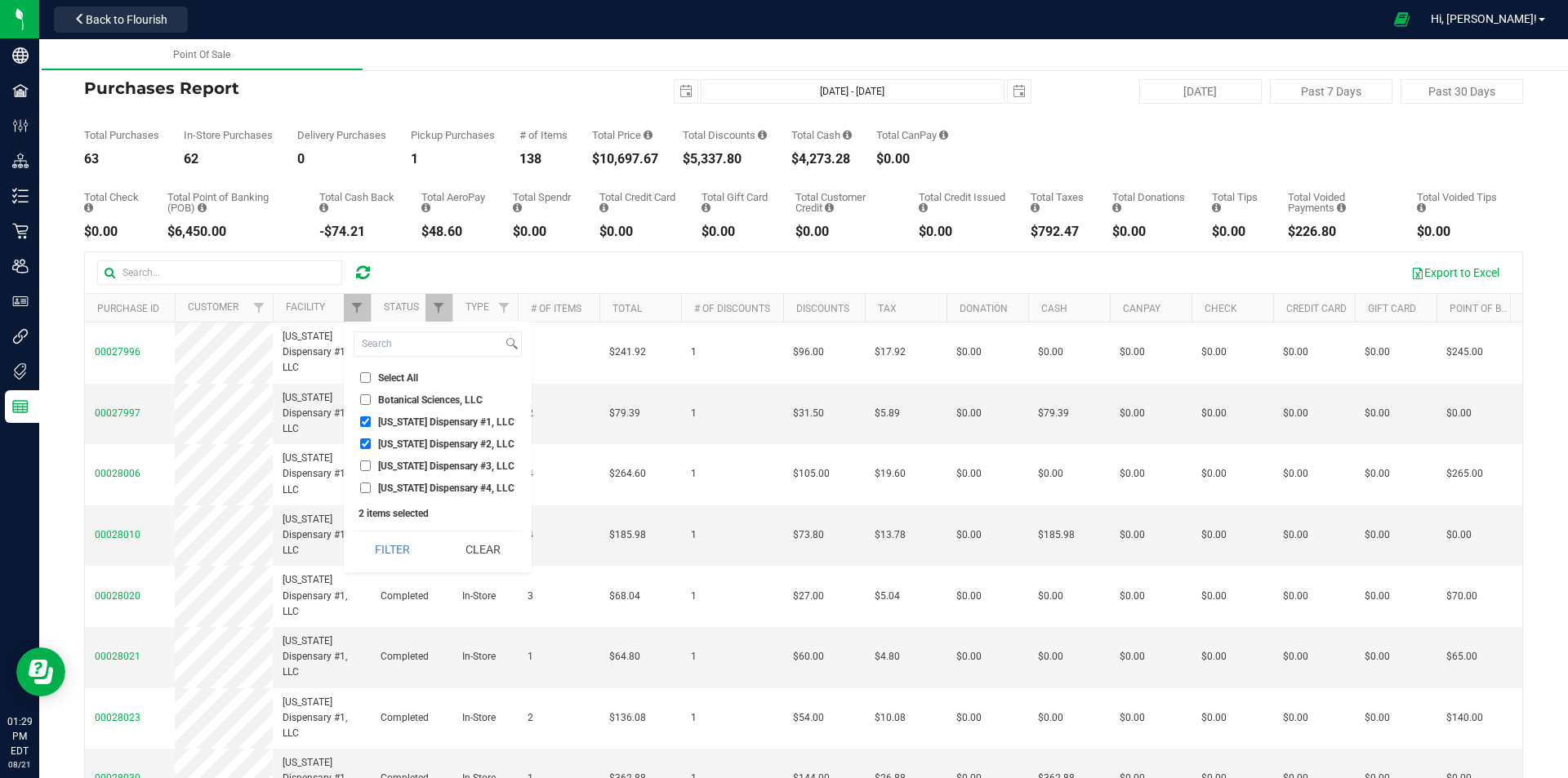
click at [371, 418] on input "Georgia Dispensary #1, LLC" at bounding box center [365, 421] width 11 height 11
checkbox input "false"
click at [392, 552] on button "Filter" at bounding box center [392, 550] width 78 height 36
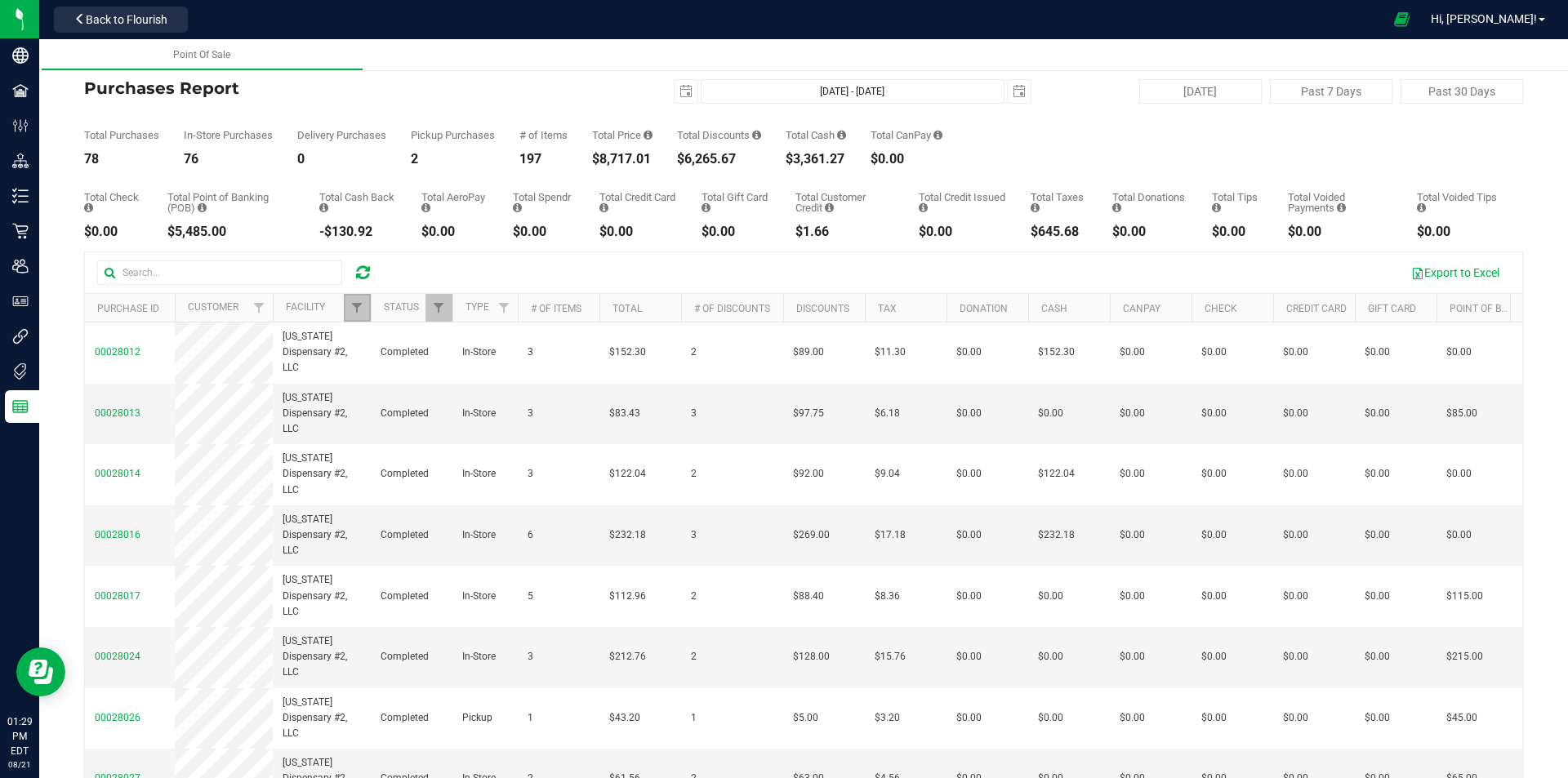
click at [361, 318] on link "Filter" at bounding box center [357, 308] width 27 height 28
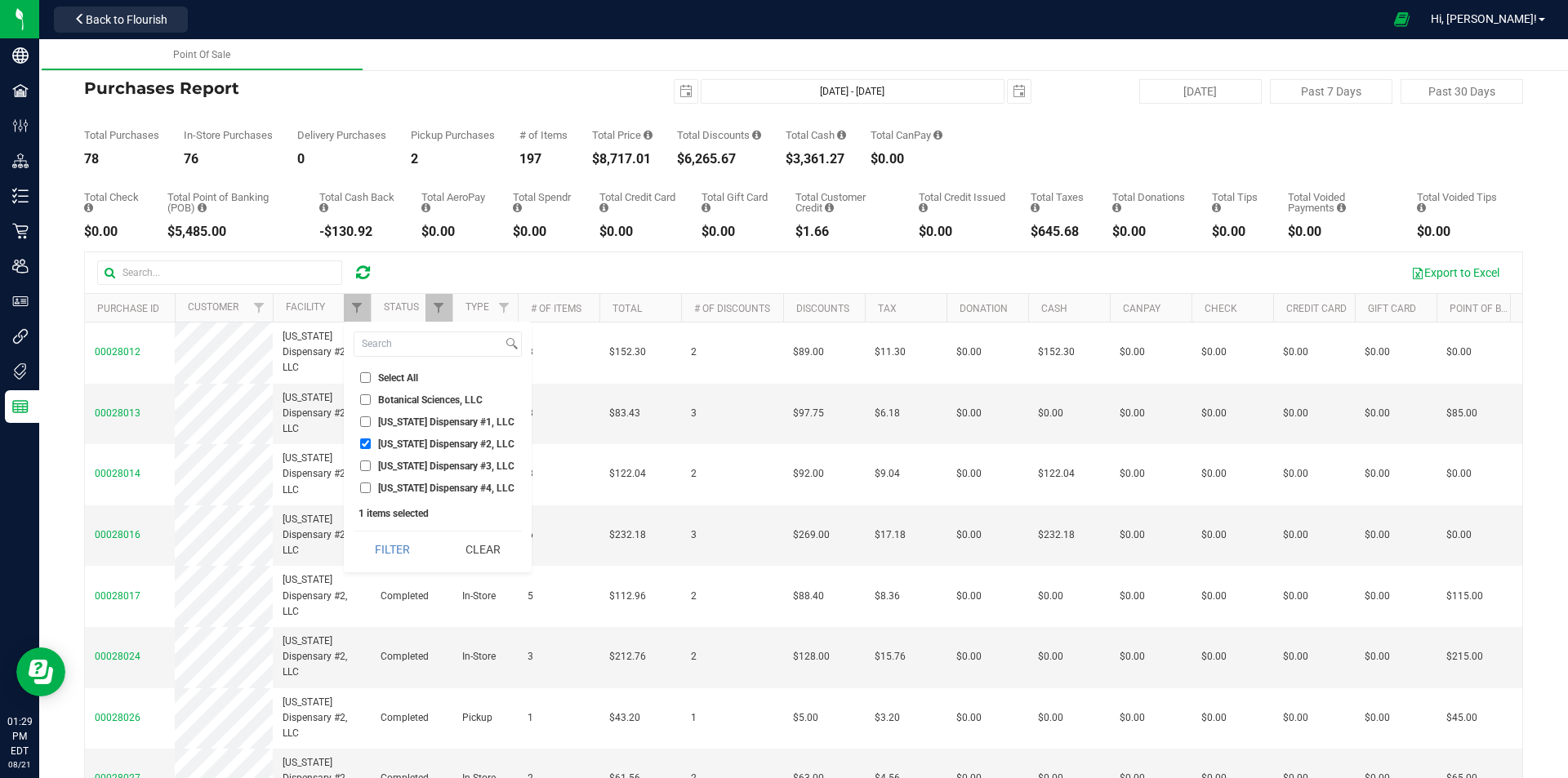
click at [392, 445] on span "Georgia Dispensary #2, LLC" at bounding box center [447, 444] width 136 height 10
click at [371, 445] on input "Georgia Dispensary #2, LLC" at bounding box center [365, 443] width 11 height 11
checkbox input "false"
click at [392, 462] on span "Georgia Dispensary #3, LLC" at bounding box center [447, 466] width 136 height 10
click at [384, 469] on span "Georgia Dispensary #3, LLC" at bounding box center [447, 466] width 136 height 10
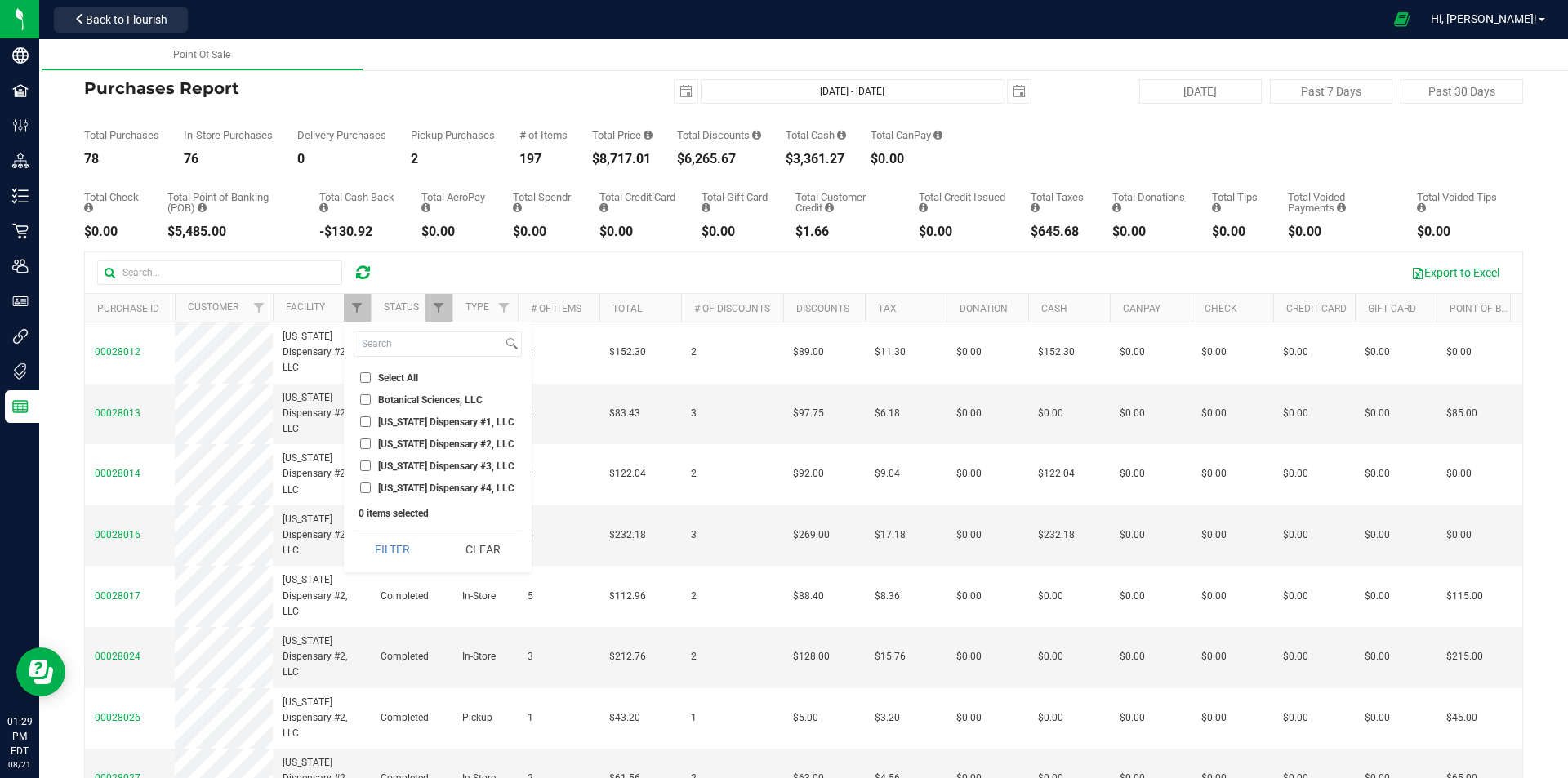
click at [371, 469] on input "Georgia Dispensary #3, LLC" at bounding box center [365, 465] width 11 height 11
click at [388, 529] on div "Select All Botanical Sciences, LLC Georgia Dispensary #1, LLC Georgia Dispensar…" at bounding box center [438, 446] width 188 height 250
click at [388, 540] on button "Filter" at bounding box center [392, 550] width 78 height 36
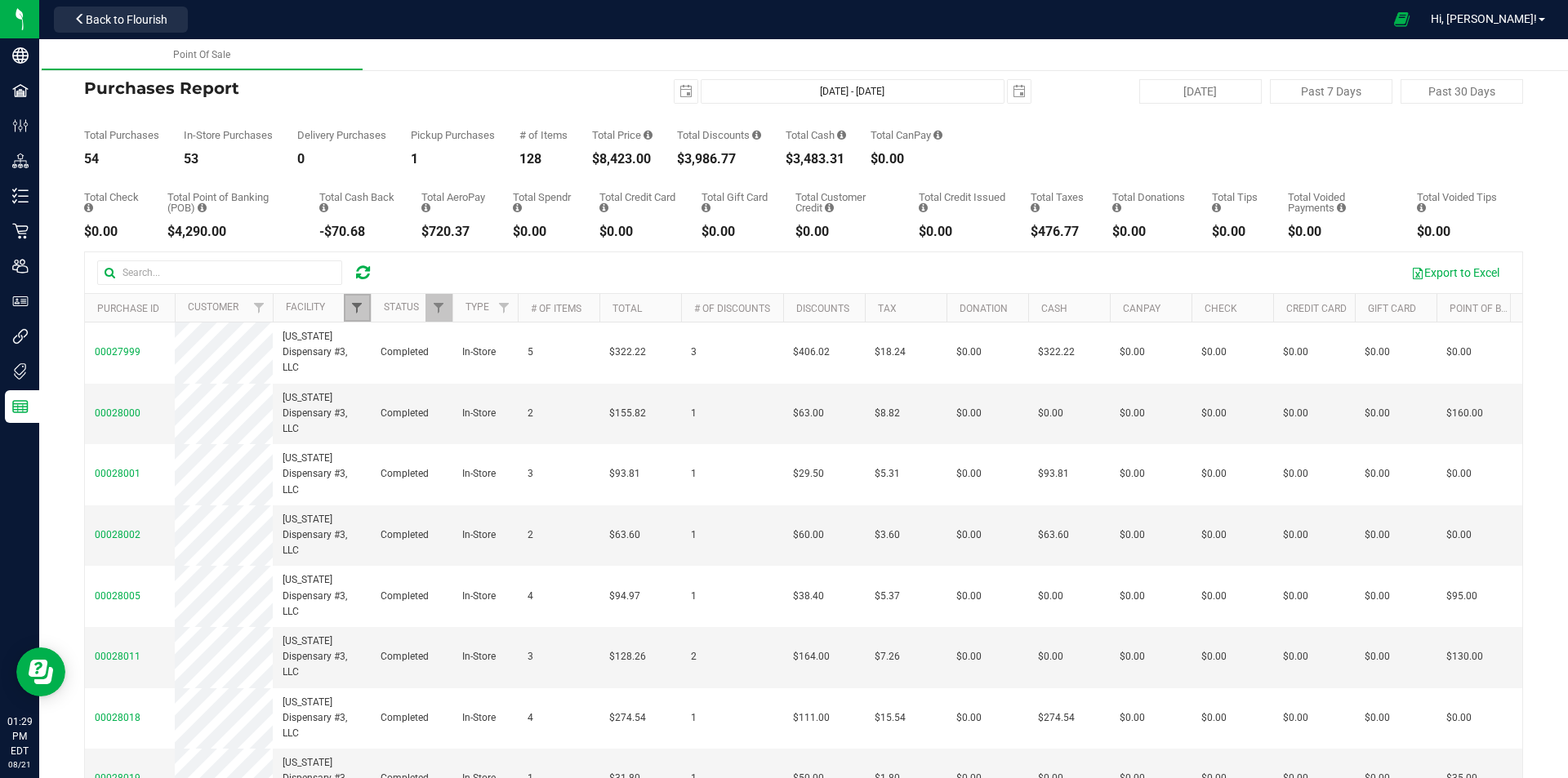
click at [351, 302] on span "Filter" at bounding box center [357, 308] width 13 height 13
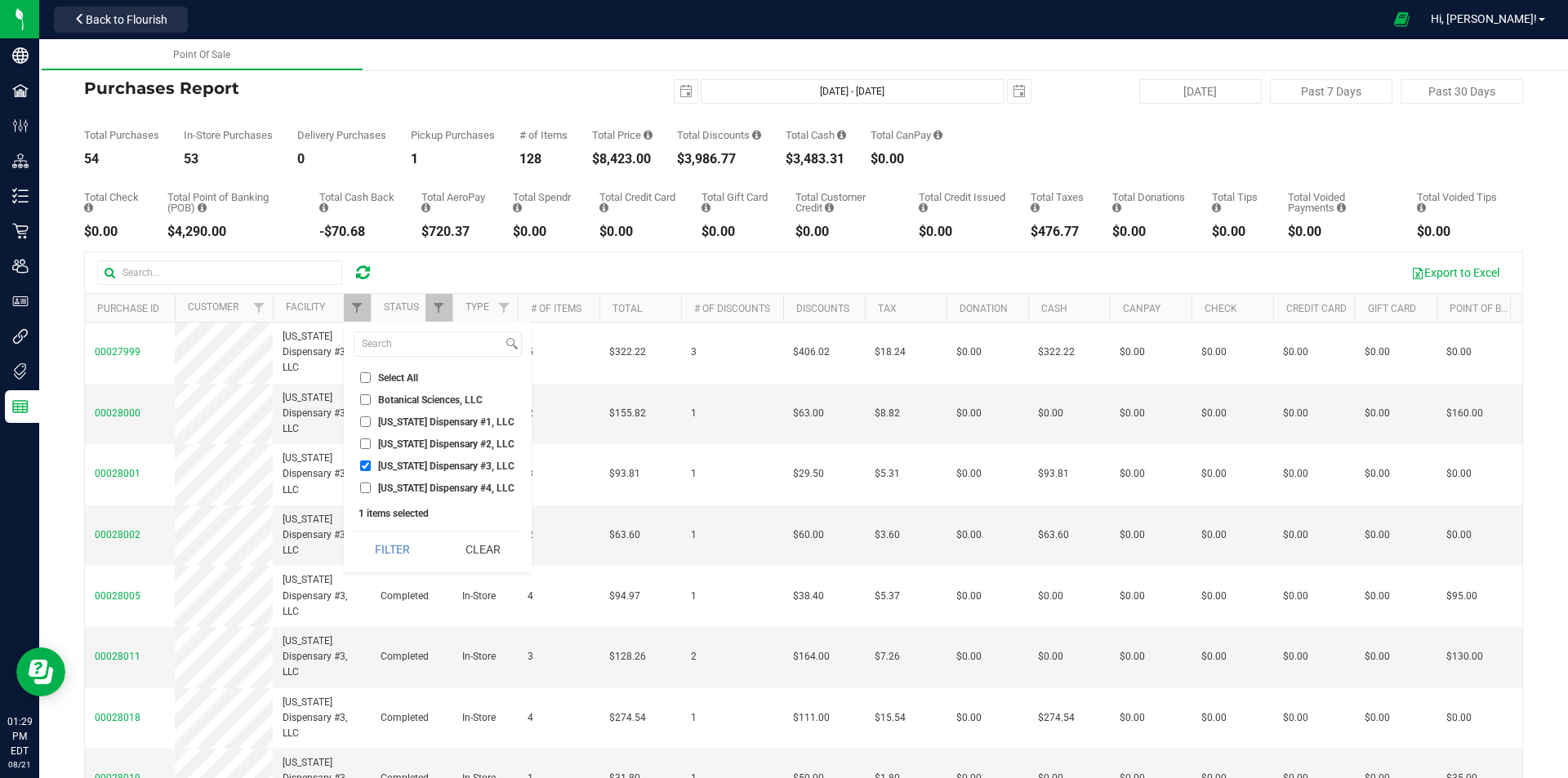
click at [385, 461] on span "Georgia Dispensary #3, LLC" at bounding box center [447, 466] width 136 height 10
click at [371, 460] on input "Georgia Dispensary #3, LLC" at bounding box center [365, 465] width 11 height 11
checkbox input "false"
drag, startPoint x: 386, startPoint y: 481, endPoint x: 387, endPoint y: 515, distance: 34.0
click at [387, 481] on li "Georgia Dispensary #4, LLC" at bounding box center [438, 487] width 168 height 17
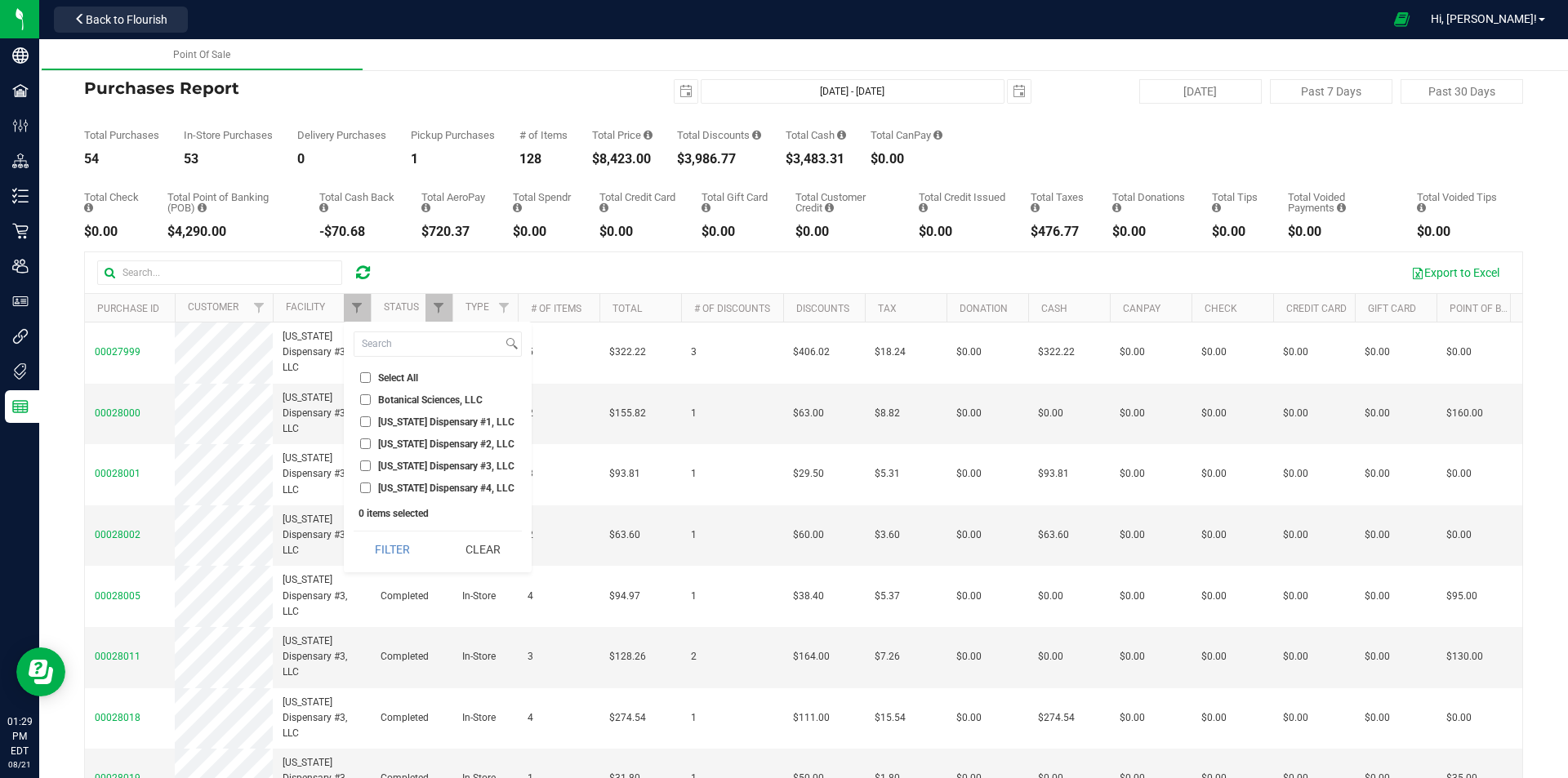
click at [364, 485] on input "Georgia Dispensary #4, LLC" at bounding box center [365, 487] width 11 height 11
checkbox input "true"
click at [383, 551] on button "Filter" at bounding box center [392, 550] width 78 height 36
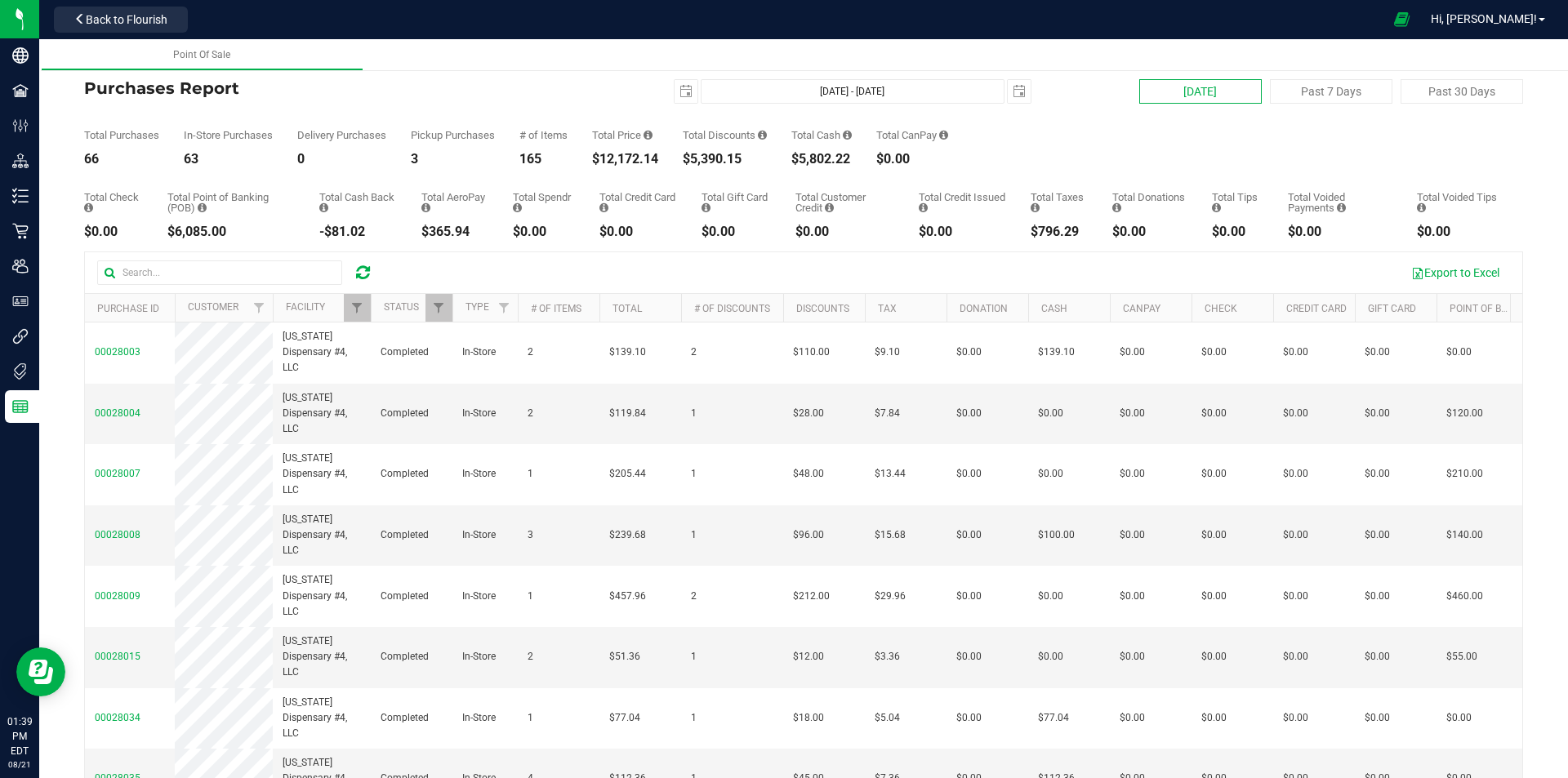
click at [1183, 88] on button "[DATE]" at bounding box center [1200, 91] width 122 height 25
type input "[DATE] - [DATE]"
type input "2025-08-20"
checkbox input "true"
click at [362, 313] on span "Filter" at bounding box center [357, 308] width 13 height 13
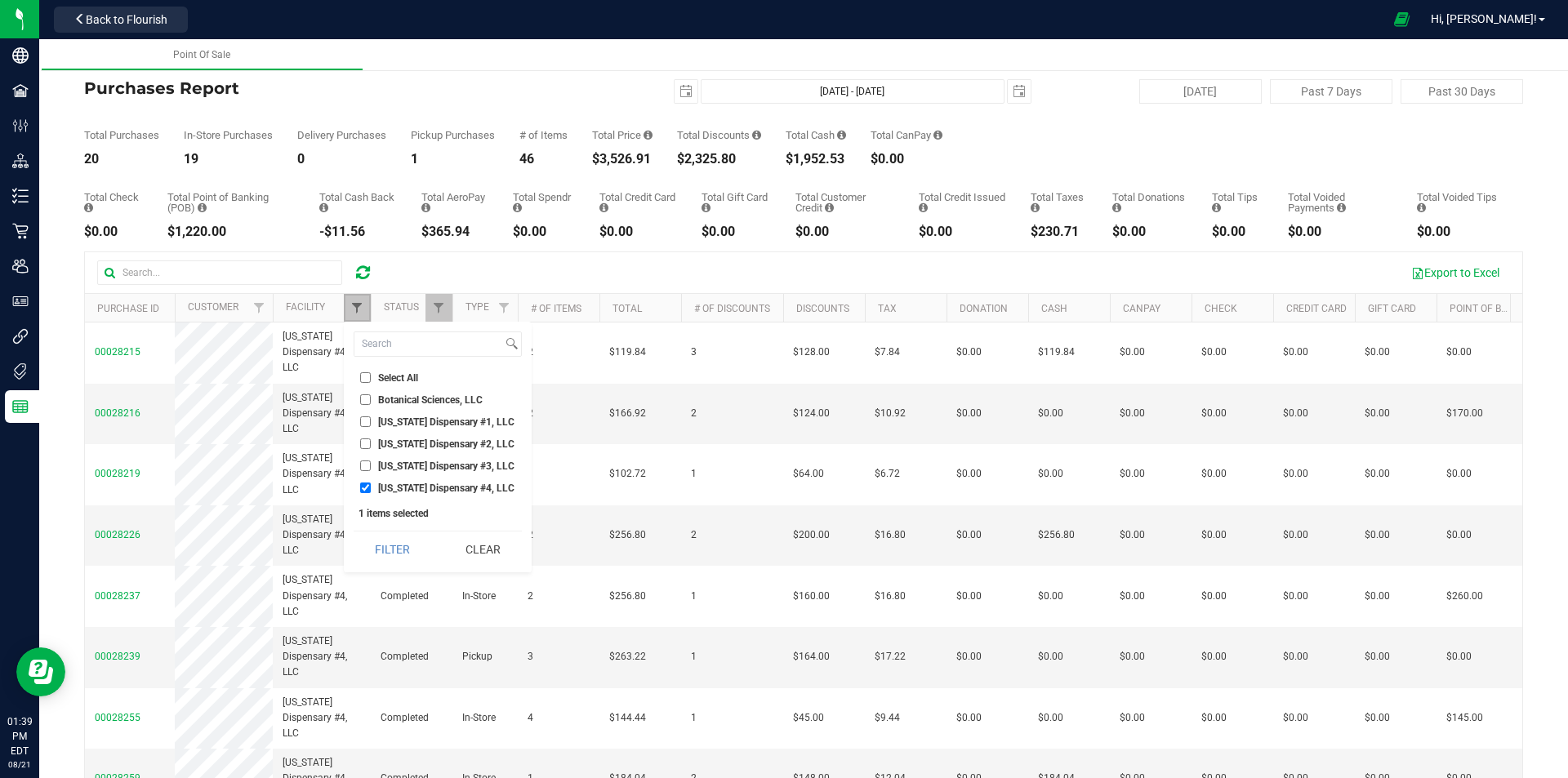
click at [355, 304] on span "Filter" at bounding box center [357, 308] width 13 height 13
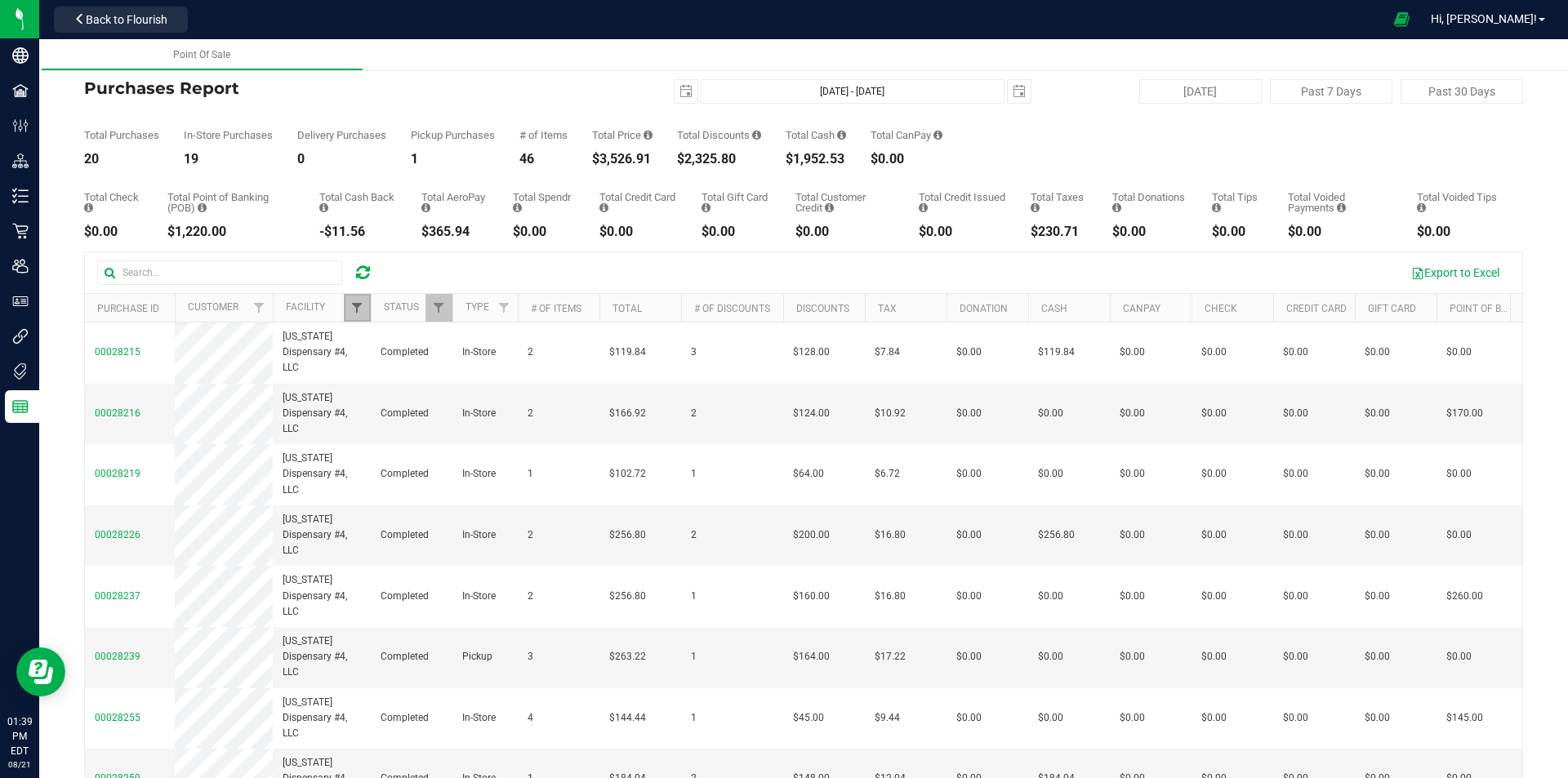
click at [361, 310] on span "Filter" at bounding box center [357, 308] width 13 height 13
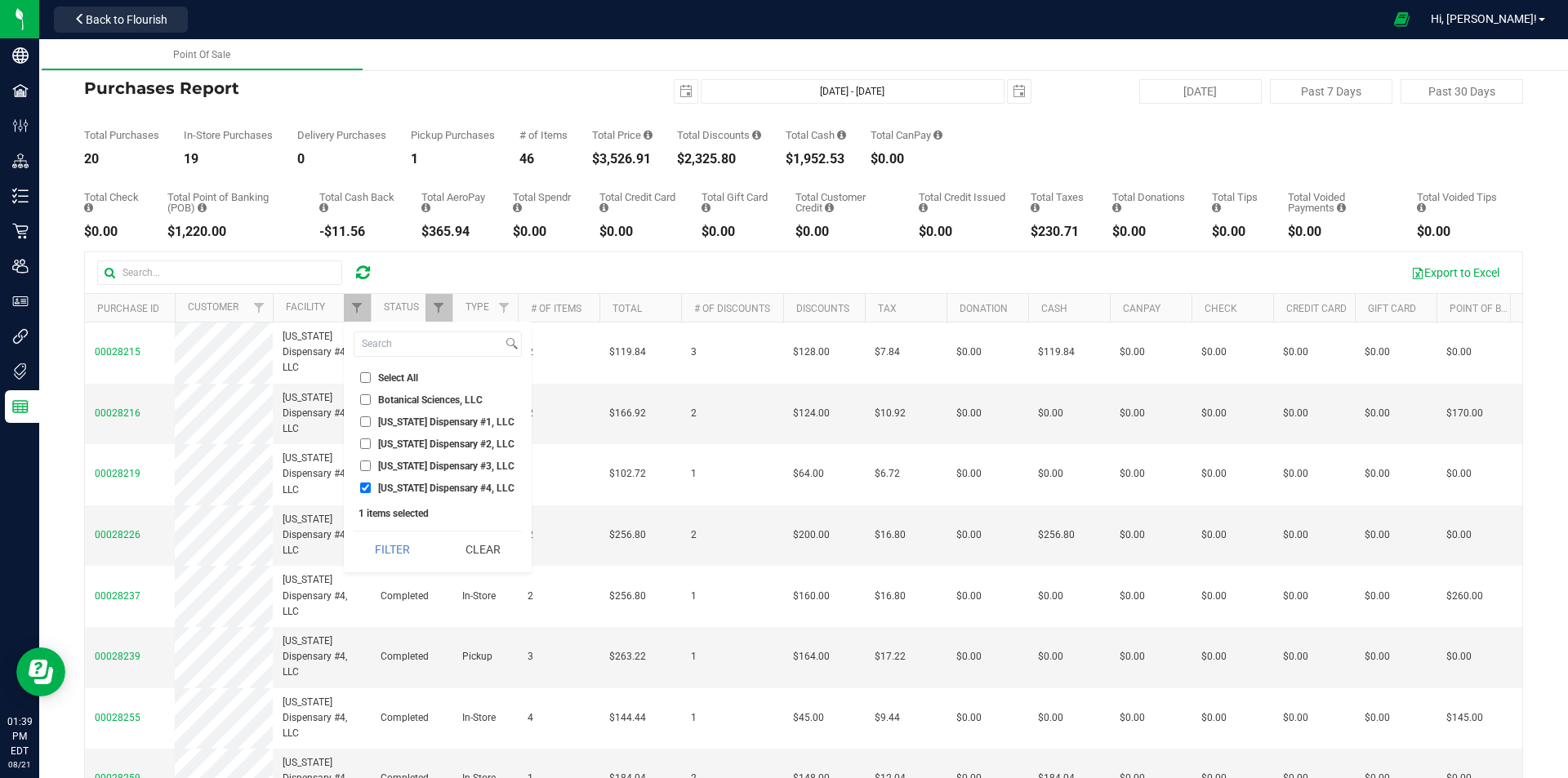
click at [407, 414] on li "Georgia Dispensary #1, LLC" at bounding box center [438, 421] width 168 height 17
drag, startPoint x: 406, startPoint y: 413, endPoint x: 410, endPoint y: 428, distance: 15.5
click at [408, 415] on li "Georgia Dispensary #1, LLC" at bounding box center [438, 421] width 168 height 17
click at [410, 428] on li "Georgia Dispensary #1, LLC" at bounding box center [438, 421] width 168 height 17
click at [402, 422] on span "Georgia Dispensary #1, LLC" at bounding box center [447, 422] width 136 height 10
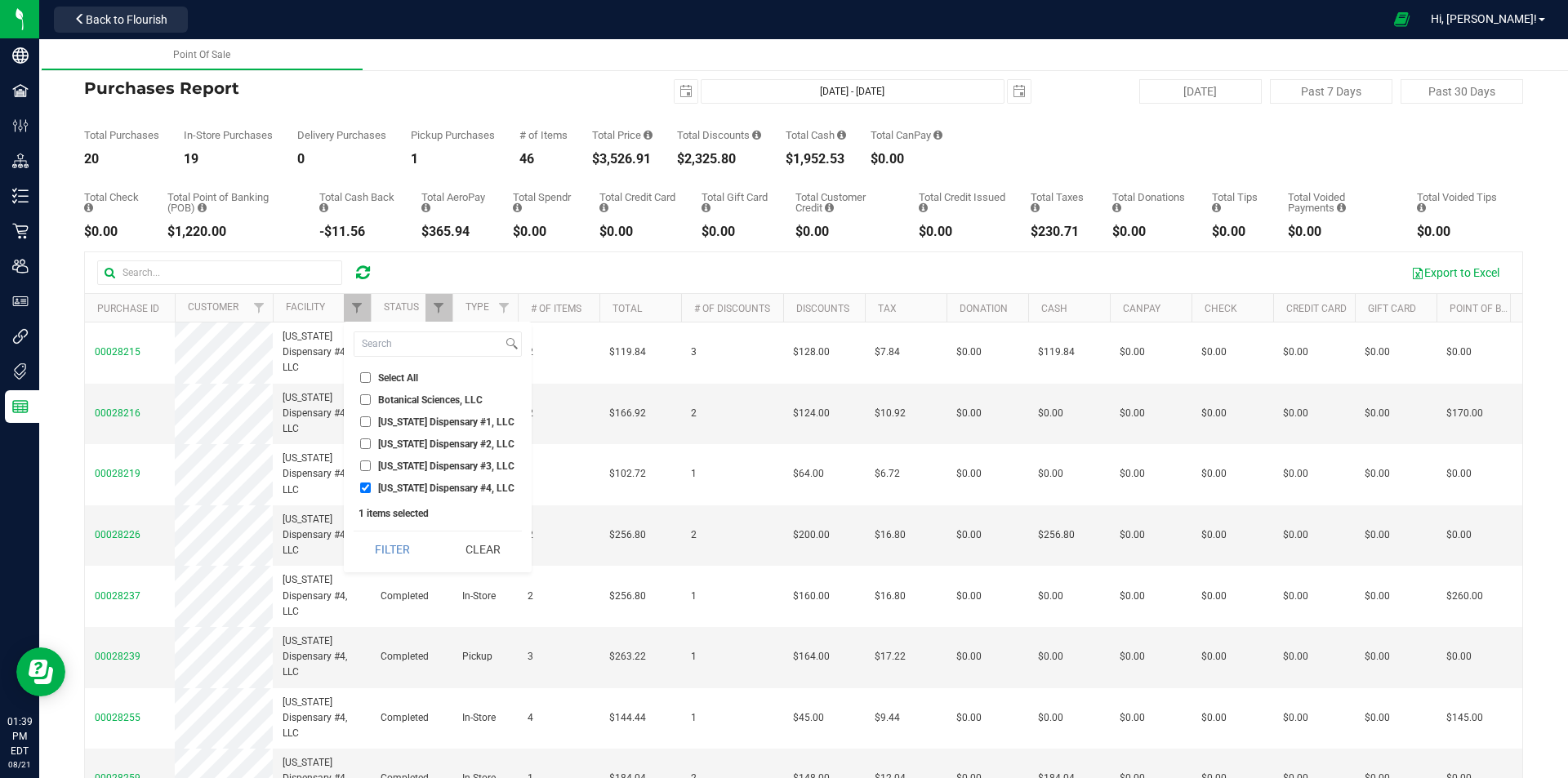
click at [371, 422] on input "Georgia Dispensary #1, LLC" at bounding box center [365, 421] width 11 height 11
checkbox input "true"
click at [409, 486] on span "Georgia Dispensary #4, LLC" at bounding box center [447, 488] width 136 height 10
click at [371, 486] on input "Georgia Dispensary #4, LLC" at bounding box center [365, 487] width 11 height 11
checkbox input "false"
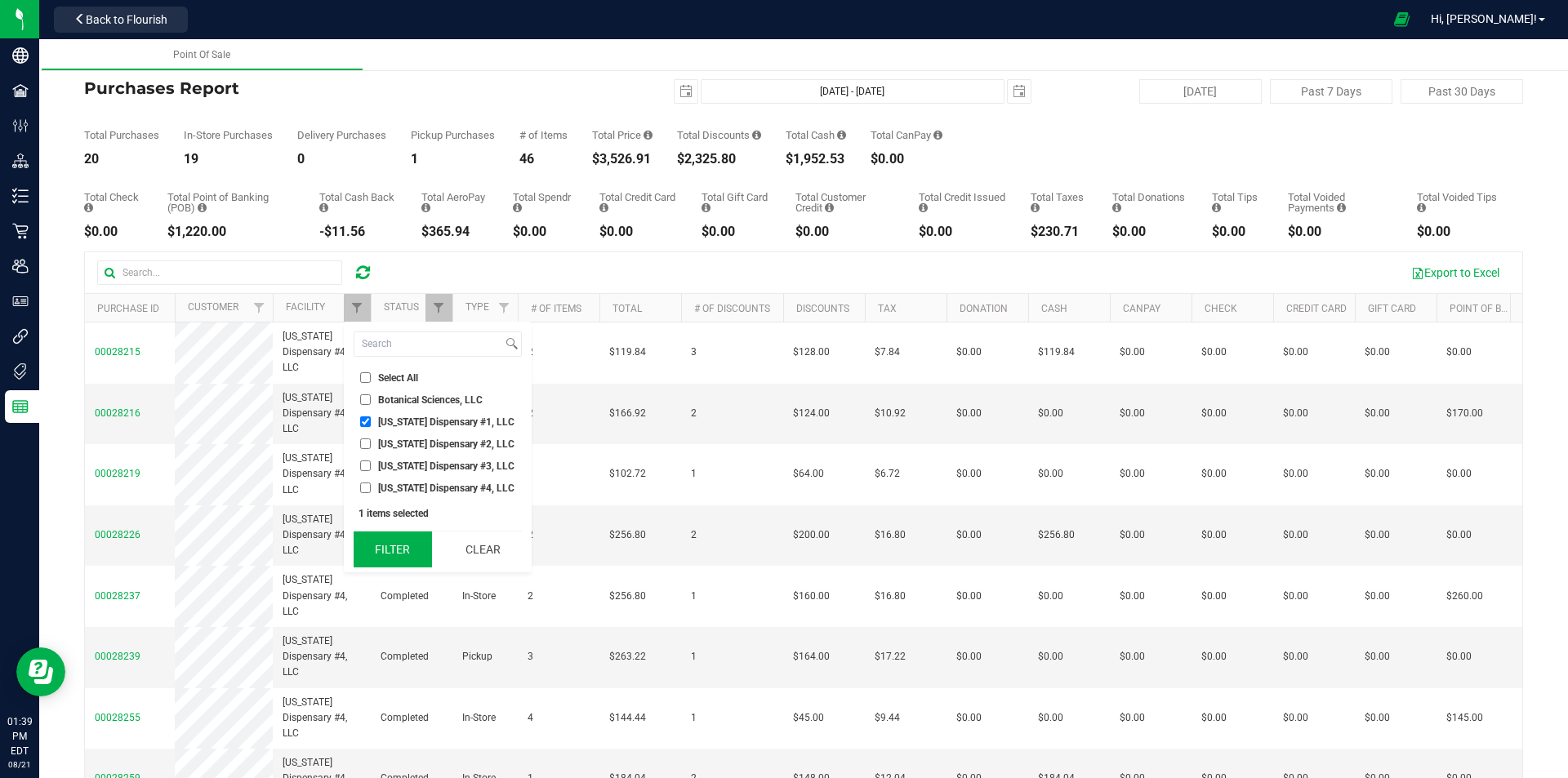
click at [390, 551] on button "Filter" at bounding box center [392, 550] width 78 height 36
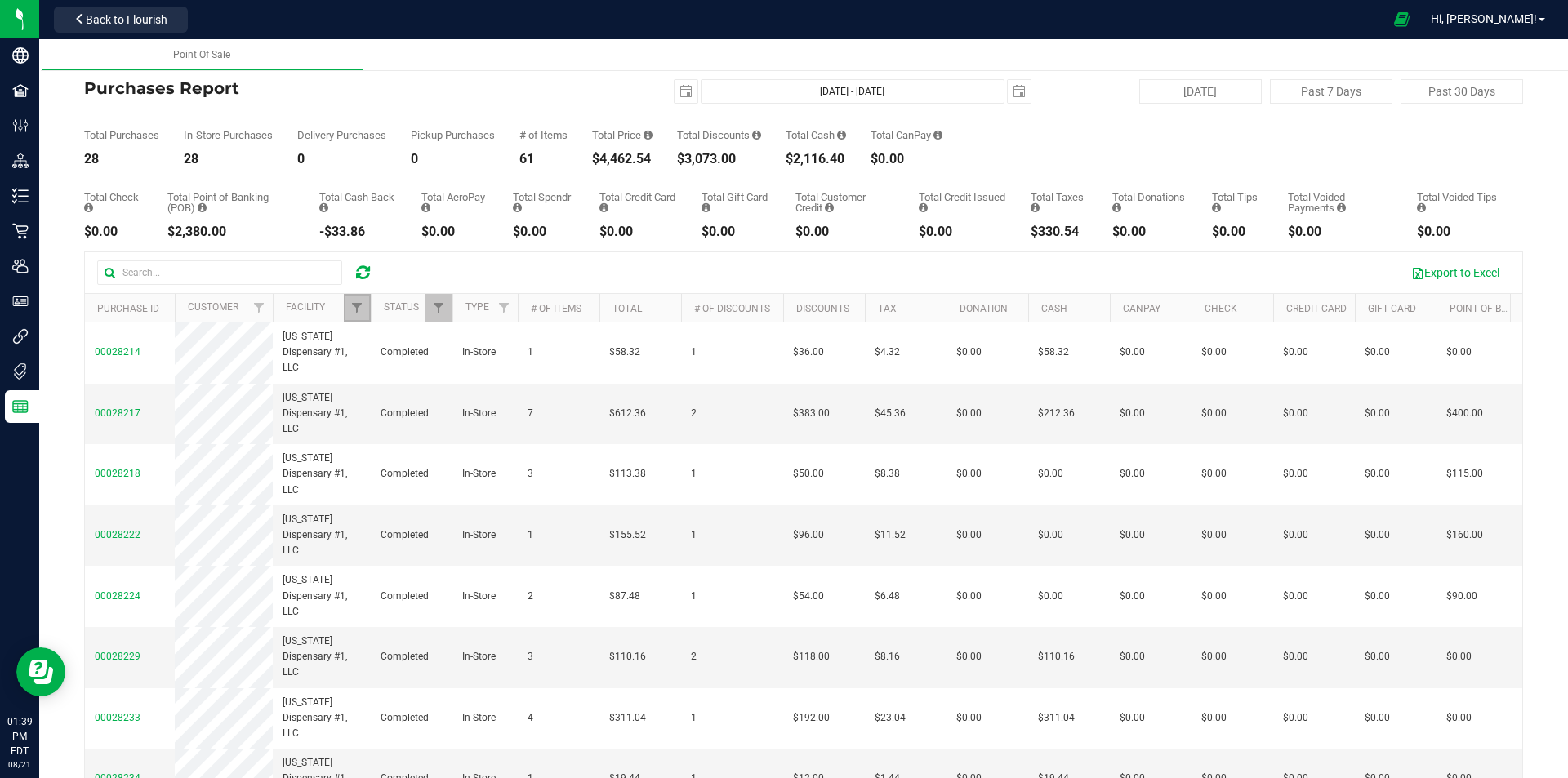
click at [354, 301] on span "Filter" at bounding box center [357, 308] width 13 height 13
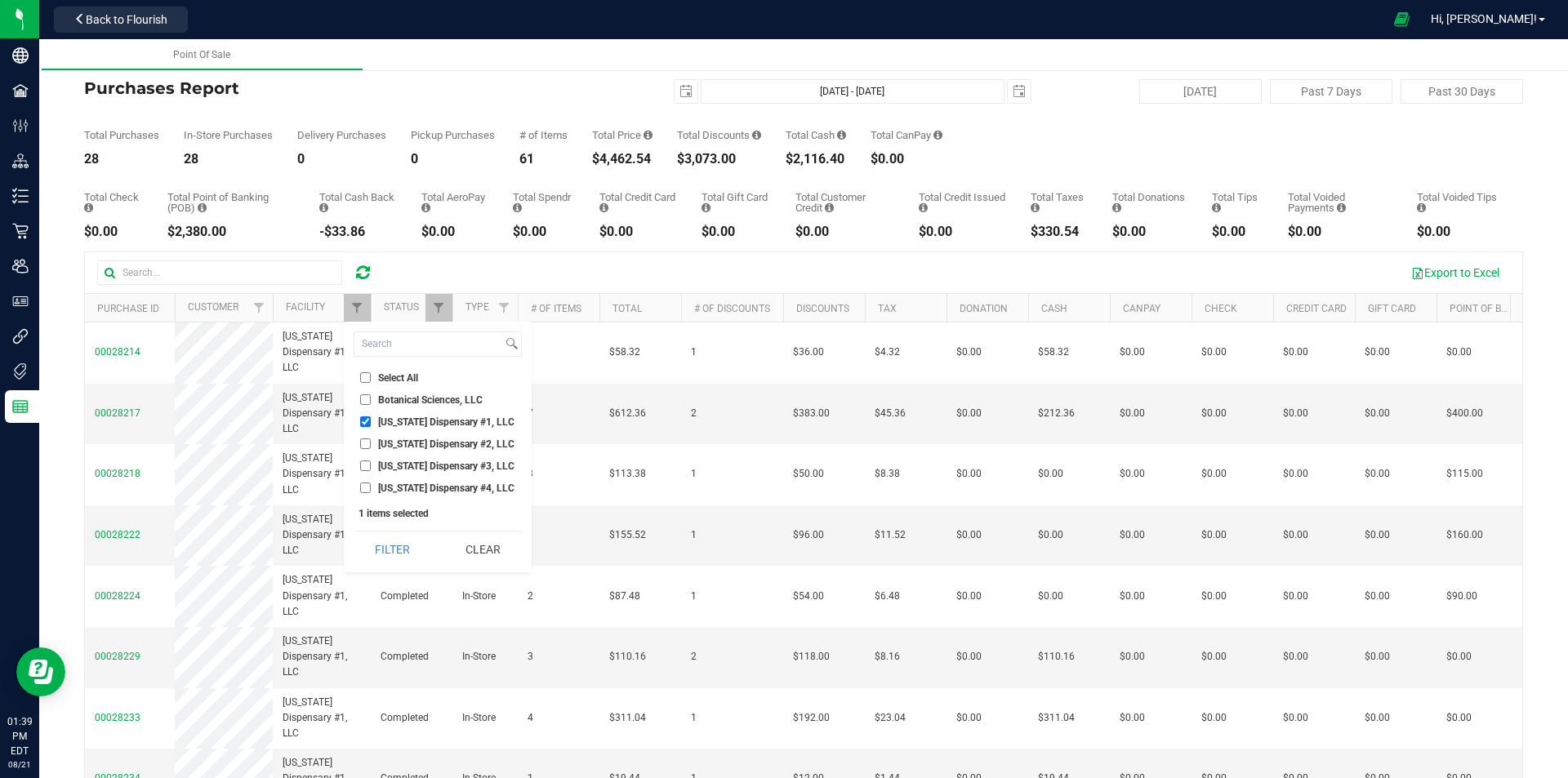
click at [386, 423] on span "Georgia Dispensary #1, LLC" at bounding box center [447, 422] width 136 height 10
click at [371, 423] on input "Georgia Dispensary #1, LLC" at bounding box center [365, 421] width 11 height 11
checkbox input "false"
click at [387, 449] on span "Georgia Dispensary #2, LLC" at bounding box center [447, 444] width 136 height 10
click at [371, 449] on input "Georgia Dispensary #2, LLC" at bounding box center [365, 443] width 11 height 11
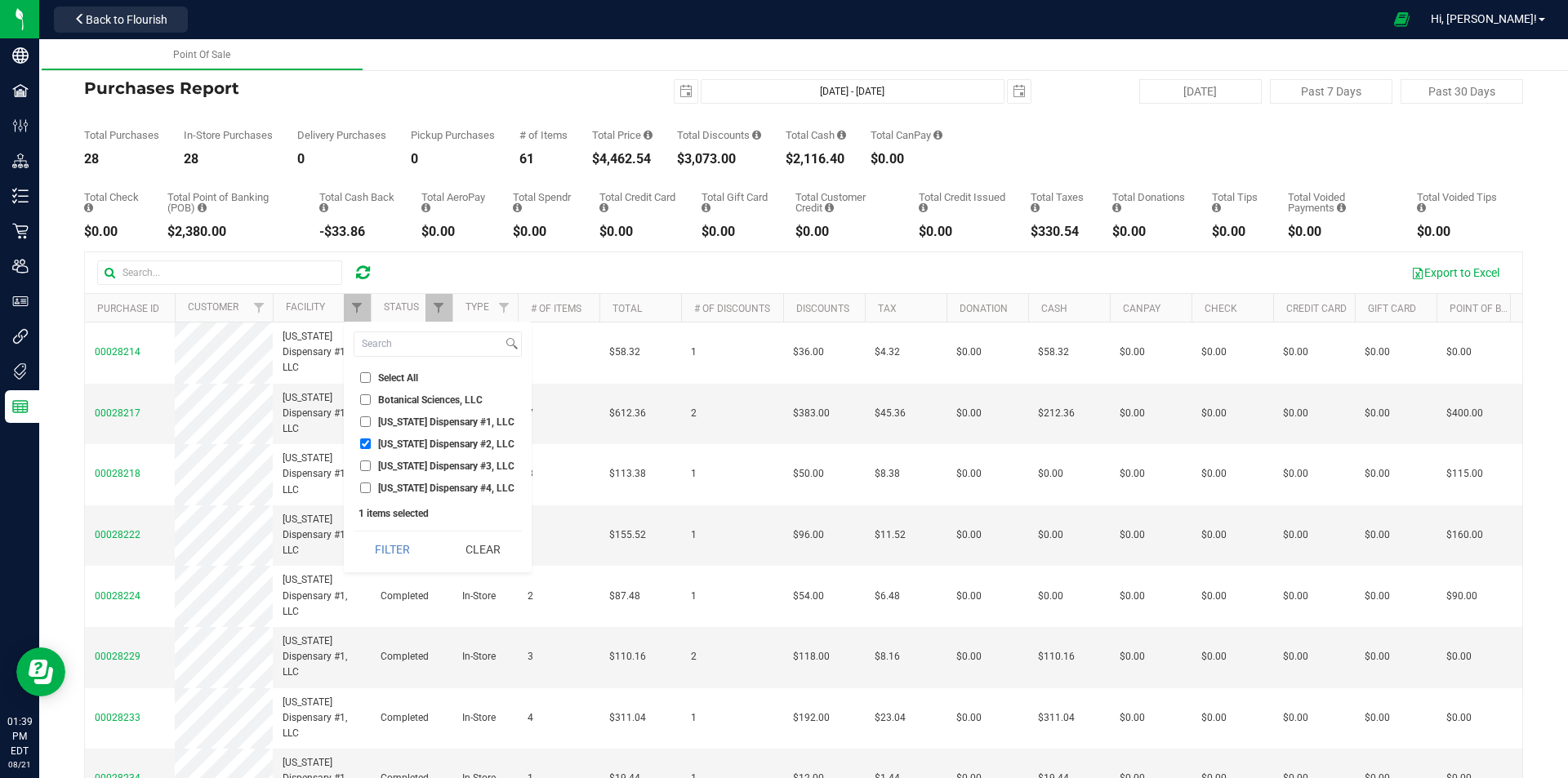
click at [404, 529] on div "Select All Botanical Sciences, LLC Georgia Dispensary #1, LLC Georgia Dispensar…" at bounding box center [438, 446] width 188 height 250
click at [402, 539] on button "Filter" at bounding box center [392, 550] width 78 height 36
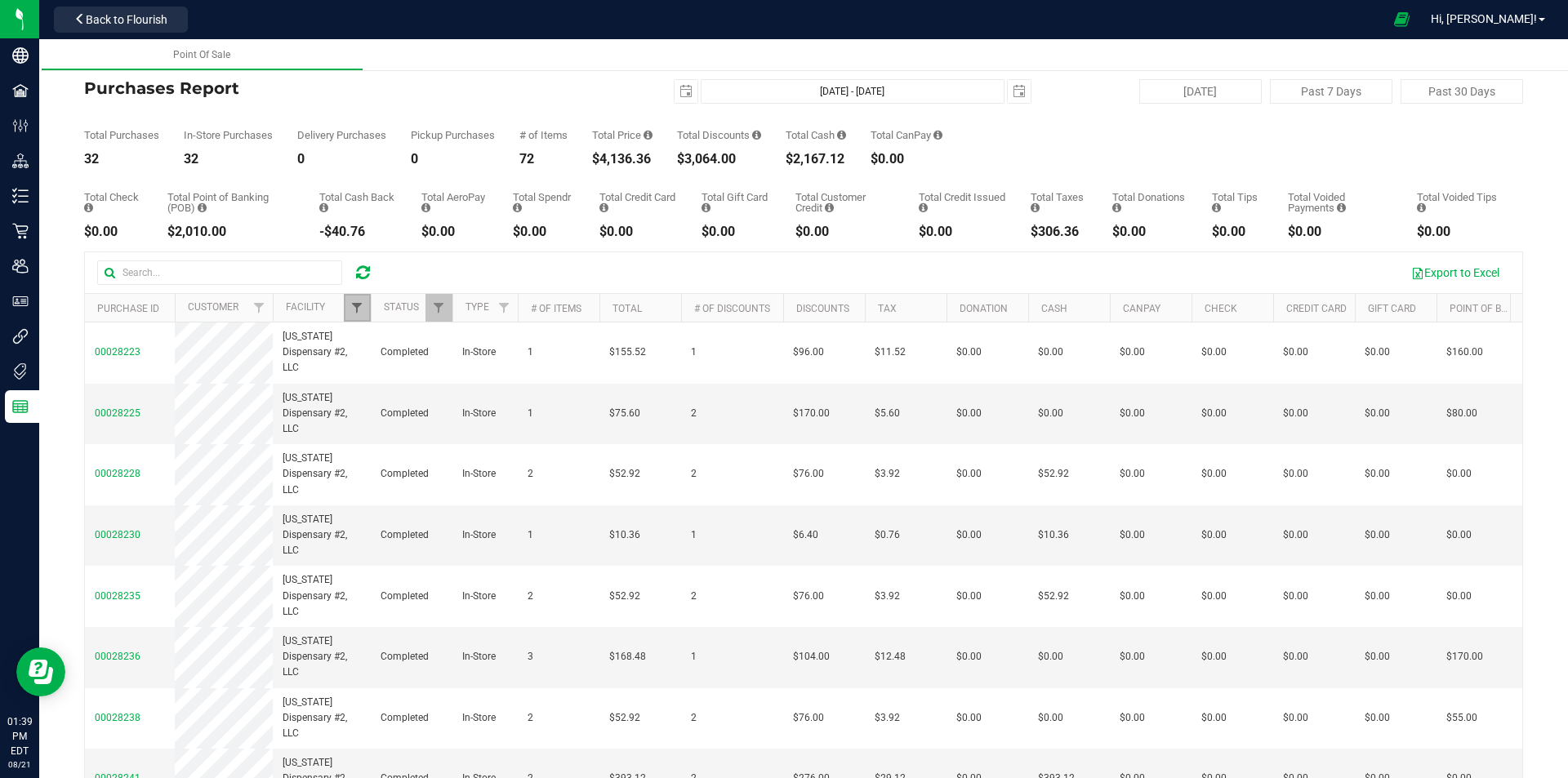
click at [355, 305] on span "Filter" at bounding box center [357, 308] width 13 height 13
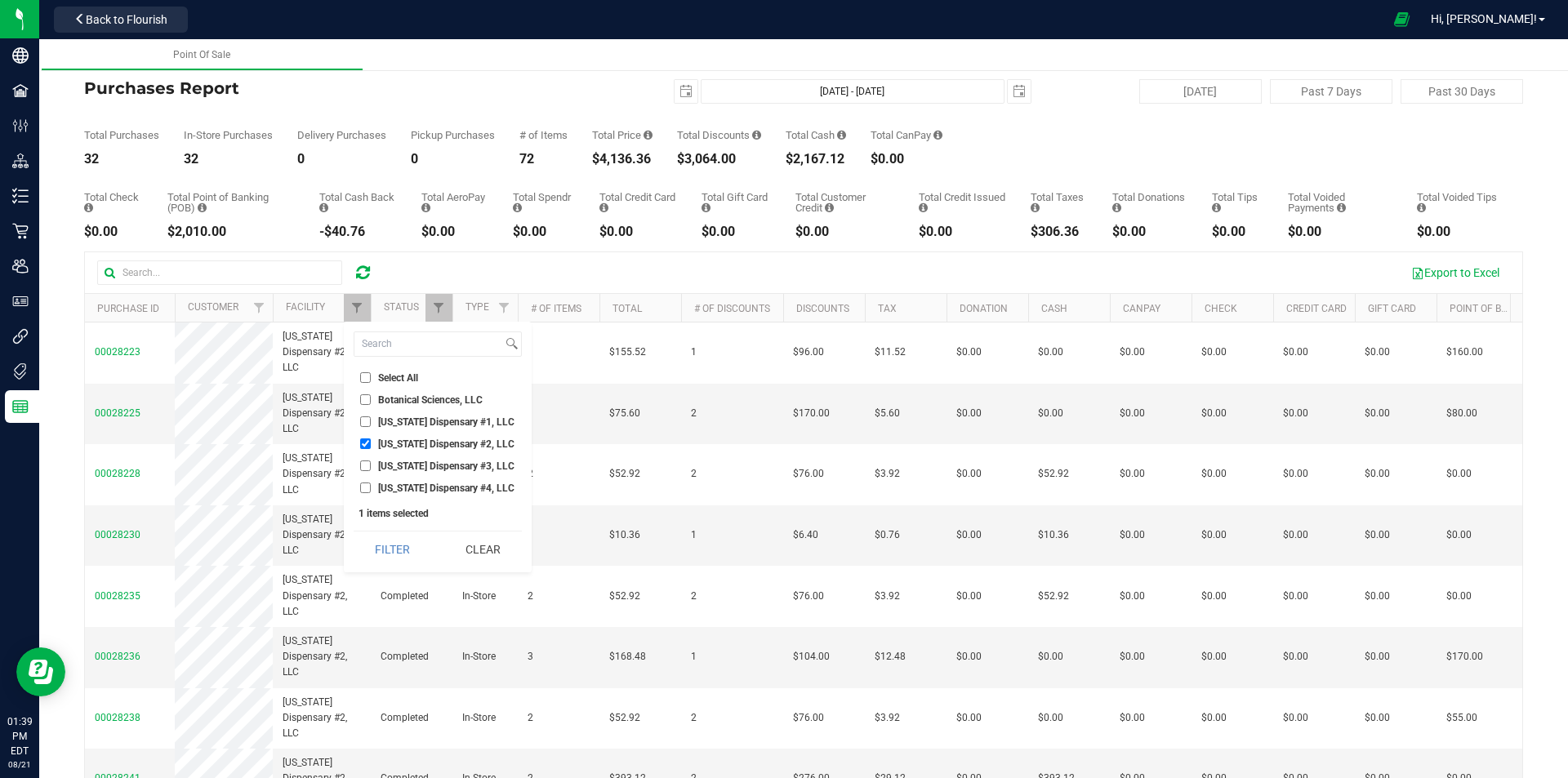
click at [445, 441] on span "Georgia Dispensary #2, LLC" at bounding box center [447, 444] width 136 height 10
click at [371, 441] on input "Georgia Dispensary #2, LLC" at bounding box center [365, 443] width 11 height 11
checkbox input "false"
click at [443, 462] on span "Georgia Dispensary #3, LLC" at bounding box center [447, 466] width 136 height 10
click at [371, 462] on input "Georgia Dispensary #3, LLC" at bounding box center [365, 465] width 11 height 11
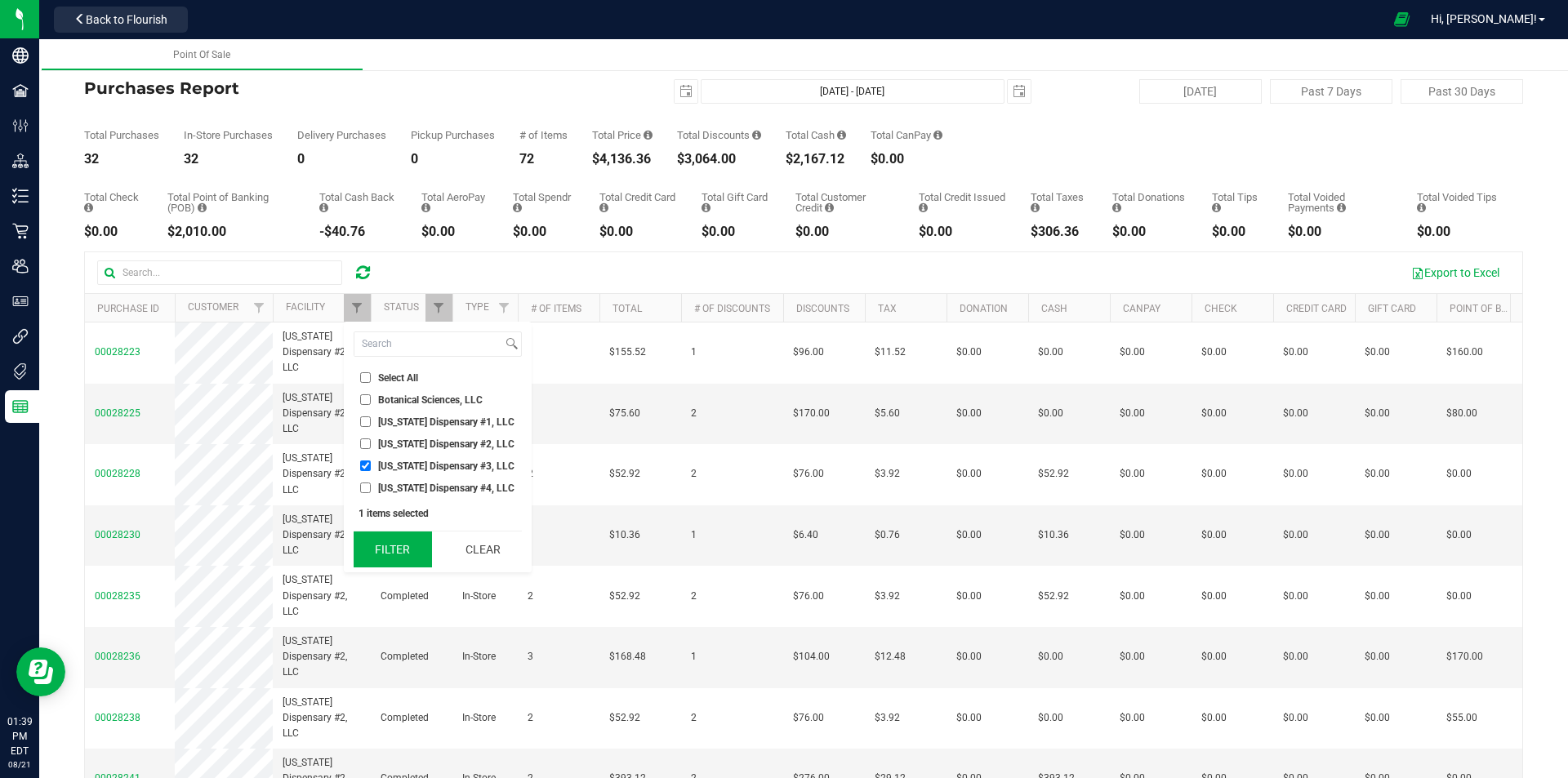
click at [417, 540] on button "Filter" at bounding box center [392, 550] width 78 height 36
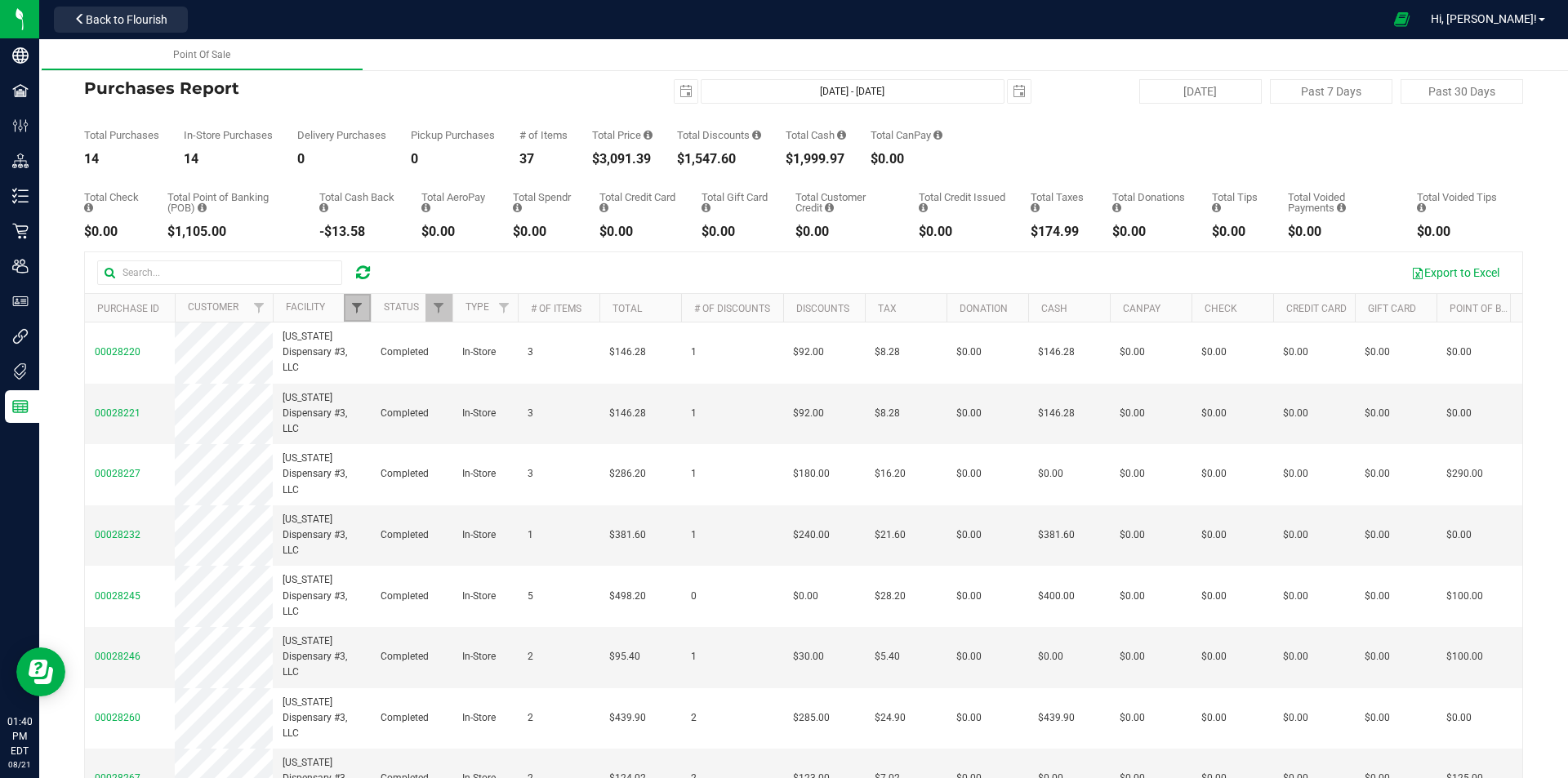
click at [361, 305] on span "Filter" at bounding box center [357, 308] width 13 height 13
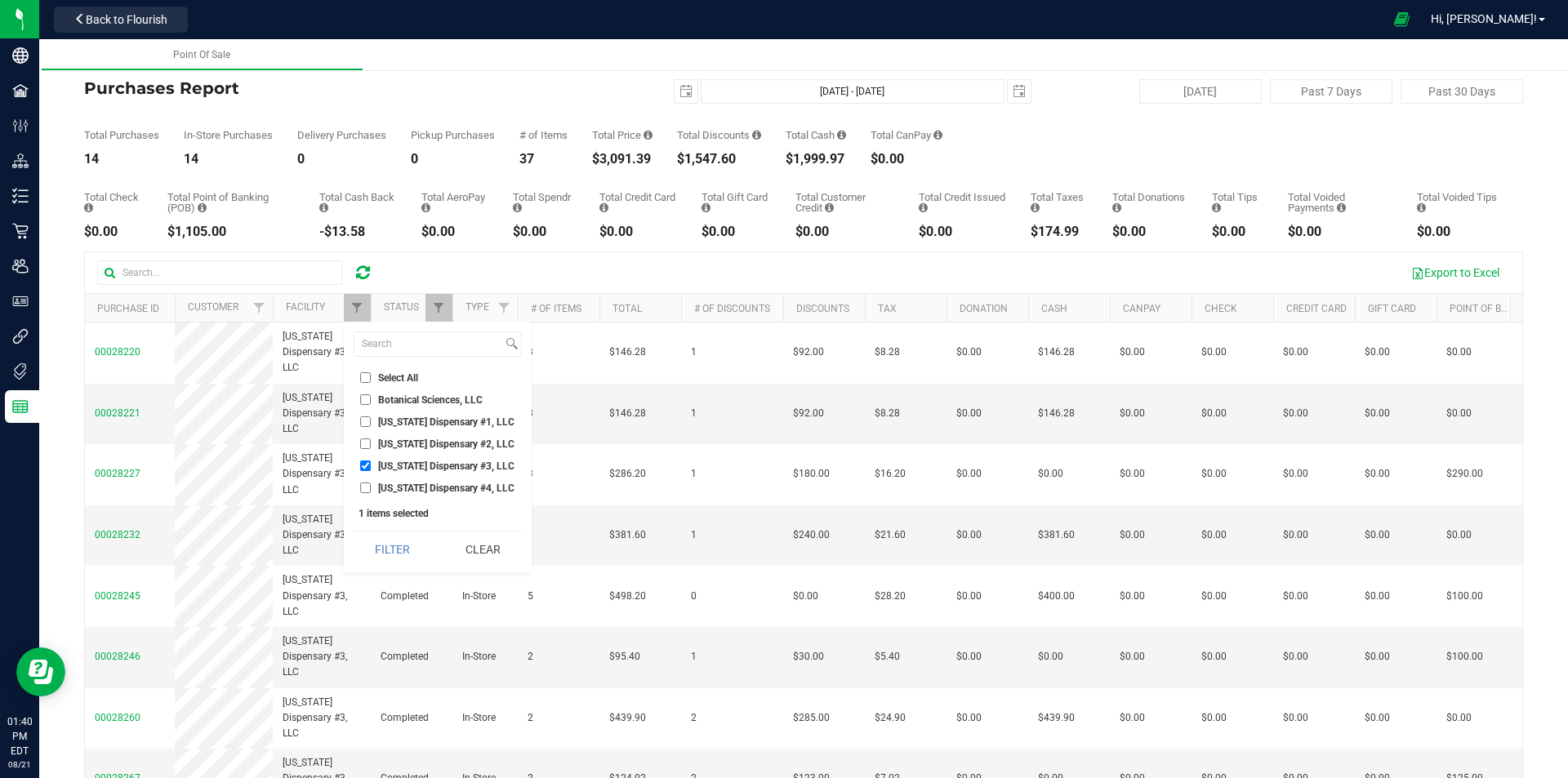
click at [400, 465] on span "Georgia Dispensary #3, LLC" at bounding box center [447, 466] width 136 height 10
click at [371, 465] on input "Georgia Dispensary #3, LLC" at bounding box center [365, 465] width 11 height 11
checkbox input "false"
click at [399, 486] on span "Georgia Dispensary #4, LLC" at bounding box center [447, 488] width 136 height 10
click at [371, 486] on input "Georgia Dispensary #4, LLC" at bounding box center [365, 487] width 11 height 11
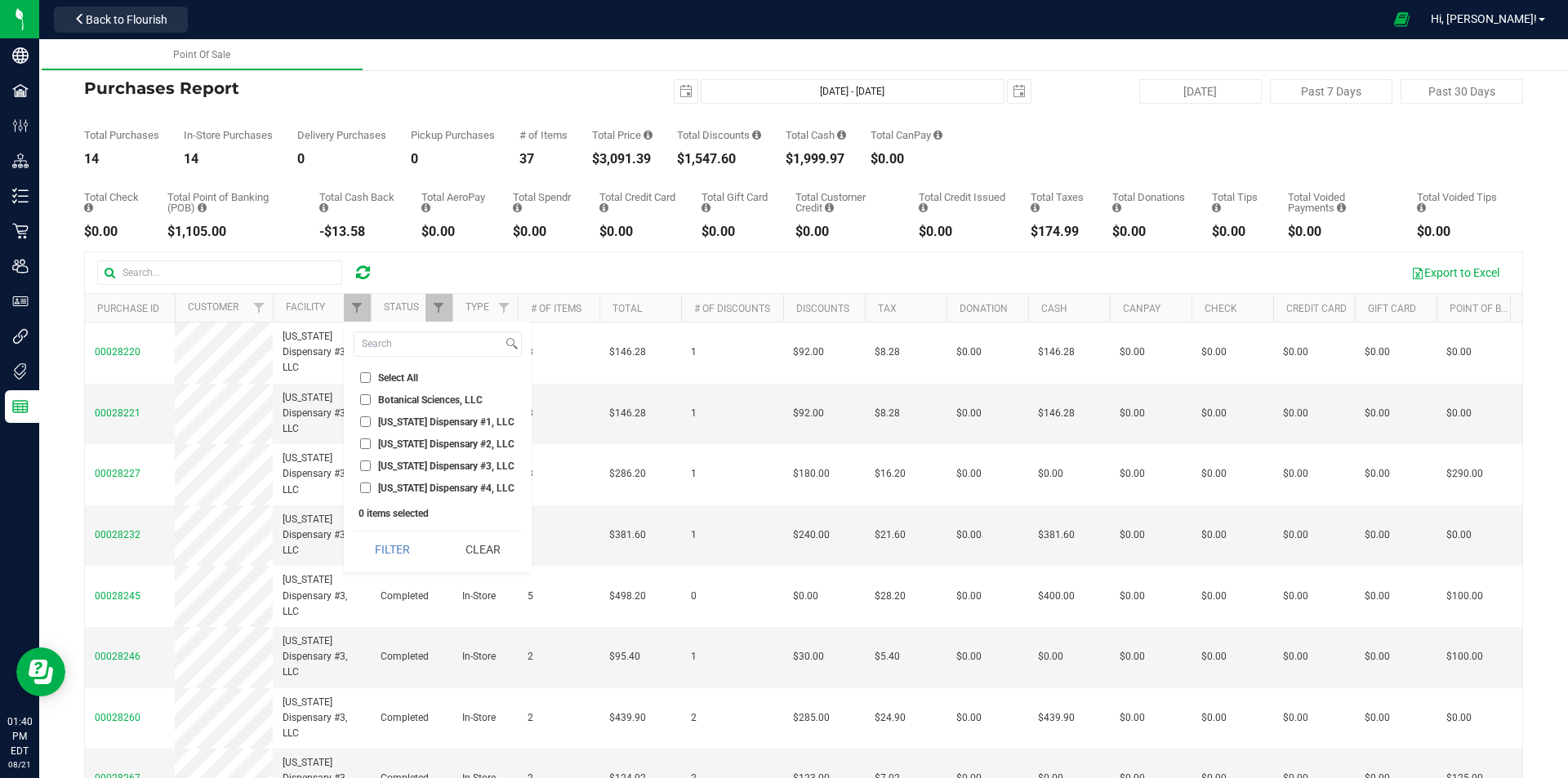
checkbox input "true"
click at [409, 533] on button "Filter" at bounding box center [392, 550] width 78 height 36
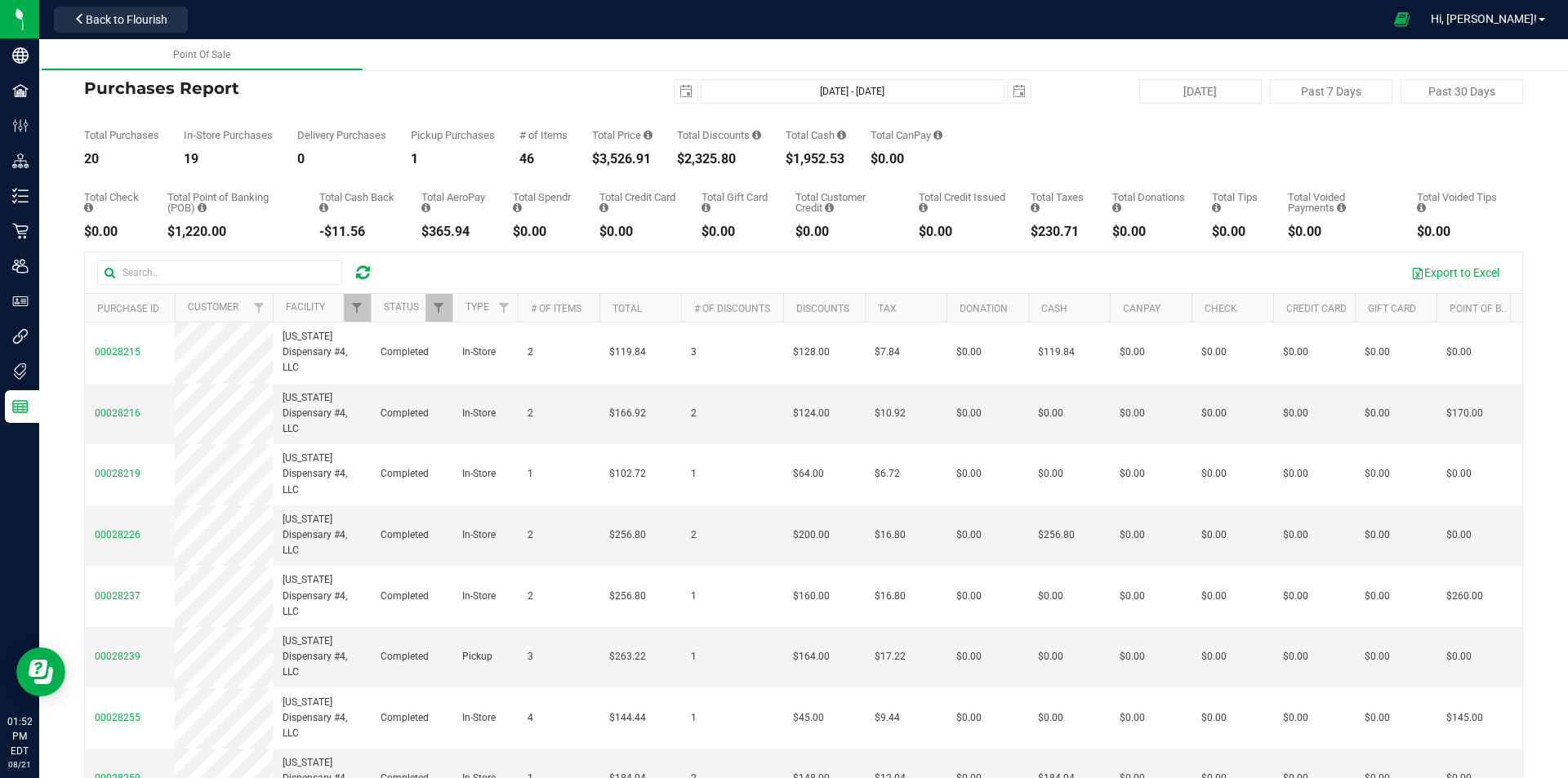
click at [362, 263] on link at bounding box center [363, 272] width 14 height 20
click at [681, 99] on span "select" at bounding box center [686, 91] width 23 height 23
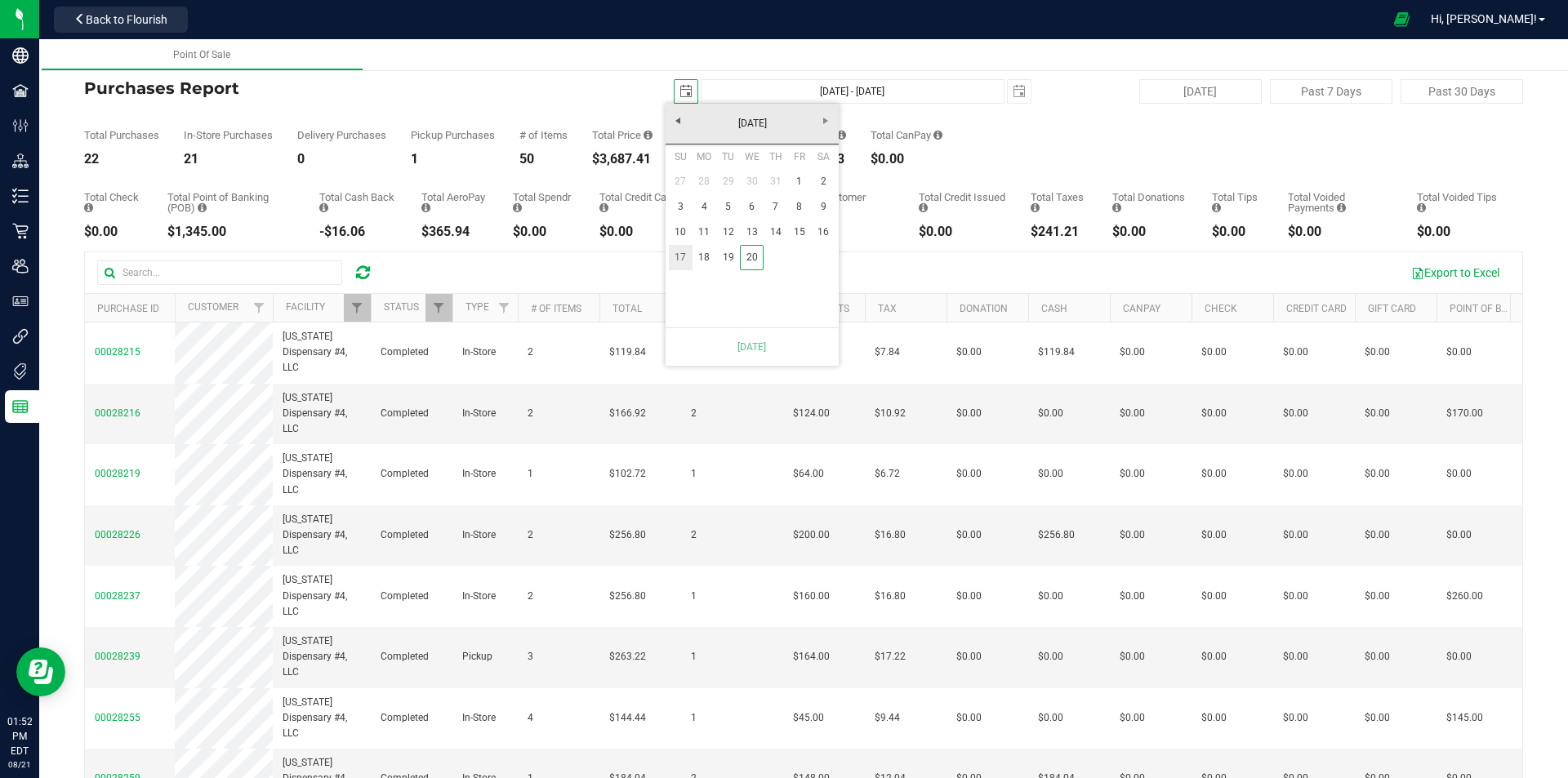
click at [677, 257] on link "17" at bounding box center [681, 257] width 24 height 25
type input "Aug 17, 2025 - Aug 21, 2025"
type input "2025-08-17"
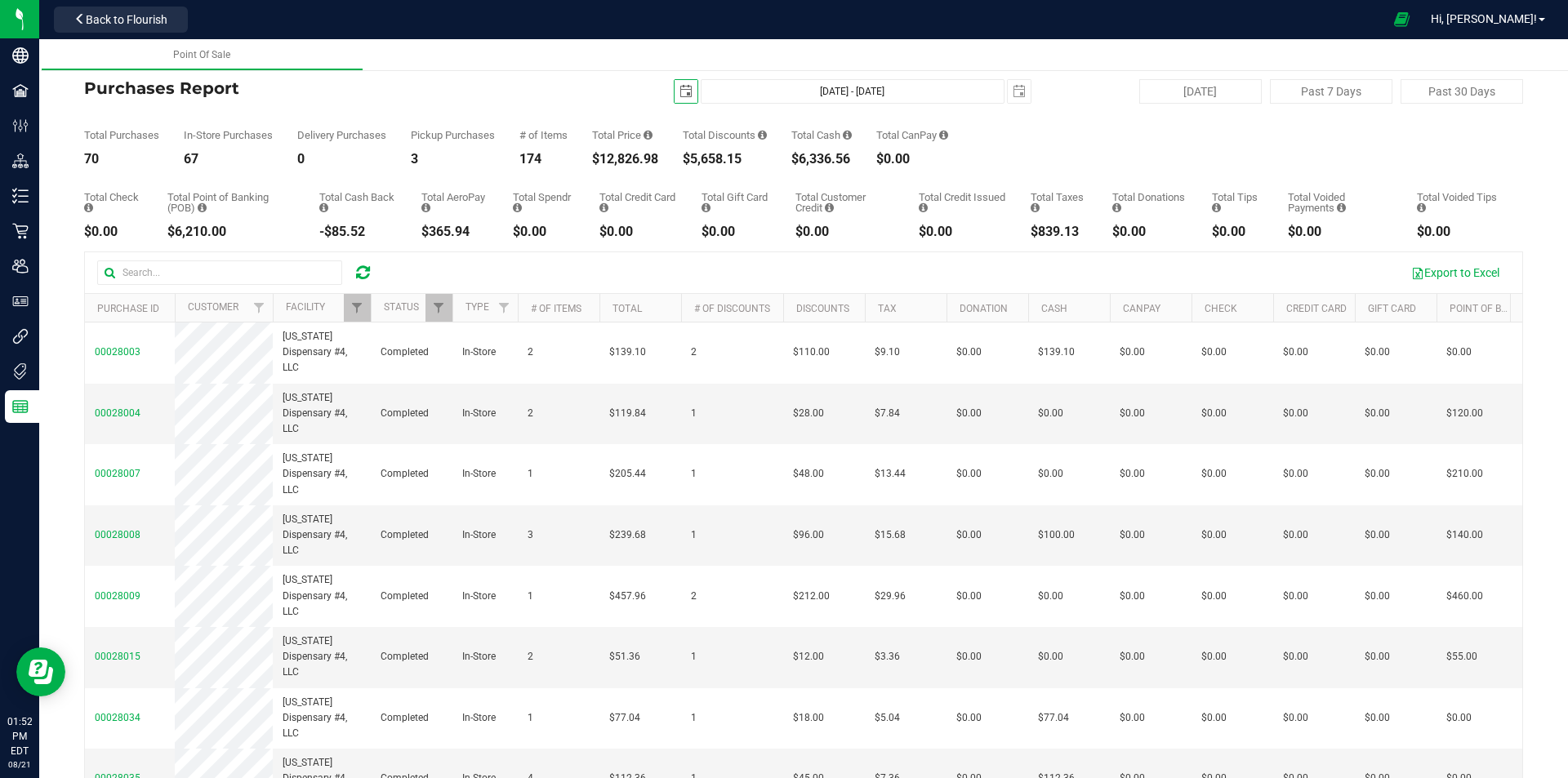
drag, startPoint x: 374, startPoint y: 265, endPoint x: 364, endPoint y: 266, distance: 10.0
click at [368, 266] on div at bounding box center [363, 272] width 25 height 20
click at [364, 266] on icon at bounding box center [363, 272] width 14 height 16
click at [358, 275] on icon at bounding box center [363, 272] width 14 height 16
drag, startPoint x: 667, startPoint y: 165, endPoint x: 574, endPoint y: 158, distance: 93.3
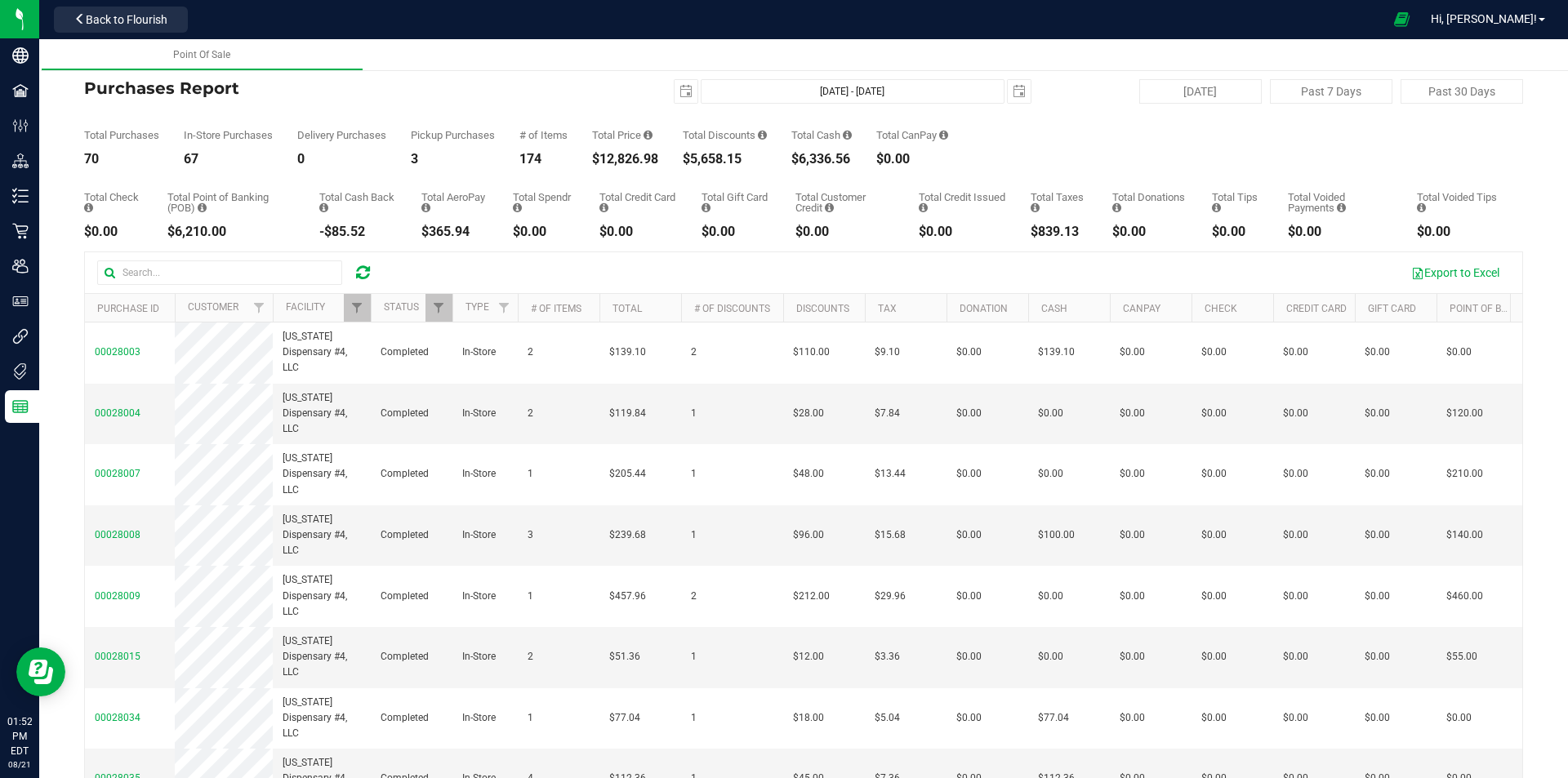
click at [574, 158] on div "Total Purchases 70 In-Store Purchases 67 Delivery Purchases 0 Pickup Purchases …" at bounding box center [803, 135] width 1439 height 62
drag, startPoint x: 616, startPoint y: 153, endPoint x: 661, endPoint y: 142, distance: 46.3
click at [658, 142] on div "Total Price $12,826.98" at bounding box center [625, 148] width 66 height 36
drag, startPoint x: 661, startPoint y: 142, endPoint x: 672, endPoint y: 149, distance: 13.0
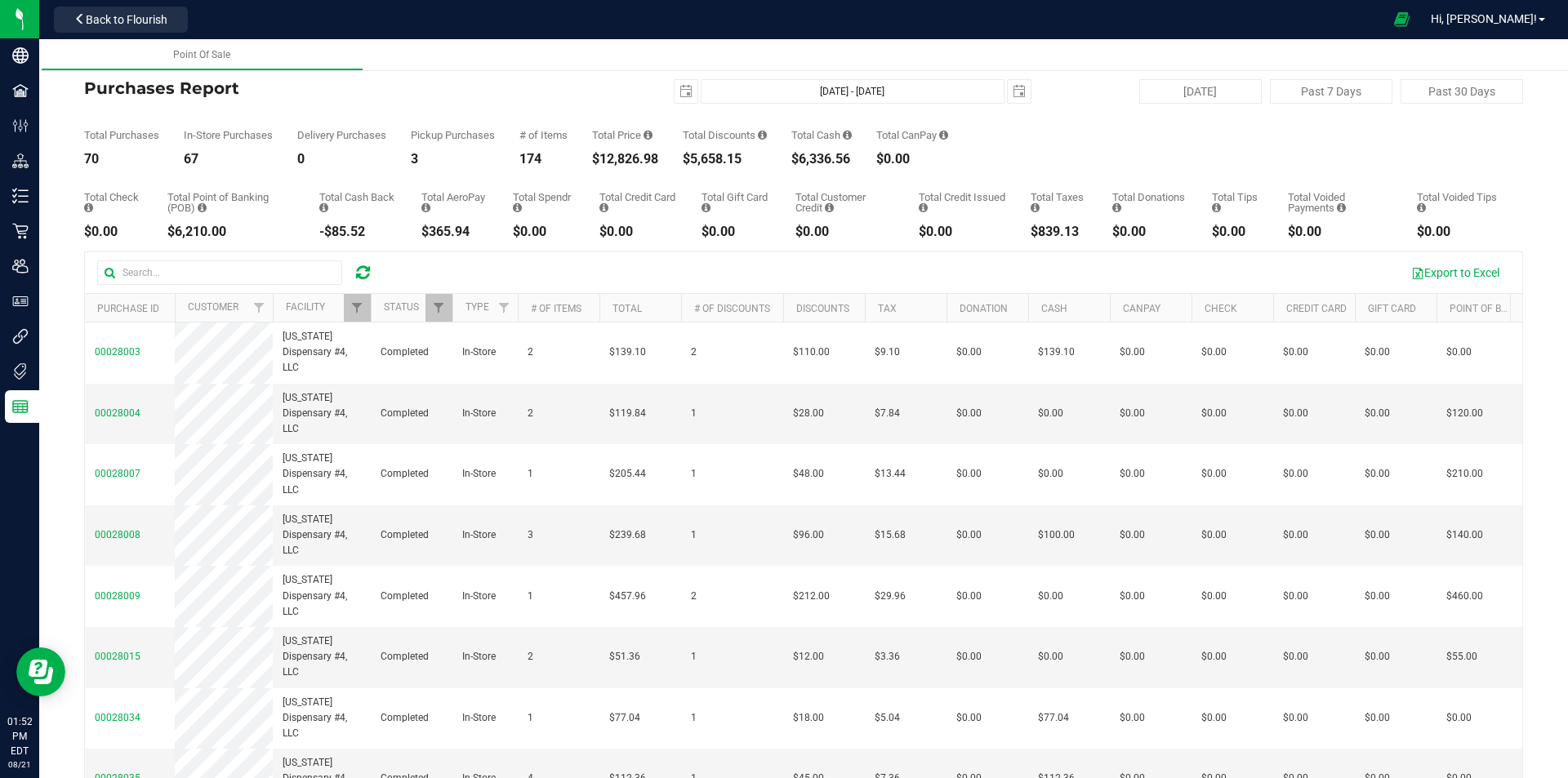
click at [658, 143] on div "Total Price $12,826.98" at bounding box center [625, 148] width 66 height 36
drag, startPoint x: 676, startPoint y: 151, endPoint x: 571, endPoint y: 151, distance: 105.0
click at [571, 151] on div "Total Purchases 70 In-Store Purchases 67 Delivery Purchases 0 Pickup Purchases …" at bounding box center [803, 135] width 1439 height 62
click at [680, 174] on div "Back Purchases Report 2025-08-17 Aug 17, 2025 - Aug 21, 2025 2025-08-21 Today P…" at bounding box center [803, 455] width 1439 height 796
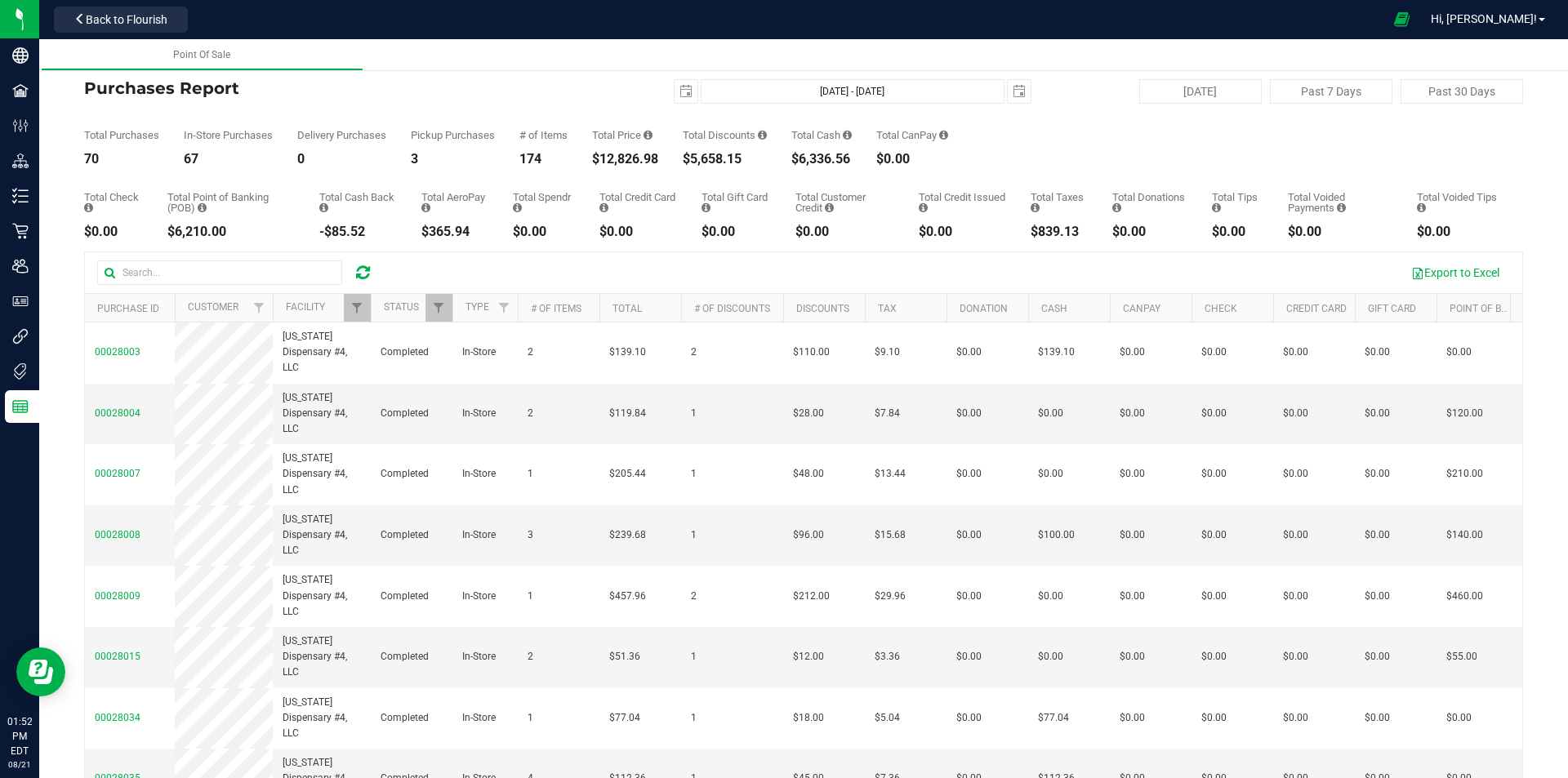
click at [680, 174] on div "Total Check $0.00 Total Point of Banking (POB) $6,210.00 Total Cash Back -$85.5…" at bounding box center [803, 202] width 1439 height 73
click at [373, 273] on div at bounding box center [363, 272] width 25 height 20
click at [353, 267] on div at bounding box center [363, 272] width 25 height 20
click at [363, 268] on icon at bounding box center [363, 272] width 14 height 16
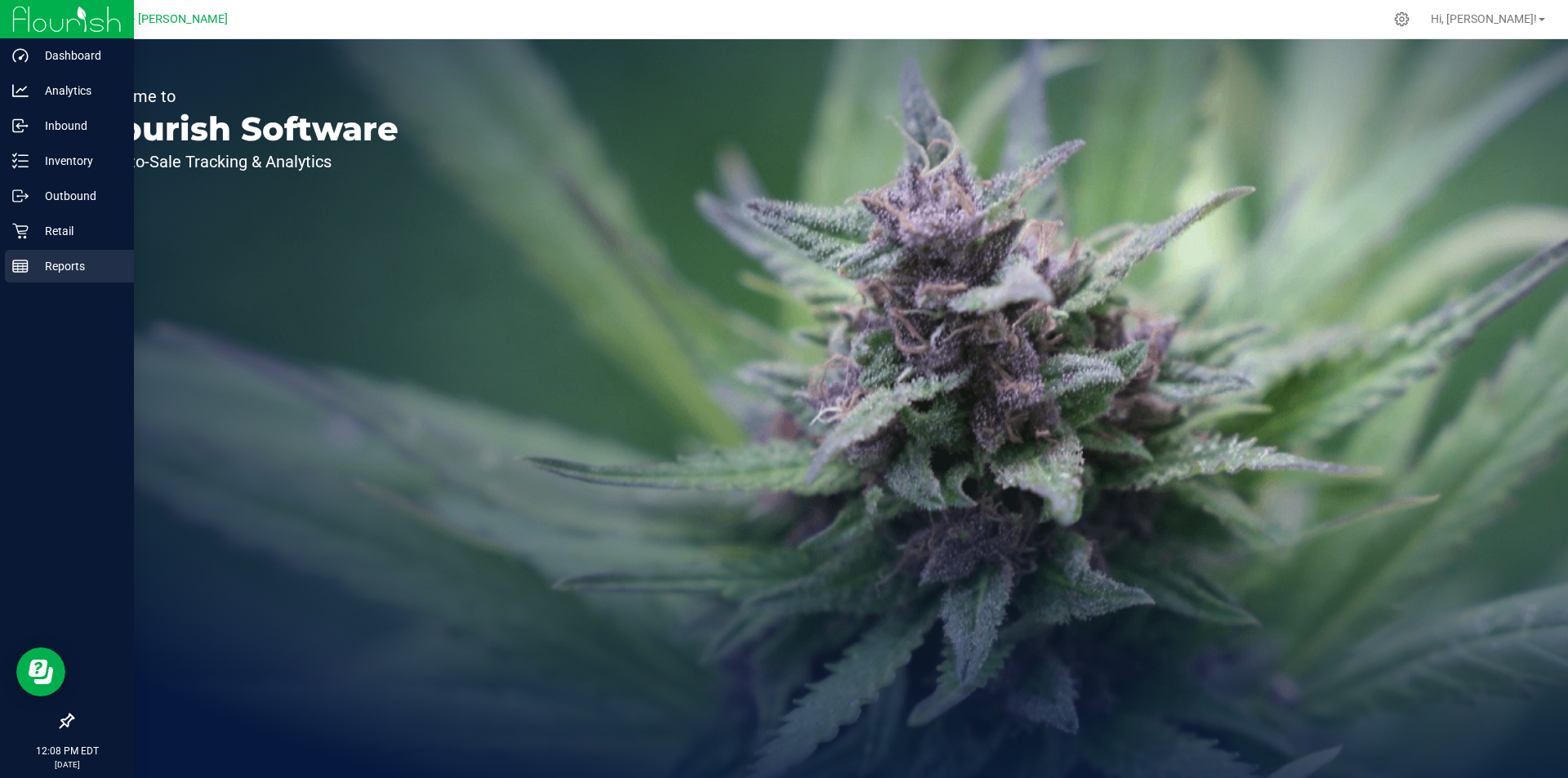
click at [28, 272] on icon at bounding box center [21, 266] width 16 height 16
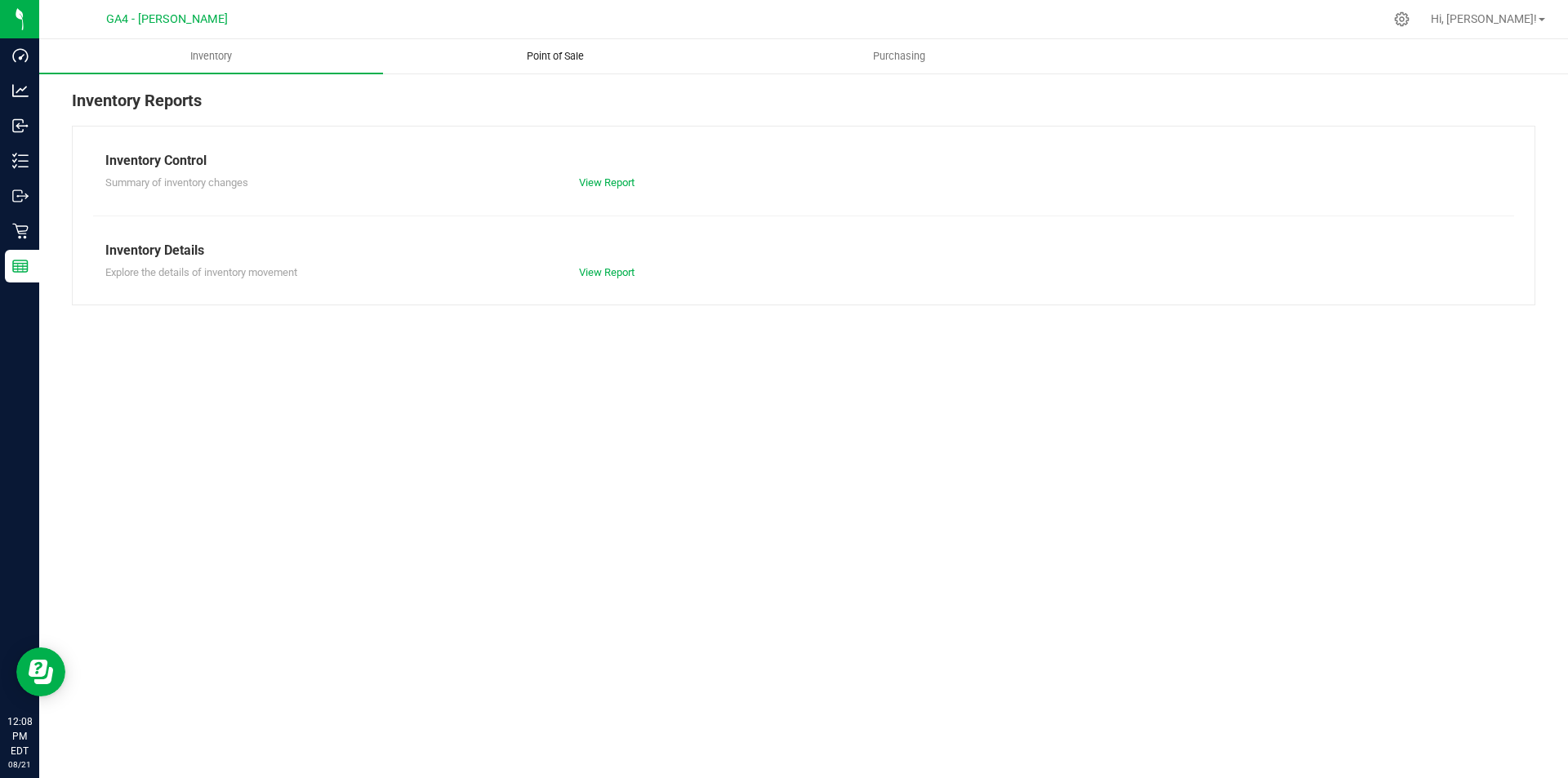
click at [519, 61] on span "Point of Sale" at bounding box center [555, 57] width 101 height 15
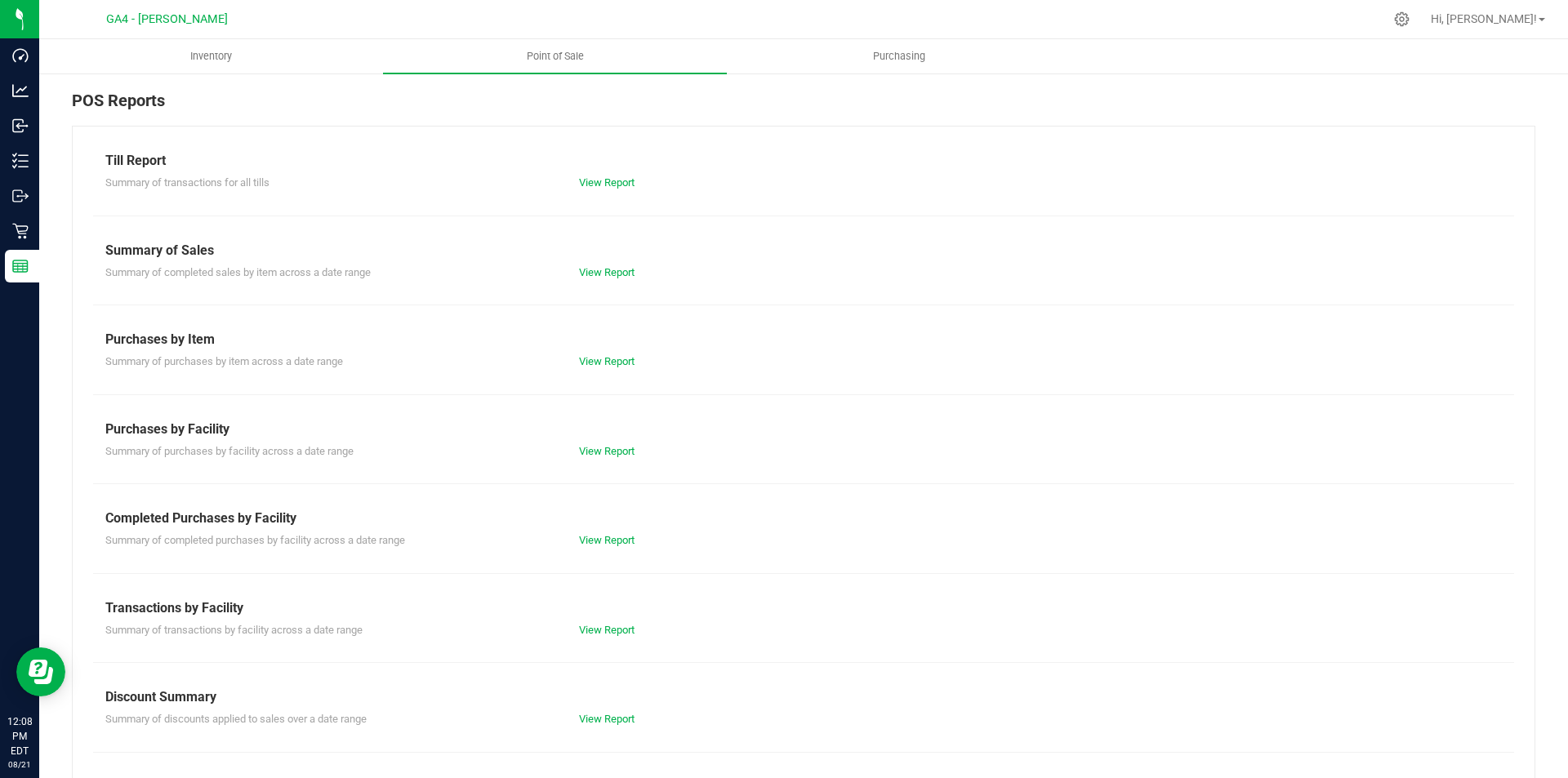
click at [620, 190] on div "View Report" at bounding box center [803, 183] width 474 height 16
click at [621, 181] on link "View Report" at bounding box center [607, 182] width 56 height 12
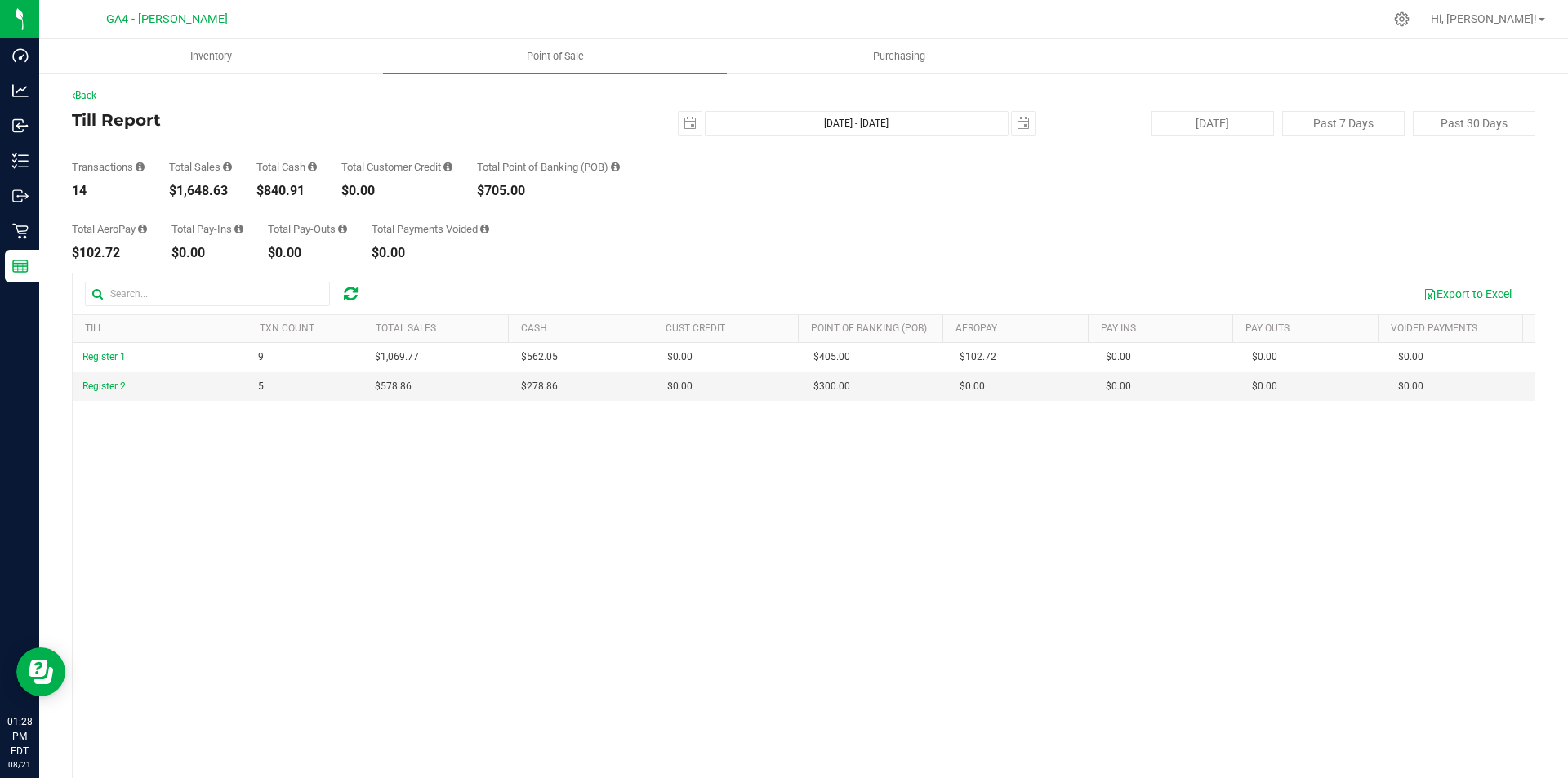
click at [354, 291] on icon at bounding box center [351, 294] width 14 height 16
